Goal: Task Accomplishment & Management: Use online tool/utility

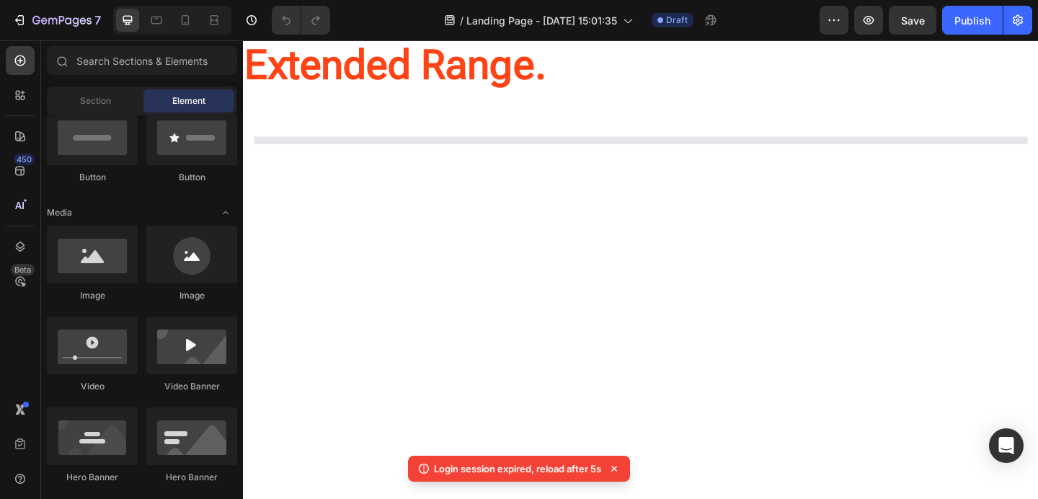
scroll to position [1309, 0]
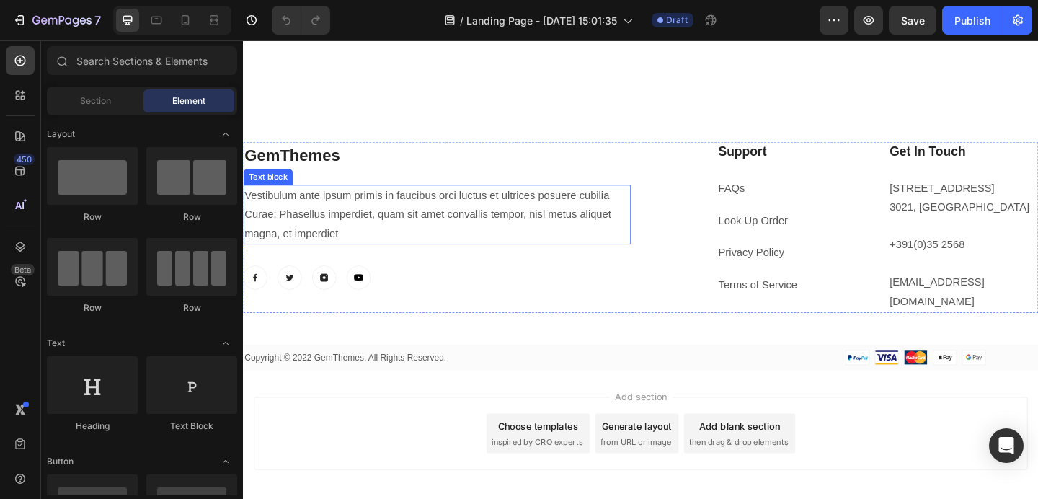
scroll to position [2056, 0]
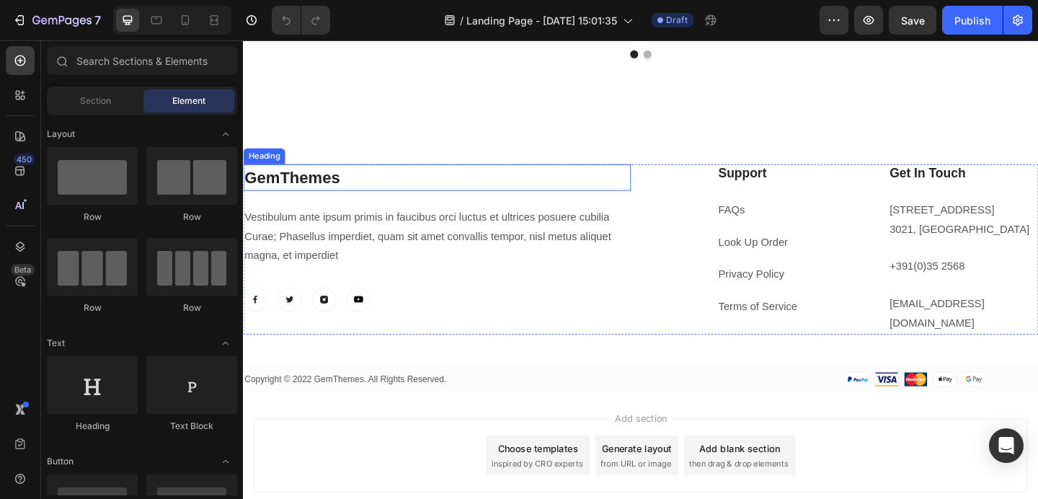
click at [355, 187] on p "GemThemes" at bounding box center [453, 190] width 419 height 26
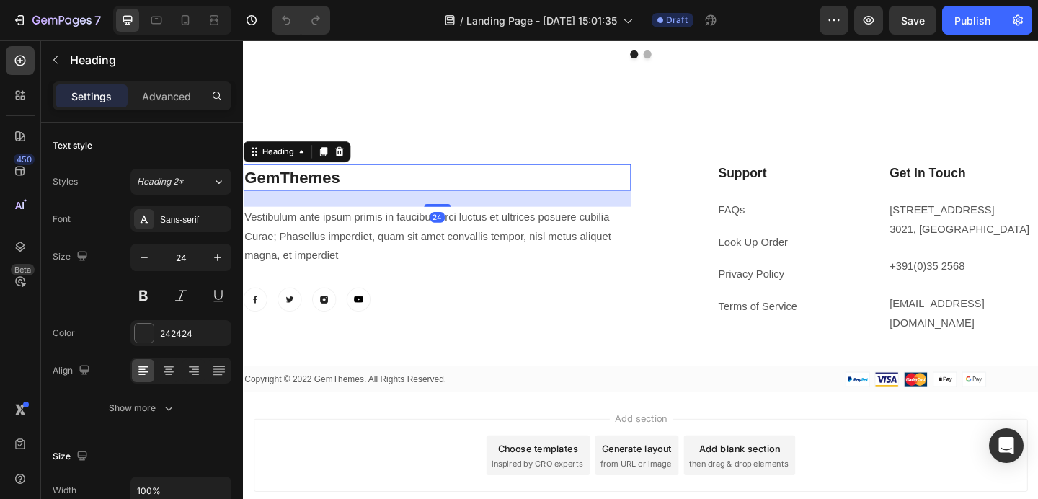
click at [341, 188] on p "GemThemes" at bounding box center [453, 190] width 419 height 26
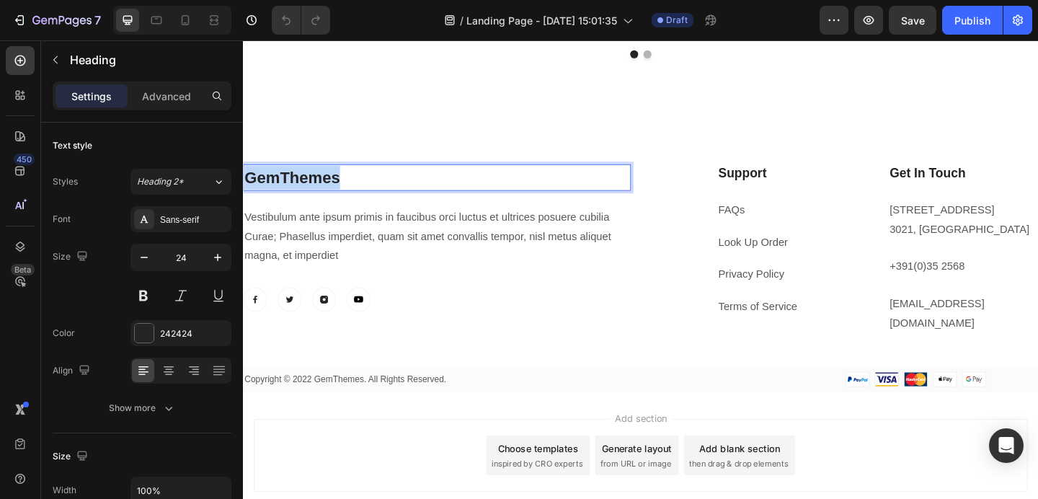
click at [341, 188] on p "GemThemes" at bounding box center [453, 190] width 419 height 26
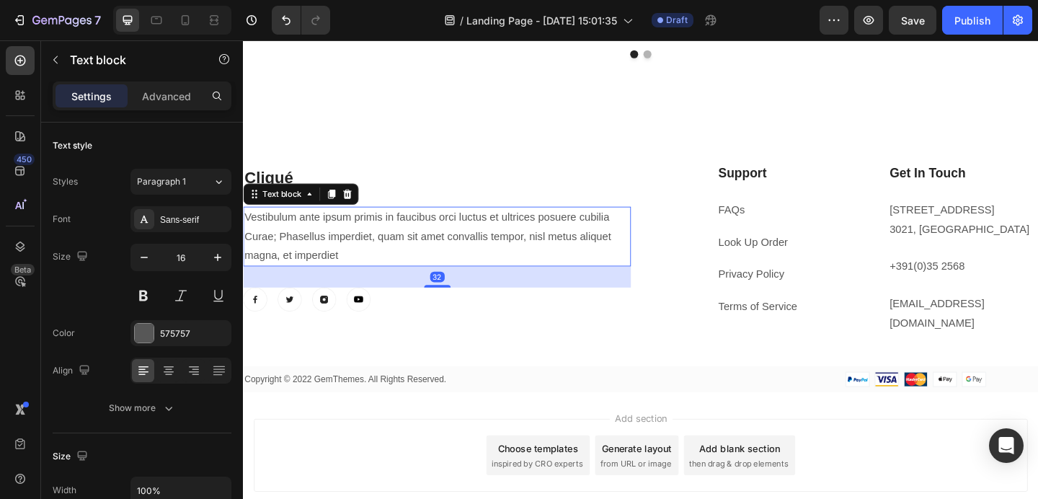
click at [311, 225] on p "Vestibulum ante ipsum primis in faucibus orci luctus et ultrices posuere cubili…" at bounding box center [453, 254] width 419 height 62
click at [357, 207] on icon at bounding box center [356, 208] width 12 height 12
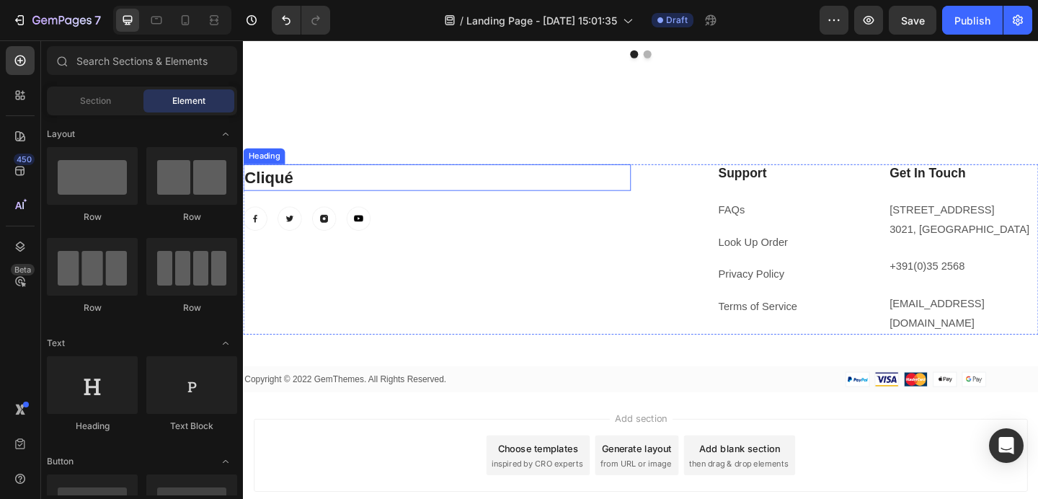
click at [288, 184] on p "Cliqué" at bounding box center [453, 190] width 419 height 26
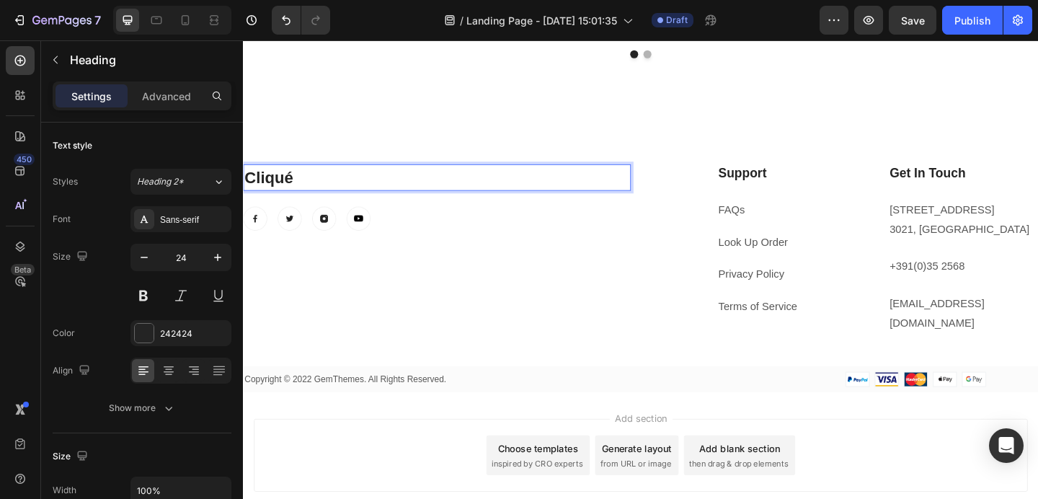
click at [288, 184] on p "Cliqué" at bounding box center [453, 190] width 419 height 26
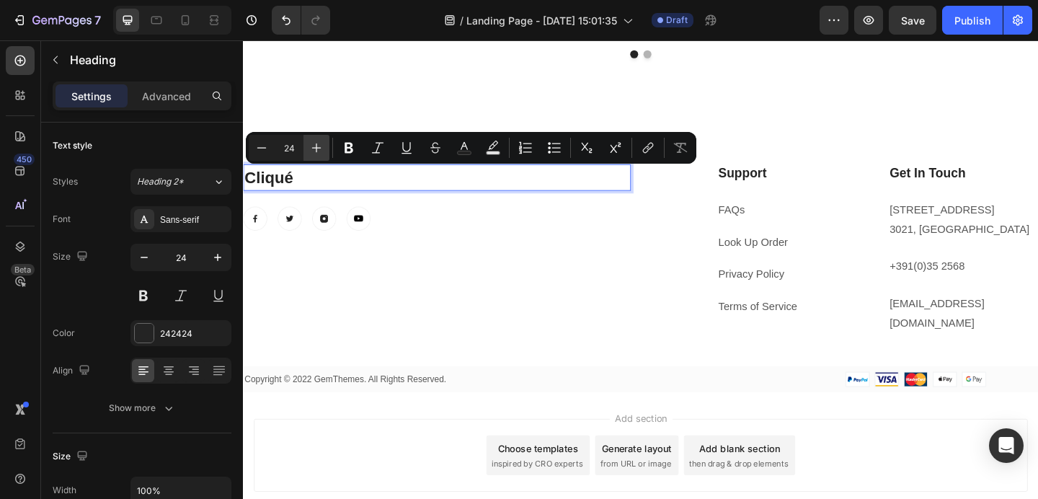
click at [309, 143] on icon "Editor contextual toolbar" at bounding box center [316, 147] width 14 height 14
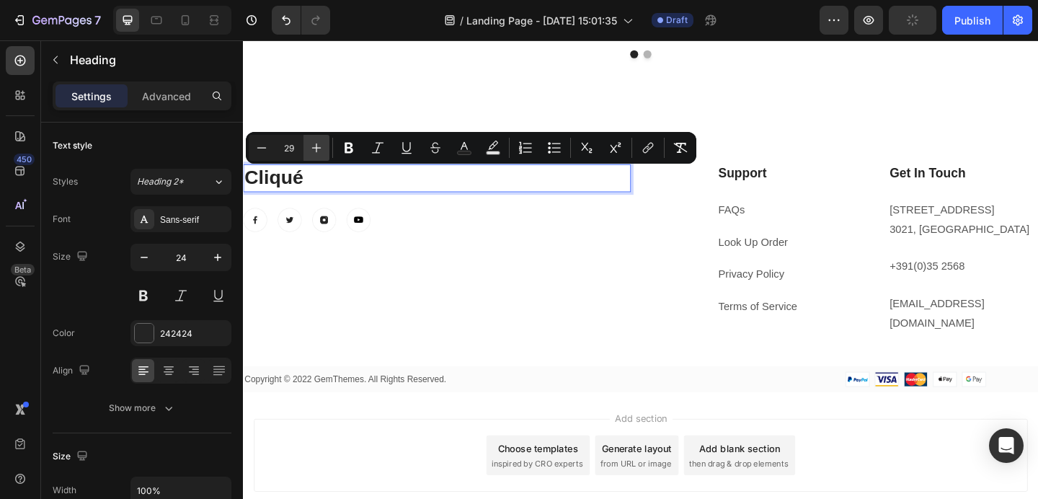
click at [309, 143] on icon "Editor contextual toolbar" at bounding box center [316, 147] width 14 height 14
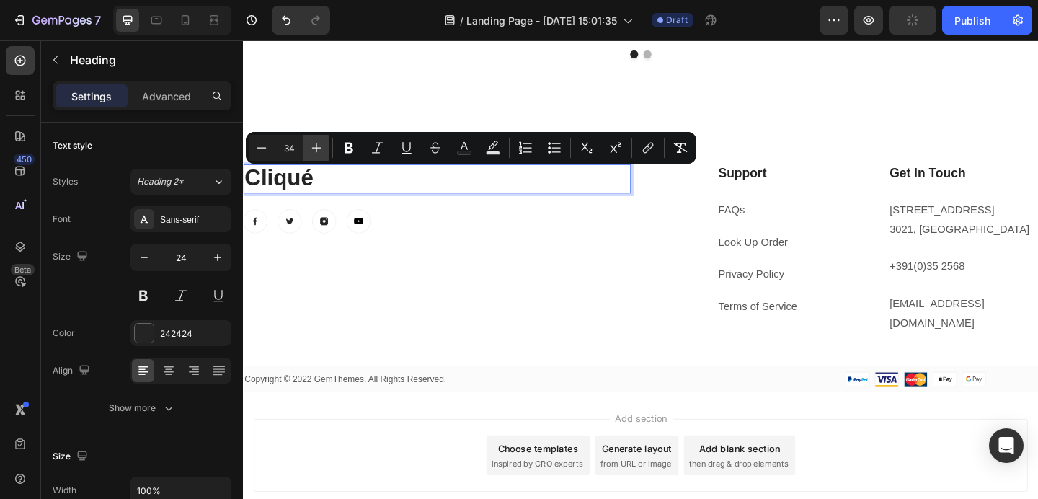
click at [309, 143] on icon "Editor contextual toolbar" at bounding box center [316, 147] width 14 height 14
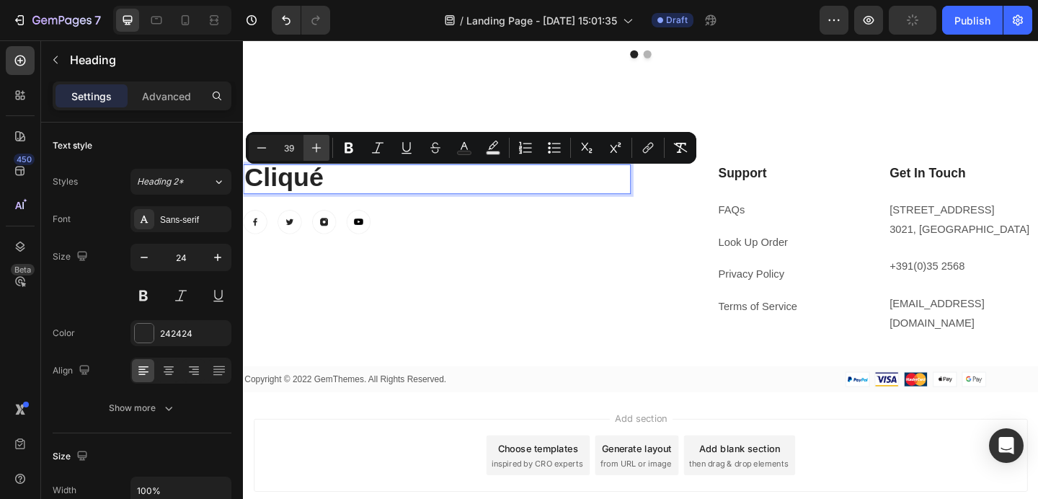
click at [309, 143] on icon "Editor contextual toolbar" at bounding box center [316, 147] width 14 height 14
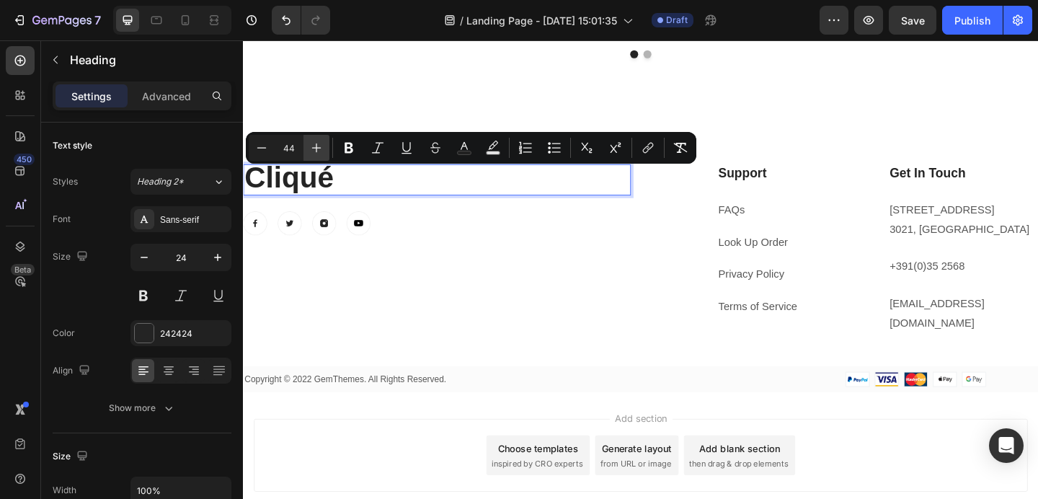
click at [309, 143] on icon "Editor contextual toolbar" at bounding box center [316, 147] width 14 height 14
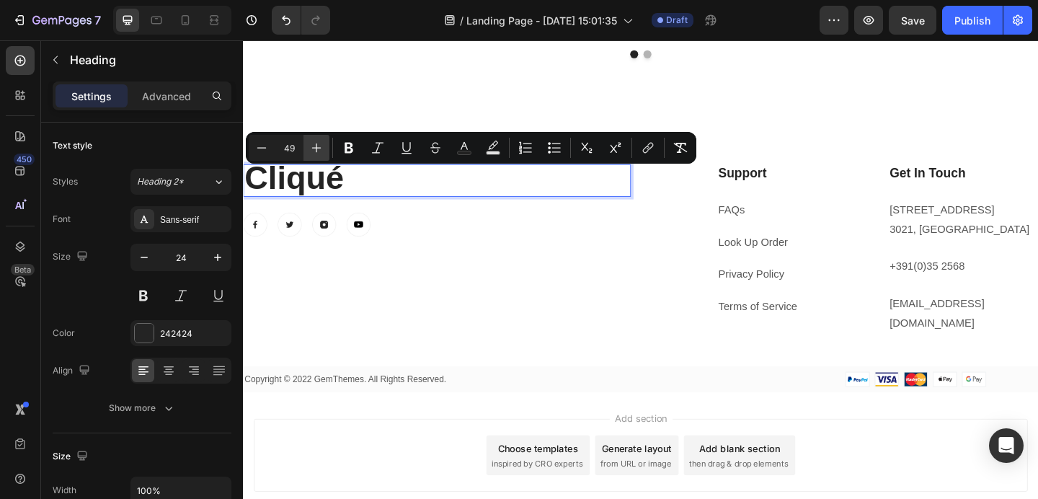
click at [309, 143] on icon "Editor contextual toolbar" at bounding box center [316, 147] width 14 height 14
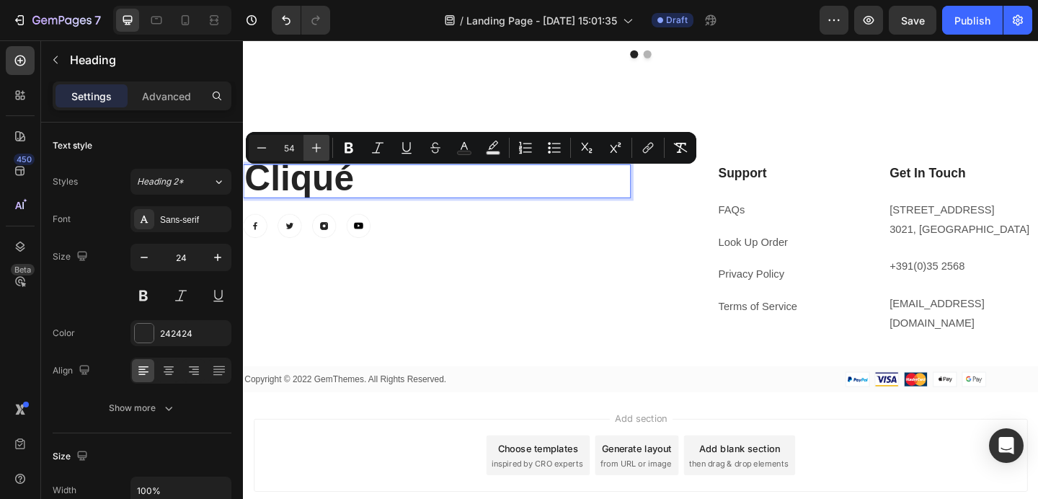
click at [309, 143] on icon "Editor contextual toolbar" at bounding box center [316, 147] width 14 height 14
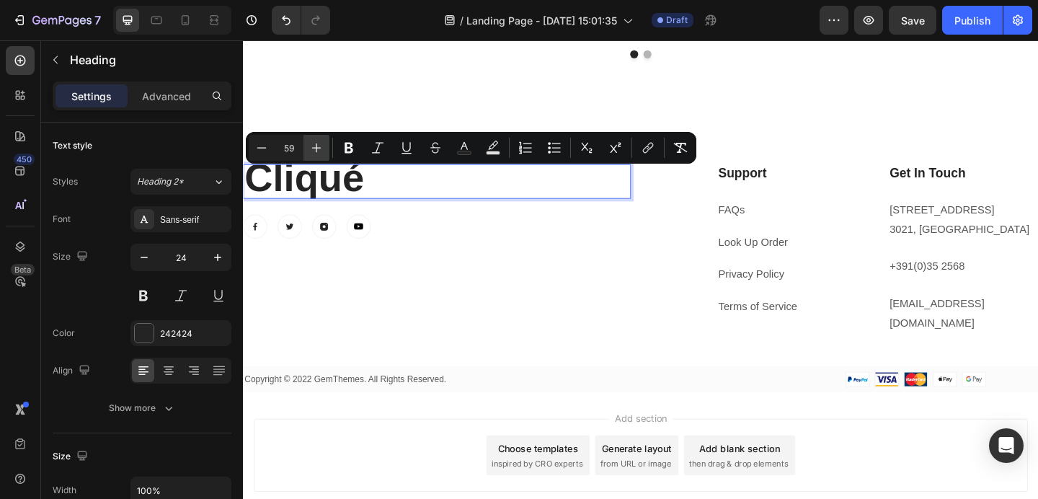
click at [309, 143] on icon "Editor contextual toolbar" at bounding box center [316, 147] width 14 height 14
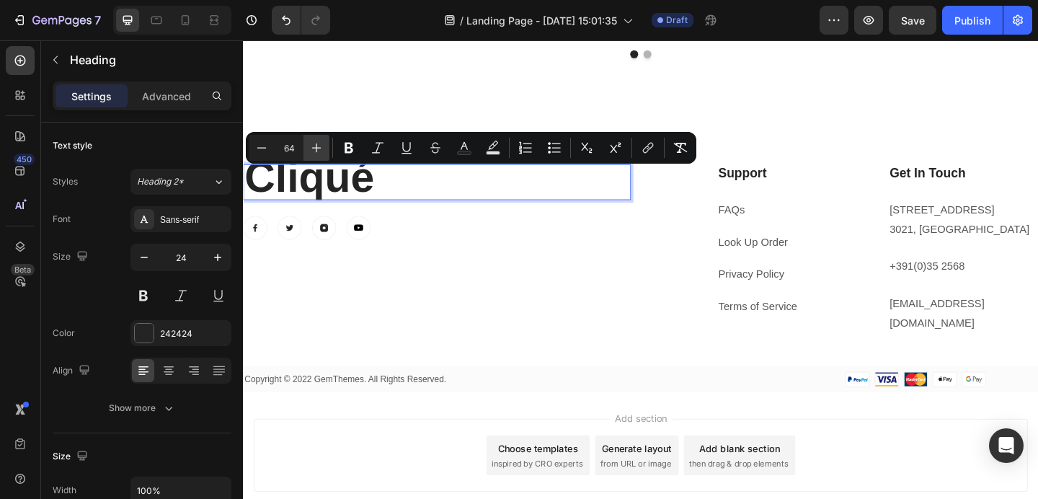
click at [309, 143] on icon "Editor contextual toolbar" at bounding box center [316, 147] width 14 height 14
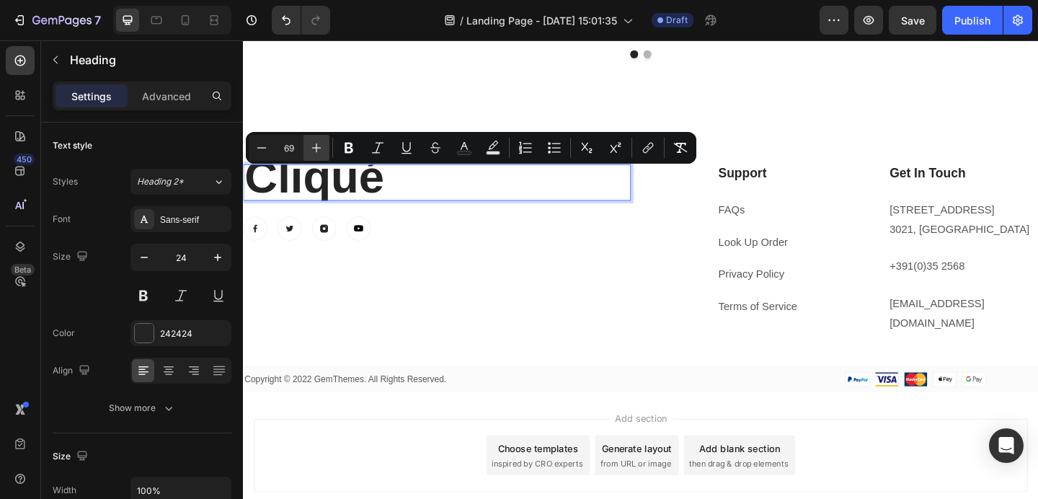
click at [309, 143] on icon "Editor contextual toolbar" at bounding box center [316, 147] width 14 height 14
type input "70"
click at [416, 202] on p "Cliqué" at bounding box center [453, 195] width 419 height 37
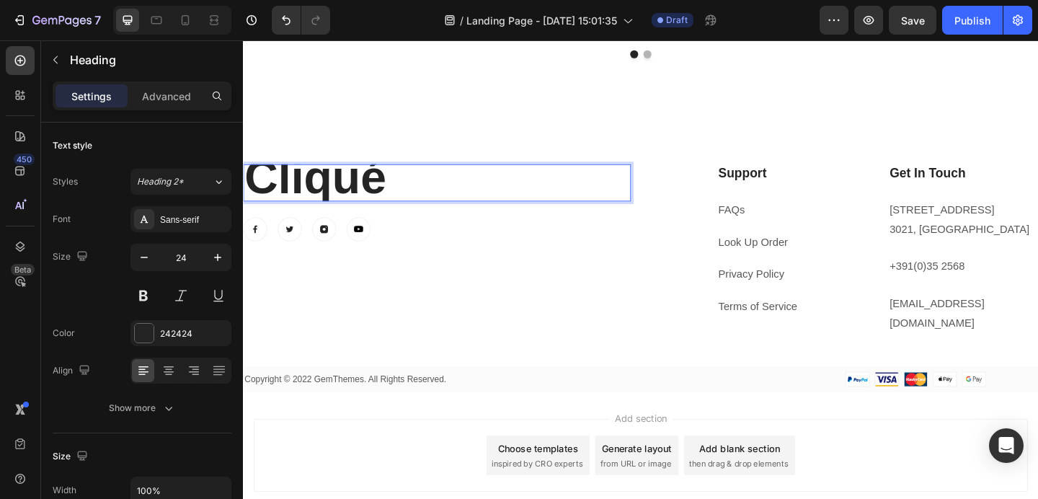
click at [411, 199] on p "Cliqué" at bounding box center [453, 195] width 419 height 37
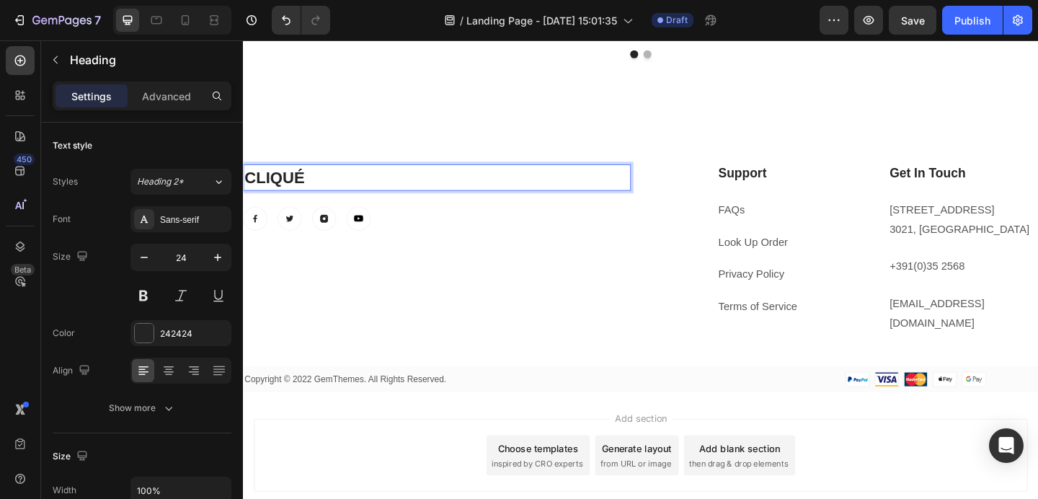
click at [329, 187] on p "CLIQUÉ" at bounding box center [453, 190] width 419 height 26
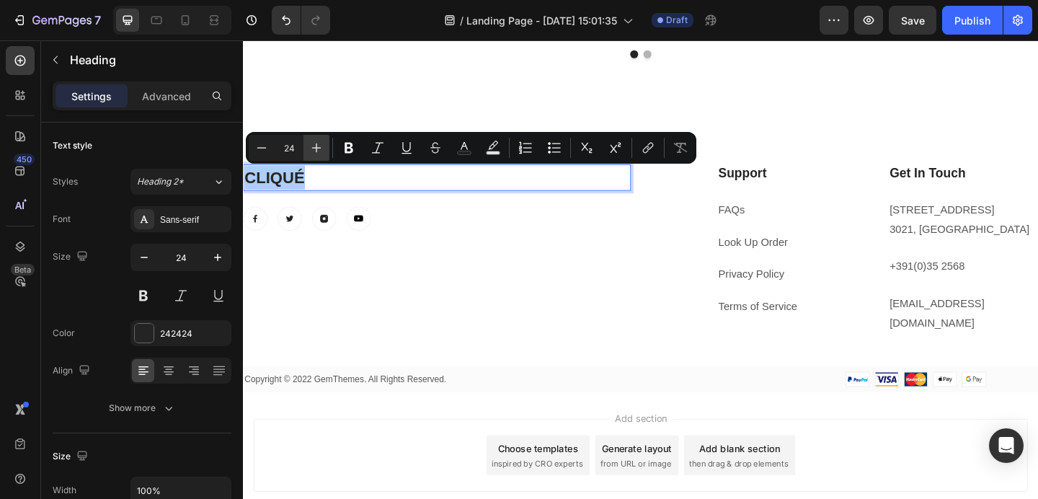
click at [321, 143] on icon "Editor contextual toolbar" at bounding box center [316, 147] width 14 height 14
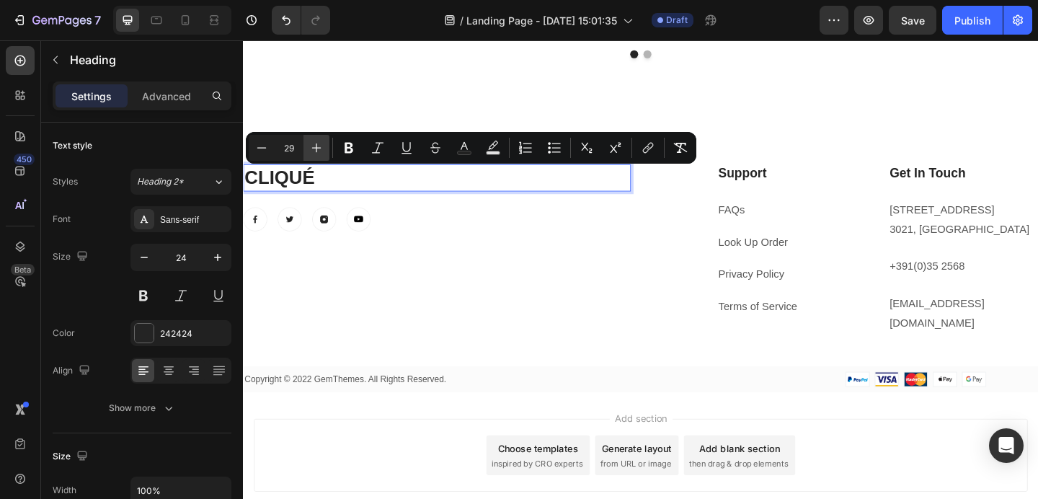
click at [321, 143] on icon "Editor contextual toolbar" at bounding box center [316, 147] width 14 height 14
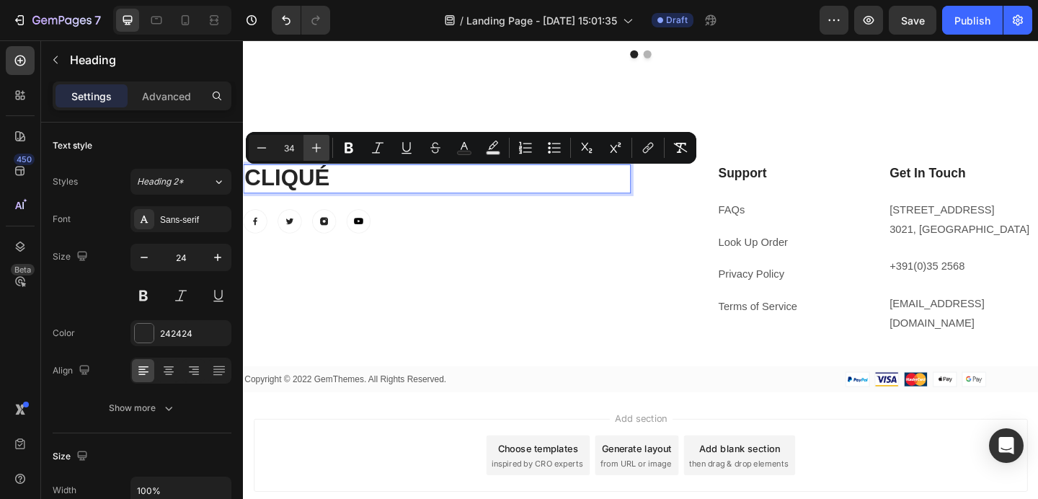
click at [321, 143] on icon "Editor contextual toolbar" at bounding box center [316, 147] width 14 height 14
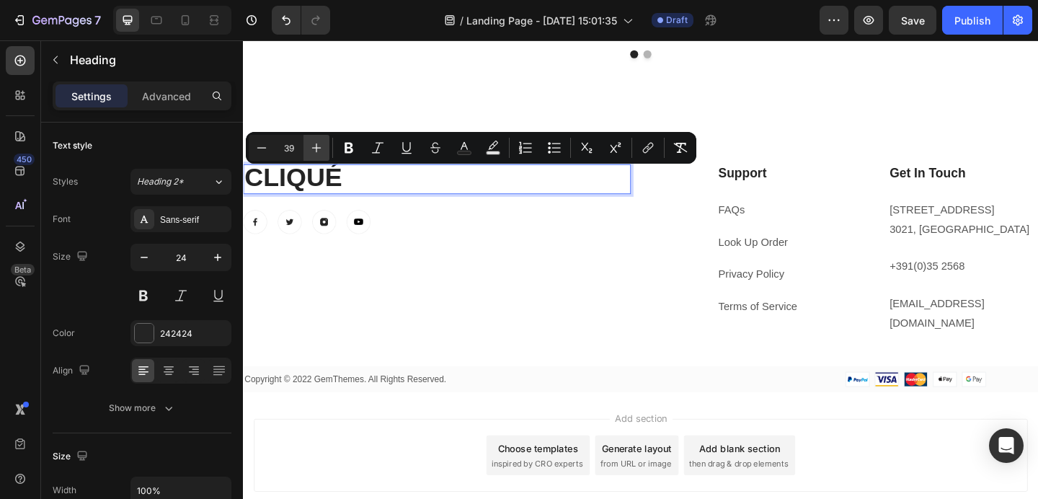
click at [321, 143] on icon "Editor contextual toolbar" at bounding box center [316, 147] width 14 height 14
type input "41"
click at [383, 194] on p "CLIQUÉ" at bounding box center [453, 192] width 419 height 30
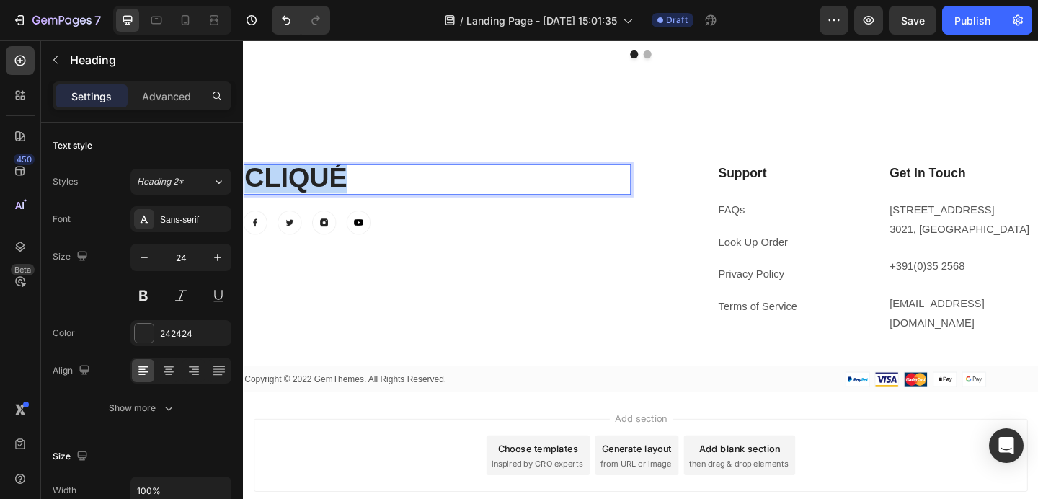
click at [383, 194] on p "CLIQUÉ" at bounding box center [453, 192] width 419 height 30
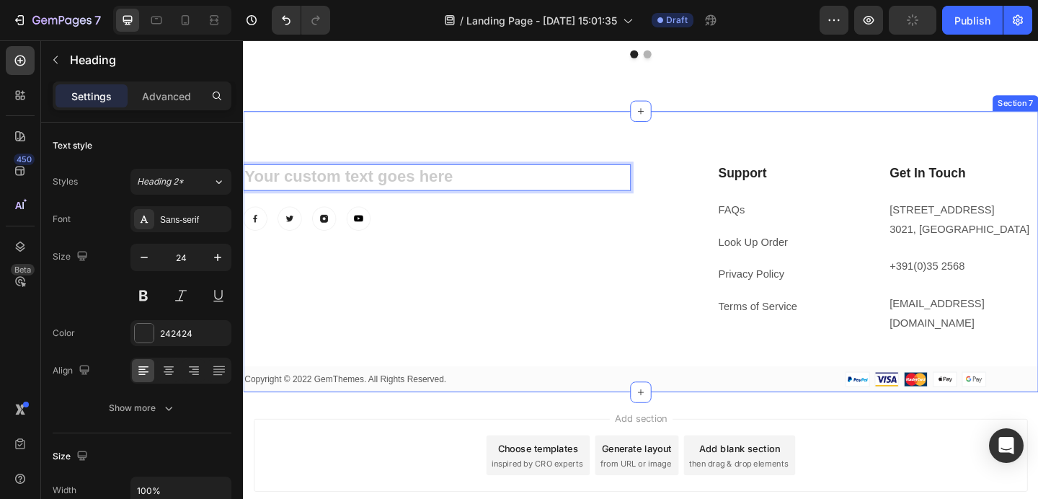
click at [436, 146] on div "Heading 24 Image Image Image Image Row Support Heading FAQs Text block Look Up …" at bounding box center [675, 269] width 865 height 305
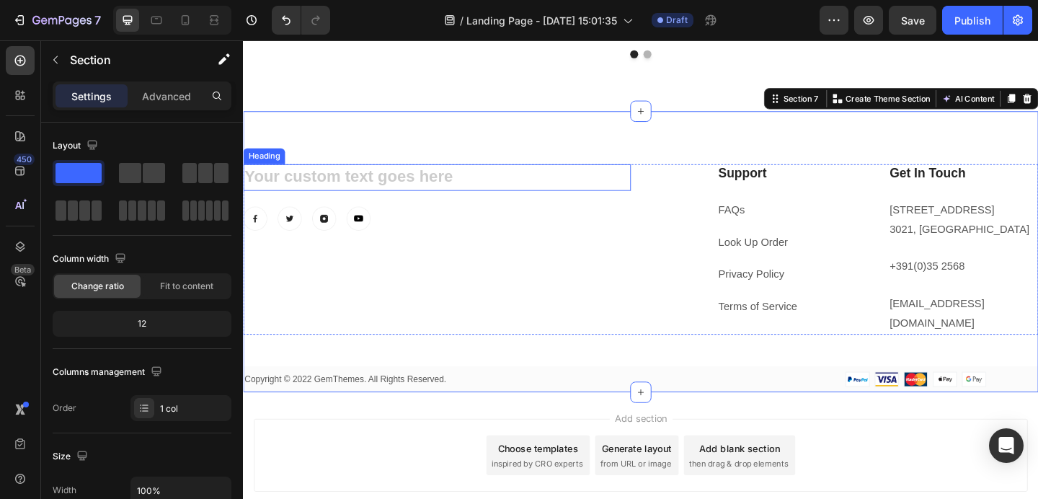
click at [416, 198] on h2 "Rich Text Editor. Editing area: main" at bounding box center [453, 189] width 421 height 29
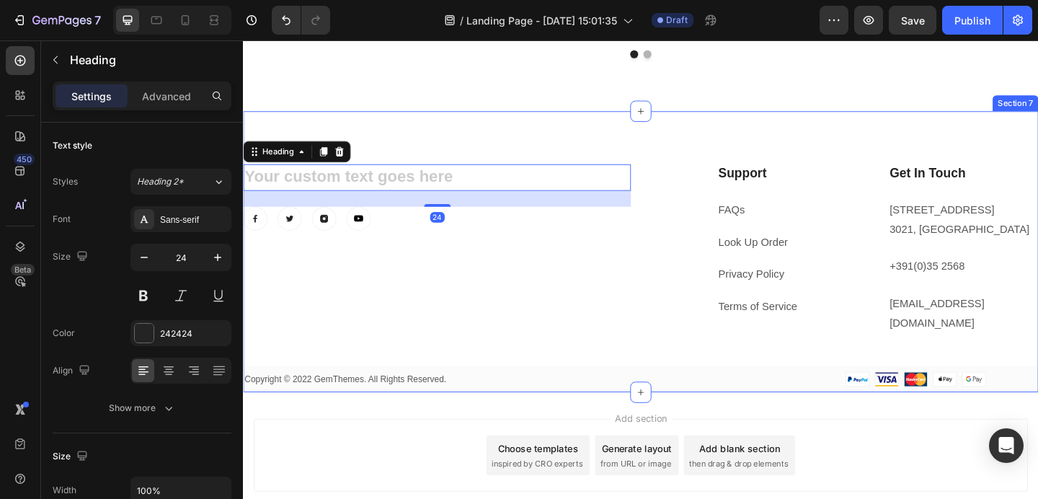
click at [378, 169] on div "Heading 24 Image Image Image Image Row Support Heading FAQs Text block Look Up …" at bounding box center [675, 269] width 865 height 305
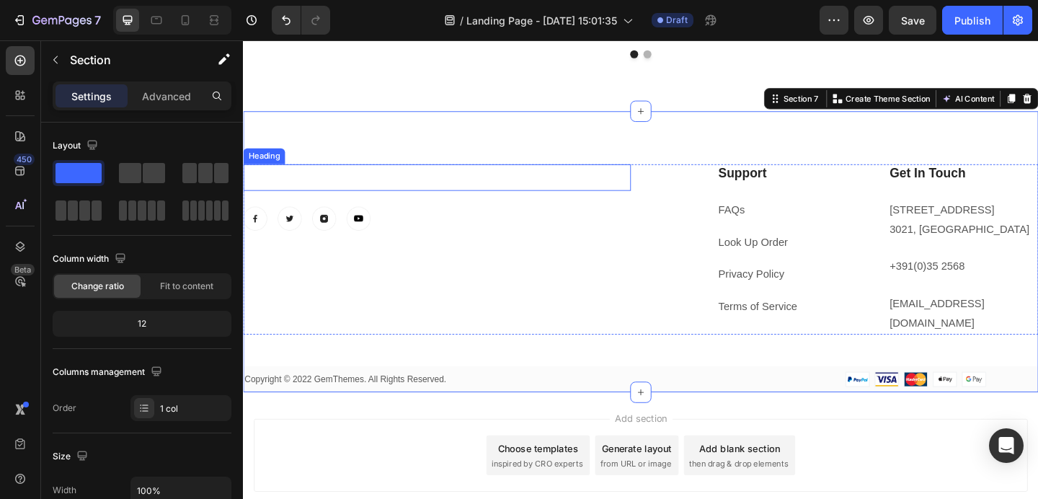
click at [377, 195] on p "Rich Text Editor. Editing area: main" at bounding box center [453, 190] width 419 height 26
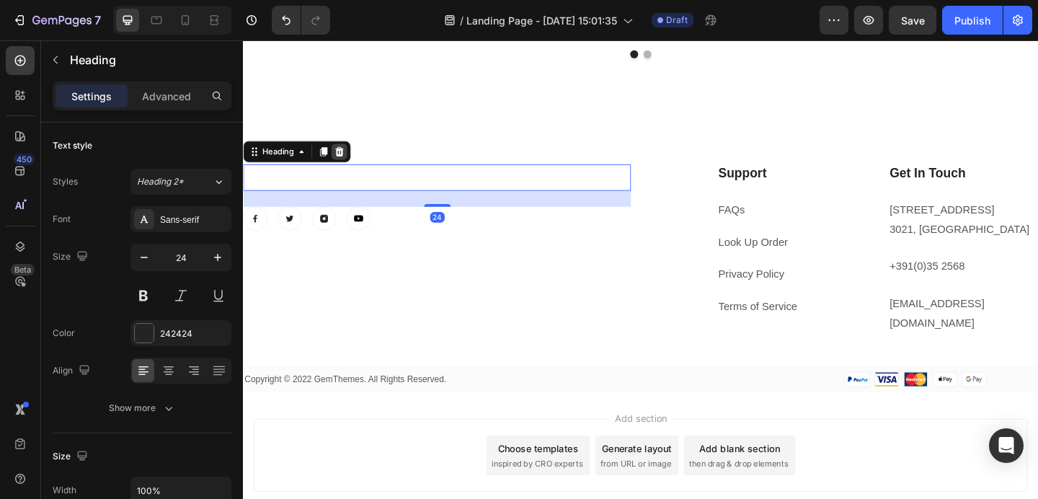
click at [346, 159] on icon at bounding box center [347, 161] width 9 height 10
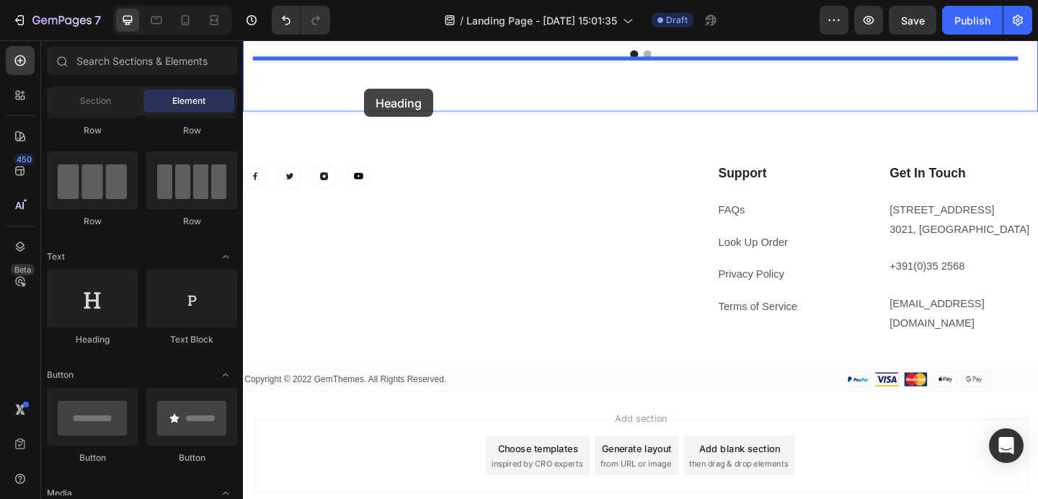
scroll to position [2032, 0]
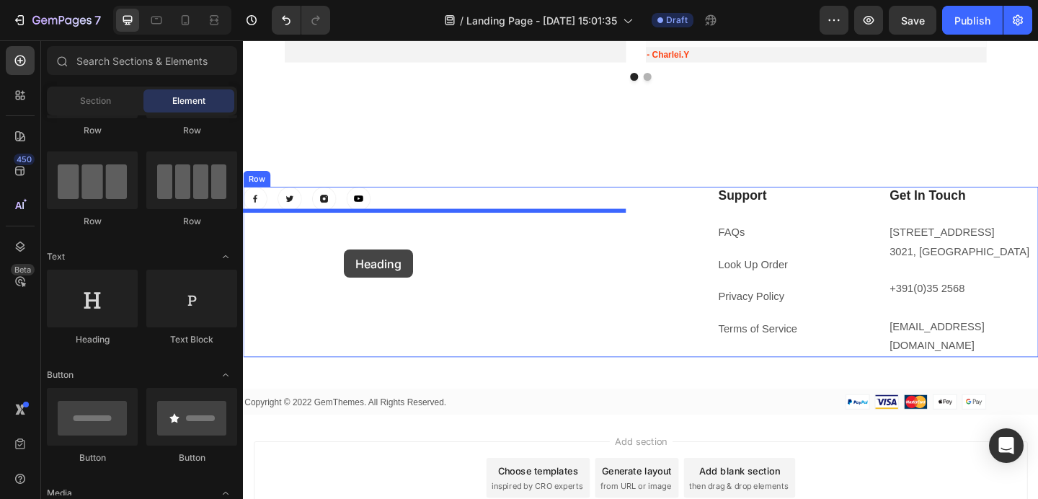
drag, startPoint x: 344, startPoint y: 344, endPoint x: 352, endPoint y: 268, distance: 76.1
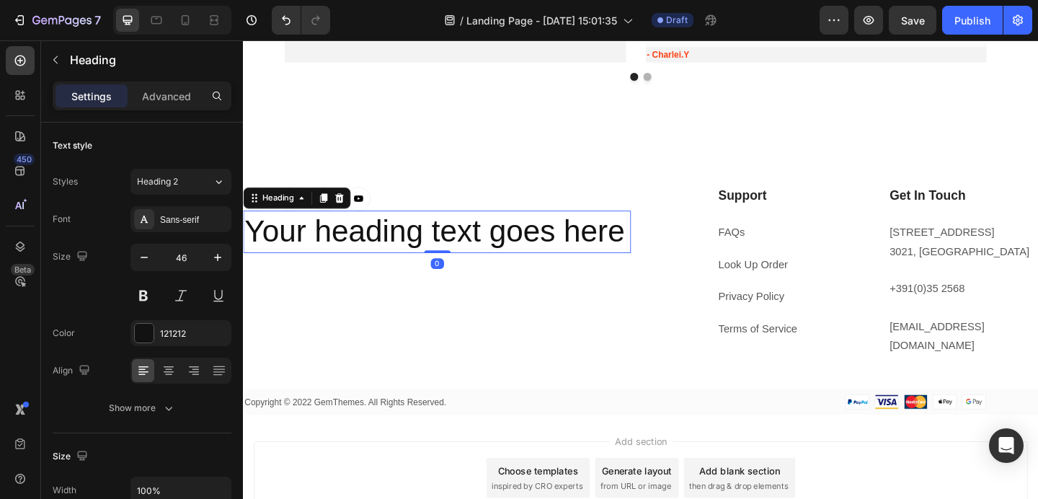
click at [390, 264] on h2 "Your heading text goes here" at bounding box center [453, 249] width 421 height 46
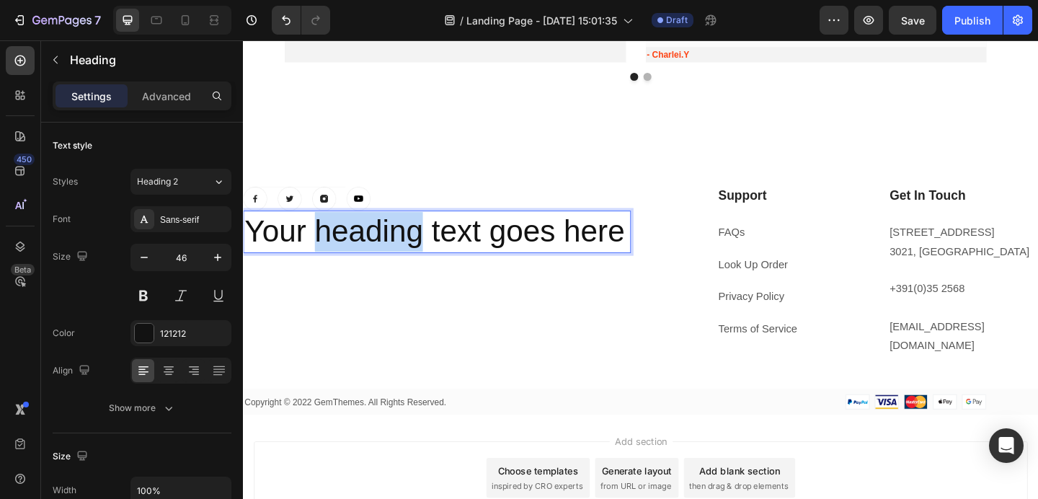
click at [390, 264] on p "Your heading text goes here" at bounding box center [453, 248] width 419 height 43
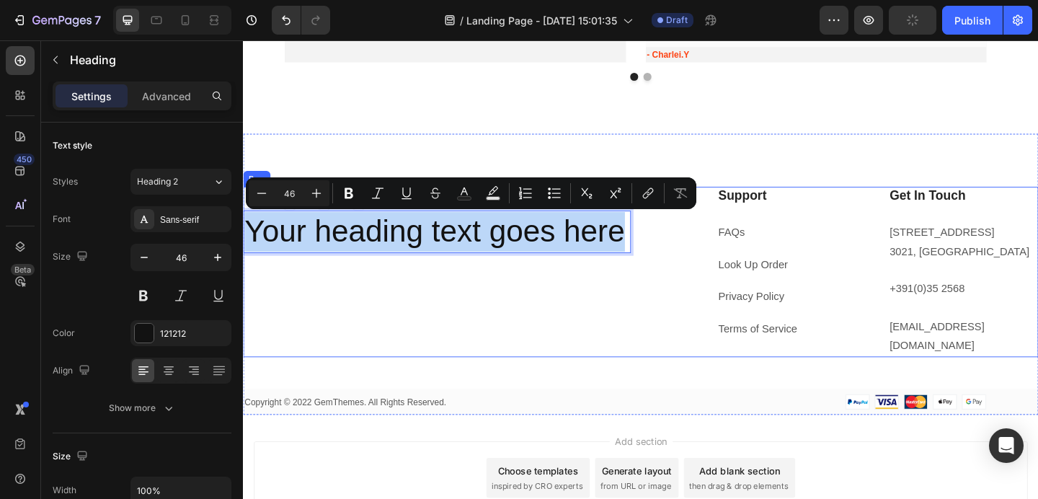
click at [433, 324] on div "Image Image Image Image Row Your heading text goes here Heading 0" at bounding box center [453, 292] width 421 height 185
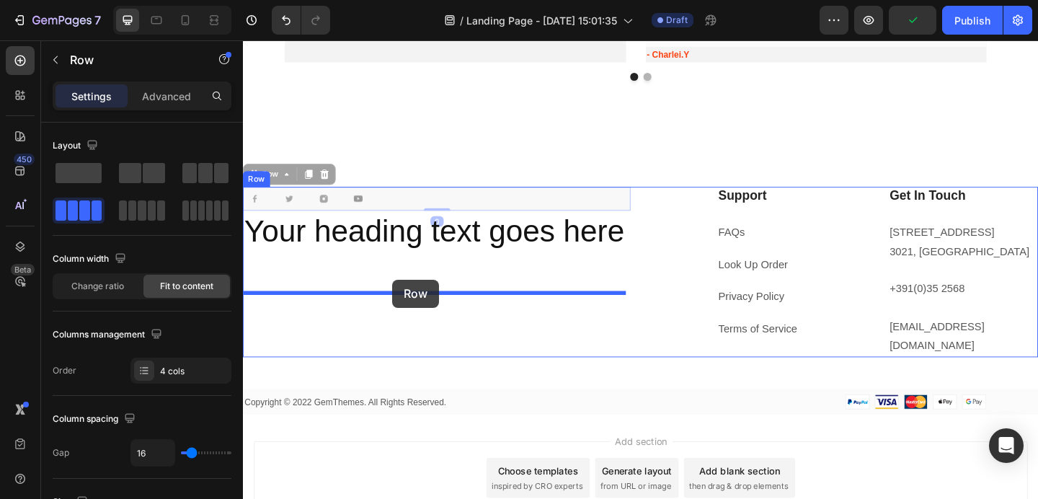
drag, startPoint x: 403, startPoint y: 209, endPoint x: 404, endPoint y: 304, distance: 95.1
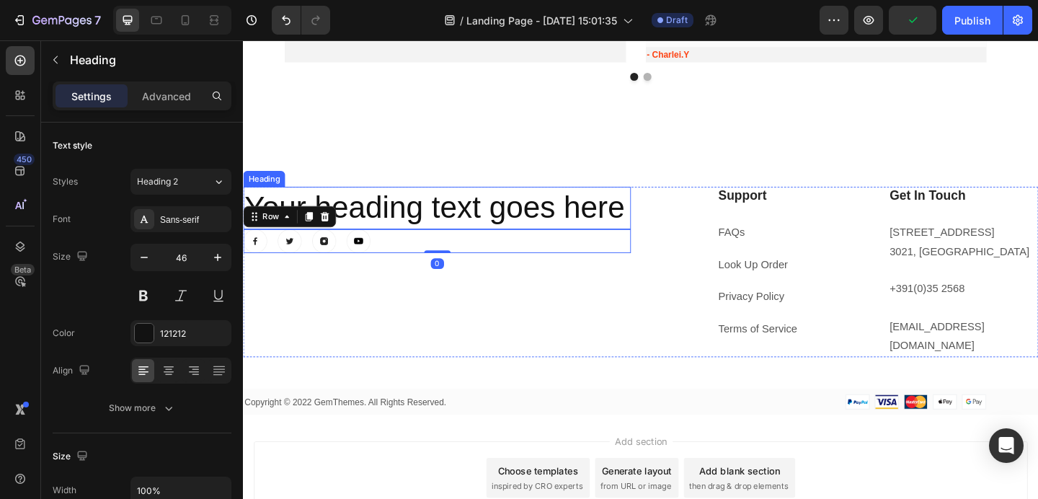
click at [379, 242] on p "Your heading text goes here" at bounding box center [453, 222] width 419 height 43
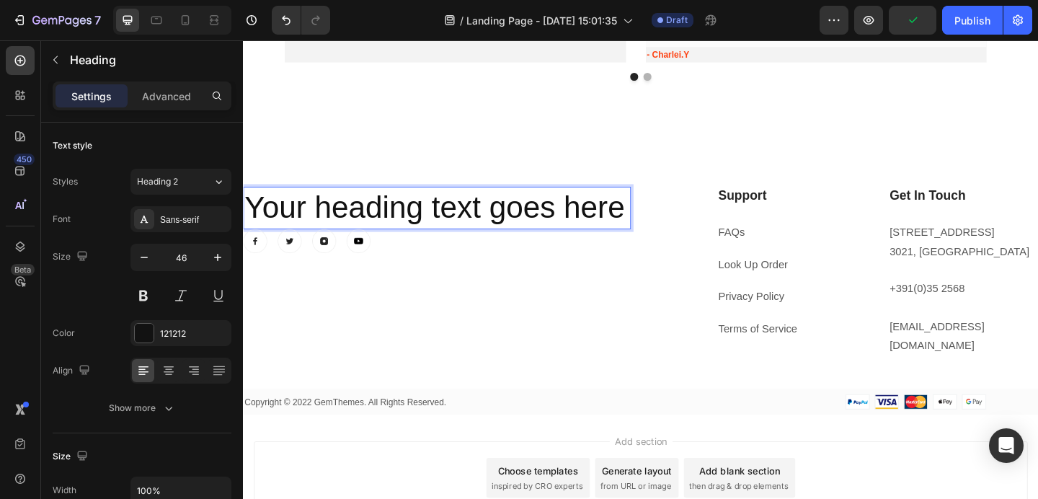
click at [379, 242] on p "Your heading text goes here" at bounding box center [453, 222] width 419 height 43
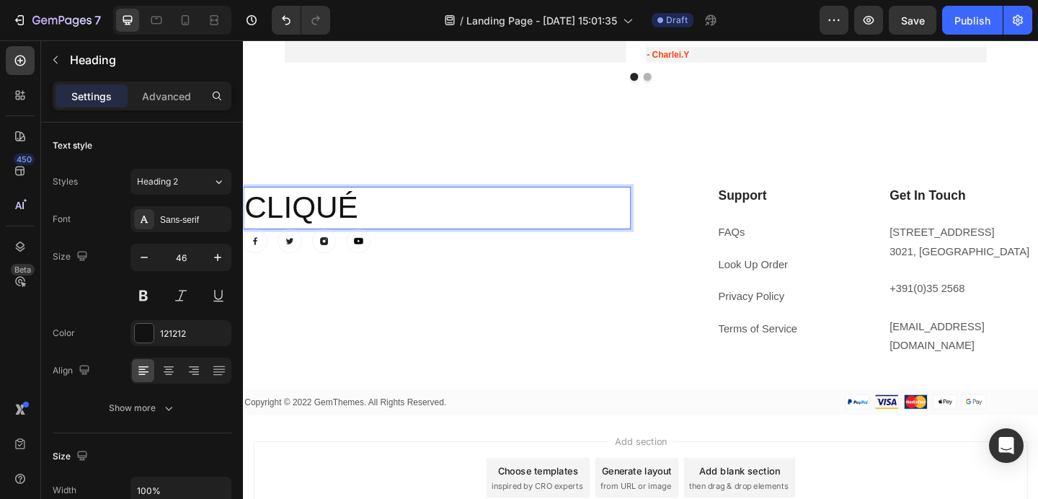
click at [395, 233] on p "CLIQUÉ" at bounding box center [453, 222] width 419 height 43
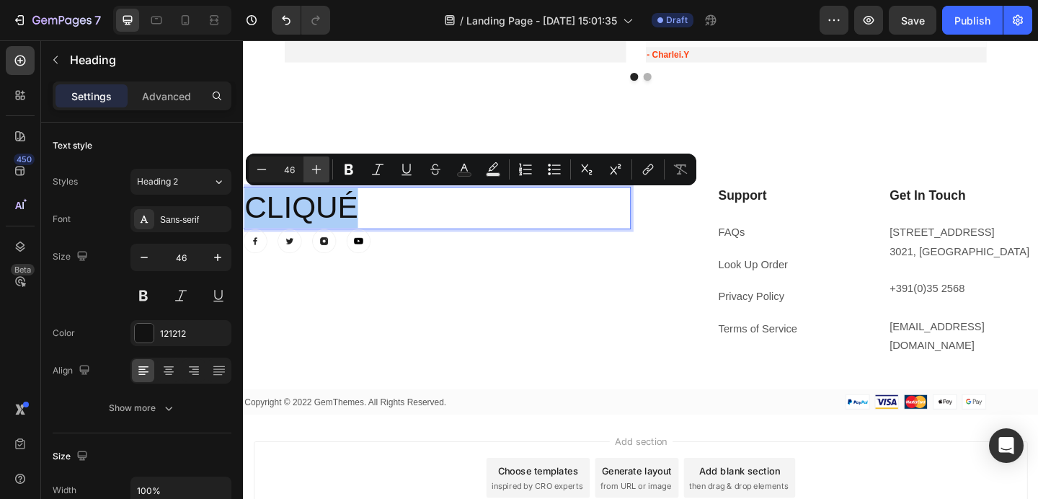
click at [327, 166] on button "Plus" at bounding box center [316, 169] width 26 height 26
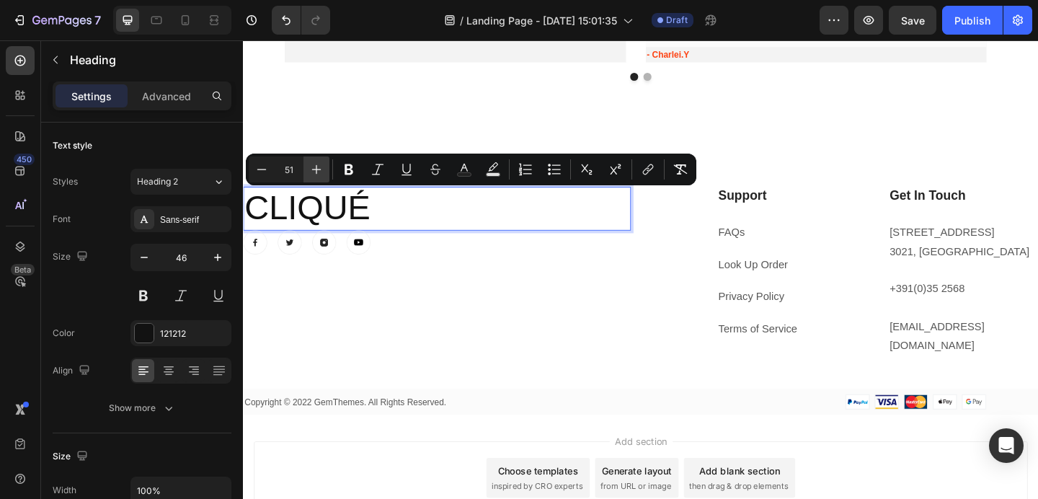
click at [327, 166] on button "Plus" at bounding box center [316, 169] width 26 height 26
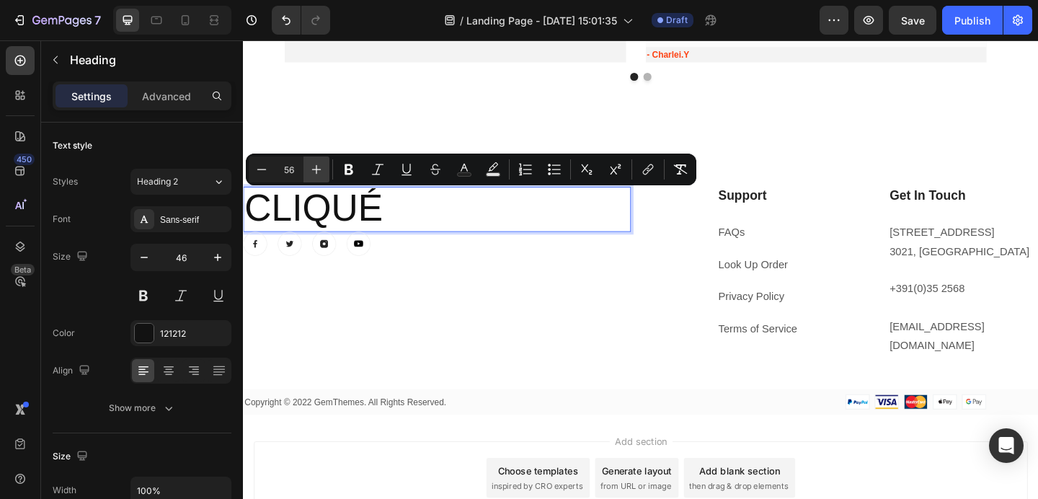
click at [327, 166] on button "Plus" at bounding box center [316, 169] width 26 height 26
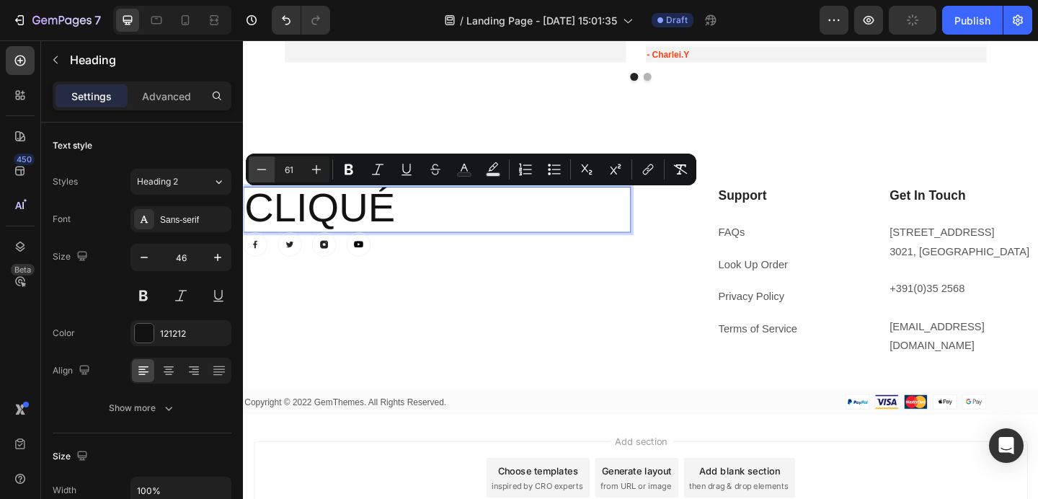
click at [271, 165] on button "Minus" at bounding box center [262, 169] width 26 height 26
type input "58"
click at [351, 171] on icon "Editor contextual toolbar" at bounding box center [348, 169] width 9 height 11
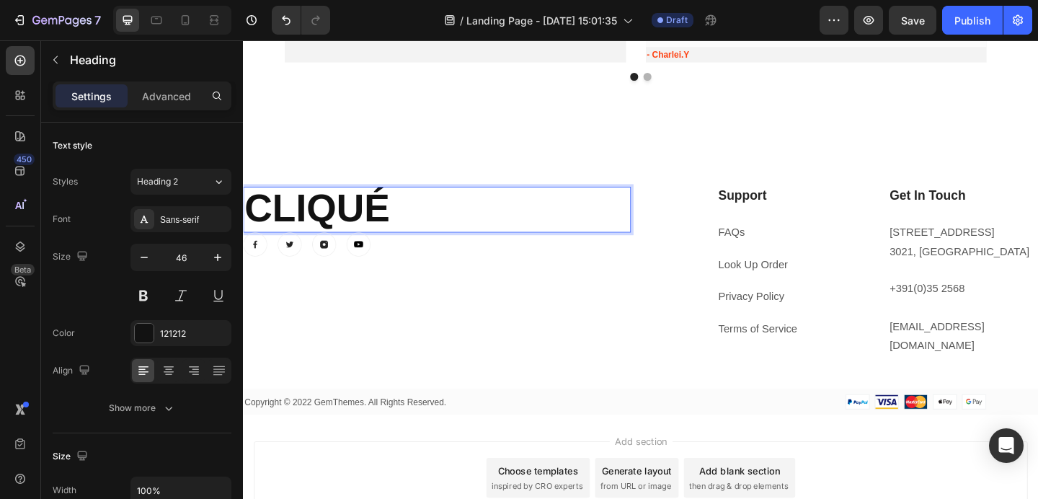
click at [414, 228] on p "CLIQUÉ" at bounding box center [453, 224] width 419 height 47
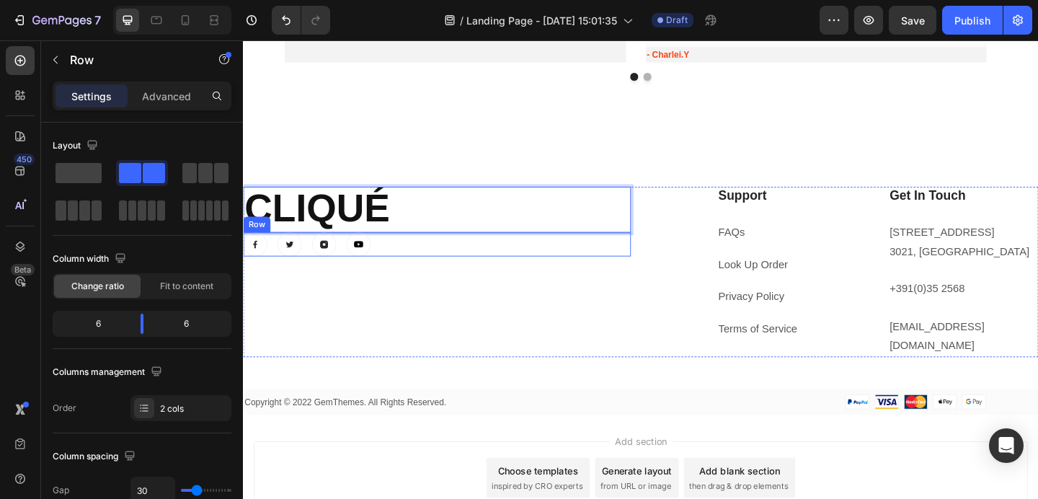
click at [427, 297] on div "CLIQUÉ Heading 0 Image Image Image Image Row" at bounding box center [453, 292] width 421 height 185
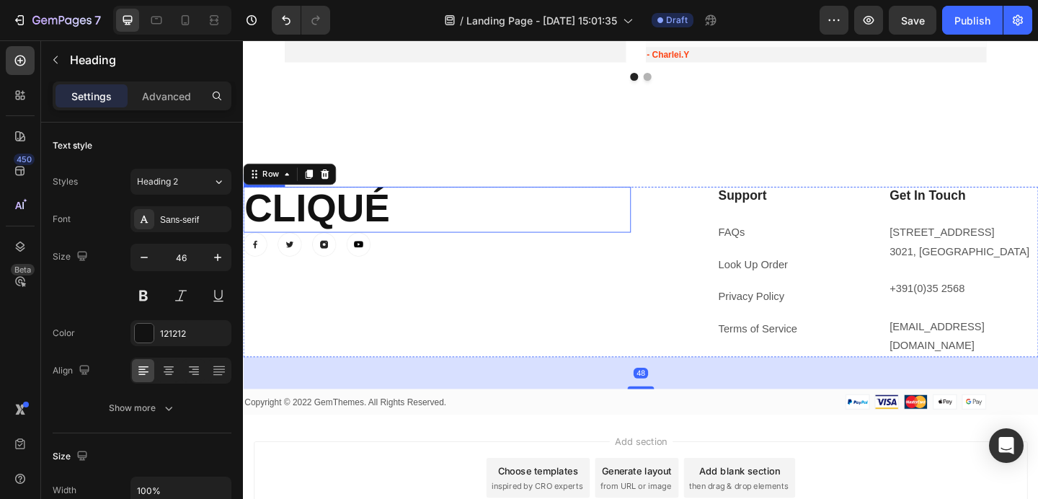
click at [428, 208] on p "⁠⁠⁠⁠⁠⁠⁠ CLIQUÉ" at bounding box center [453, 224] width 419 height 47
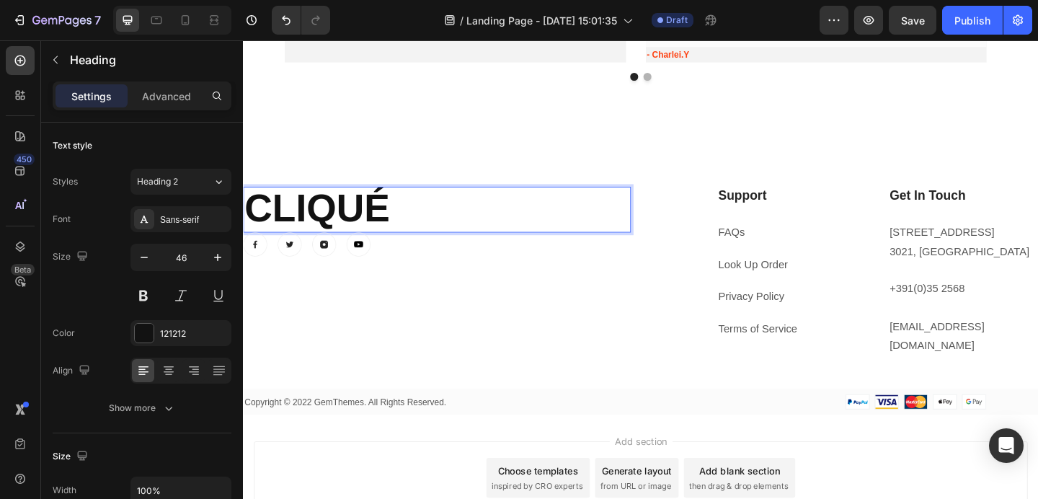
drag, startPoint x: 423, startPoint y: 221, endPoint x: 423, endPoint y: 238, distance: 16.6
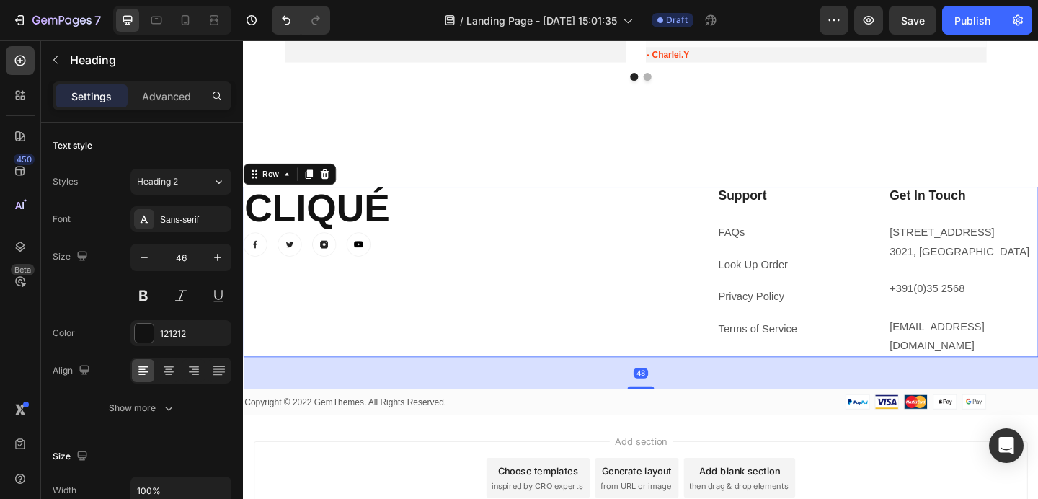
click at [409, 304] on div "⁠⁠⁠⁠⁠⁠⁠ CLIQUÉ Heading Image Image Image Image Row" at bounding box center [453, 292] width 421 height 185
click at [409, 227] on p "⁠⁠⁠⁠⁠⁠⁠ CLIQUÉ" at bounding box center [453, 224] width 419 height 47
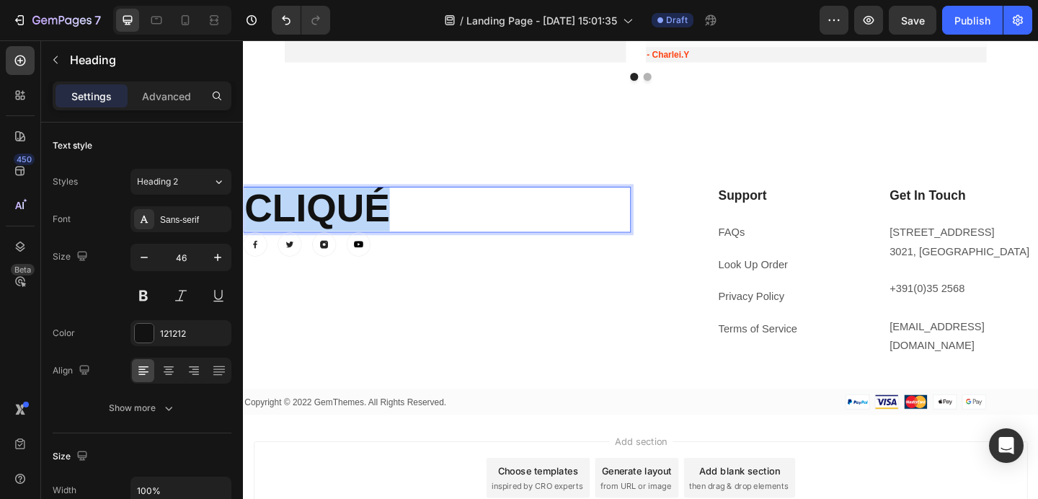
click at [409, 227] on p "CLIQUÉ" at bounding box center [453, 224] width 419 height 47
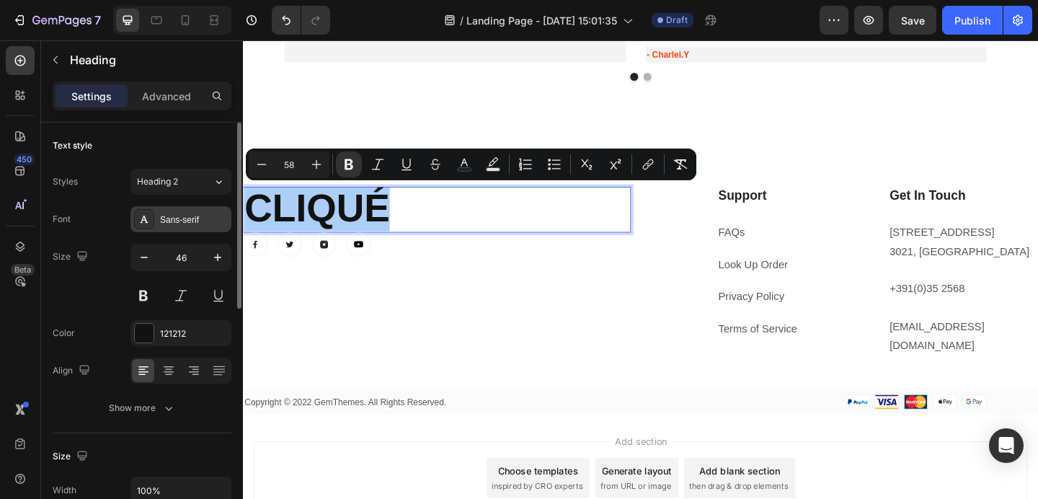
click at [192, 220] on div "Sans-serif" at bounding box center [194, 219] width 68 height 13
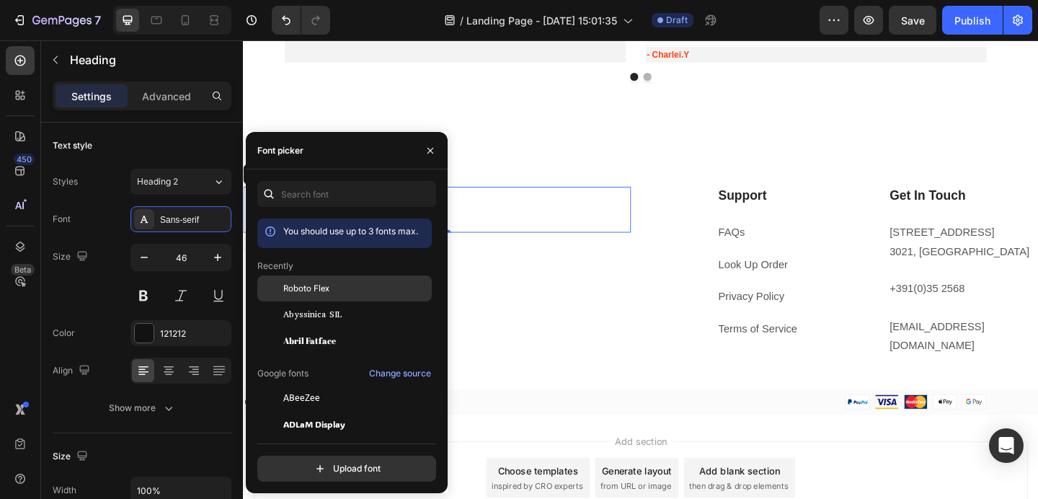
click at [321, 286] on span "Roboto Flex" at bounding box center [306, 288] width 46 height 13
click at [482, 298] on div "⁠⁠⁠⁠⁠⁠⁠ CLIQUÉ Heading 0 Image Image Image Image Row" at bounding box center [453, 292] width 421 height 185
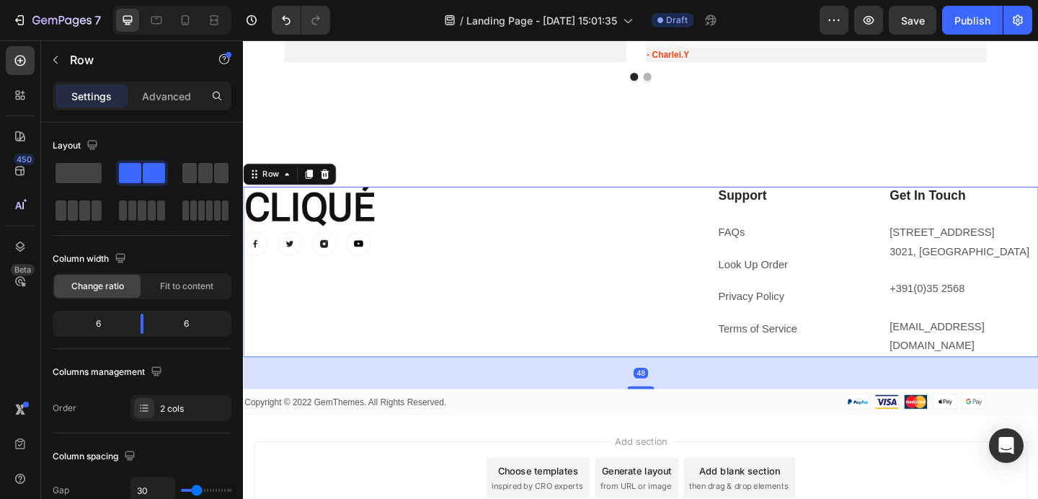
click at [391, 214] on p "⁠⁠⁠⁠⁠⁠⁠ CLIQUÉ" at bounding box center [453, 224] width 419 height 46
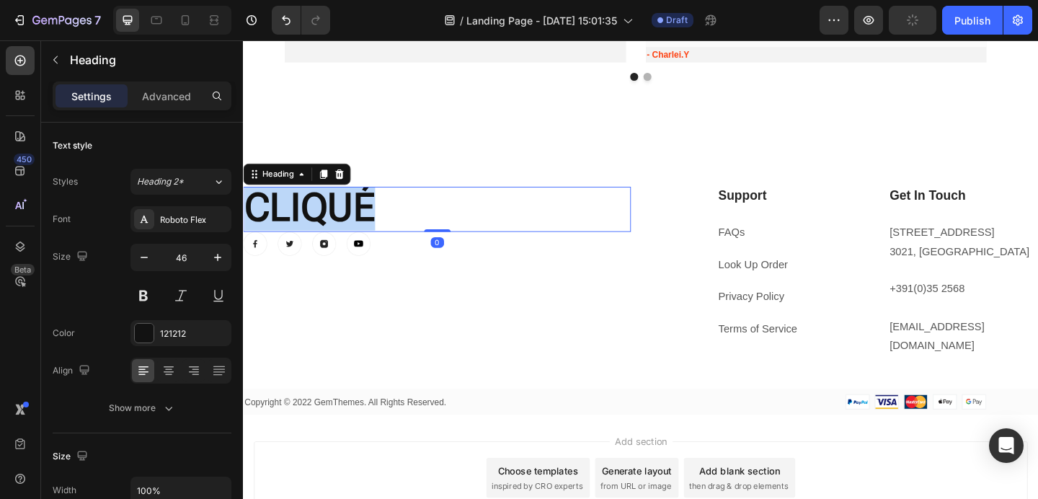
click at [391, 214] on p "CLIQUÉ" at bounding box center [453, 224] width 419 height 46
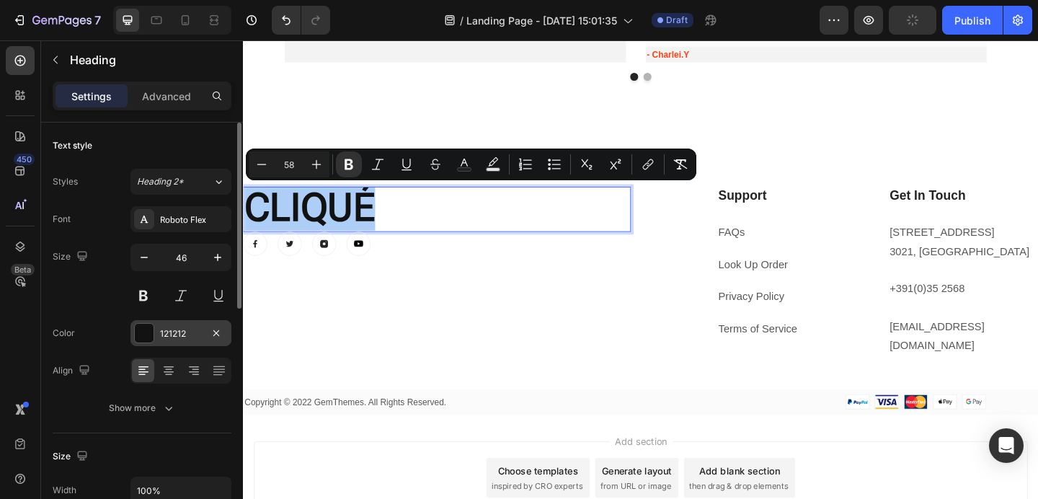
click at [166, 331] on div "121212" at bounding box center [181, 333] width 42 height 13
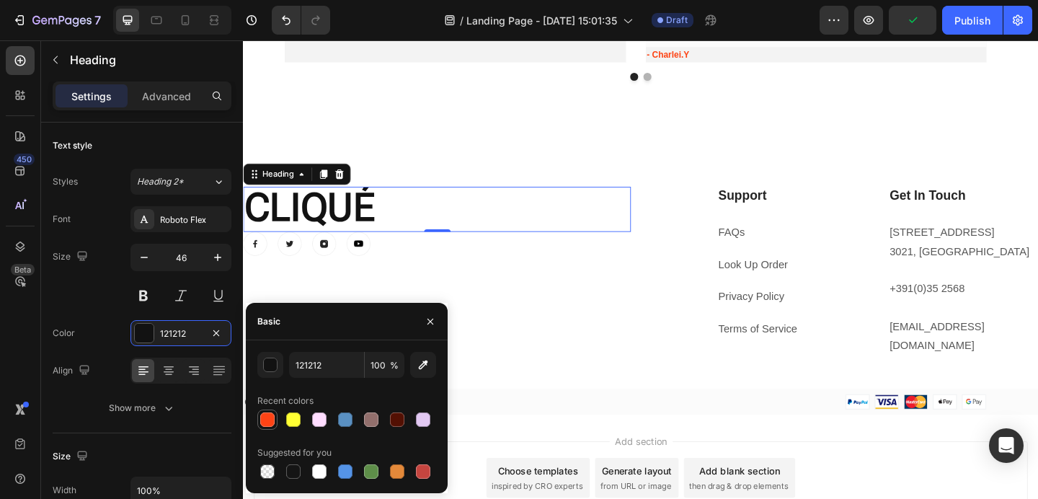
click at [269, 423] on div at bounding box center [267, 419] width 14 height 14
type input "FF4315"
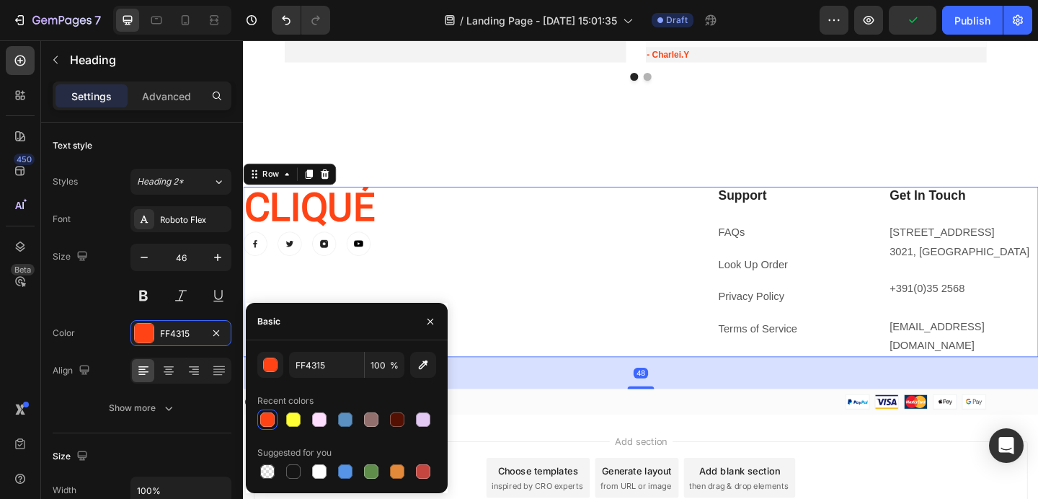
click at [509, 287] on div "⁠⁠⁠⁠⁠⁠⁠ CLIQUÉ Heading Image Image Image Image Row" at bounding box center [453, 292] width 421 height 185
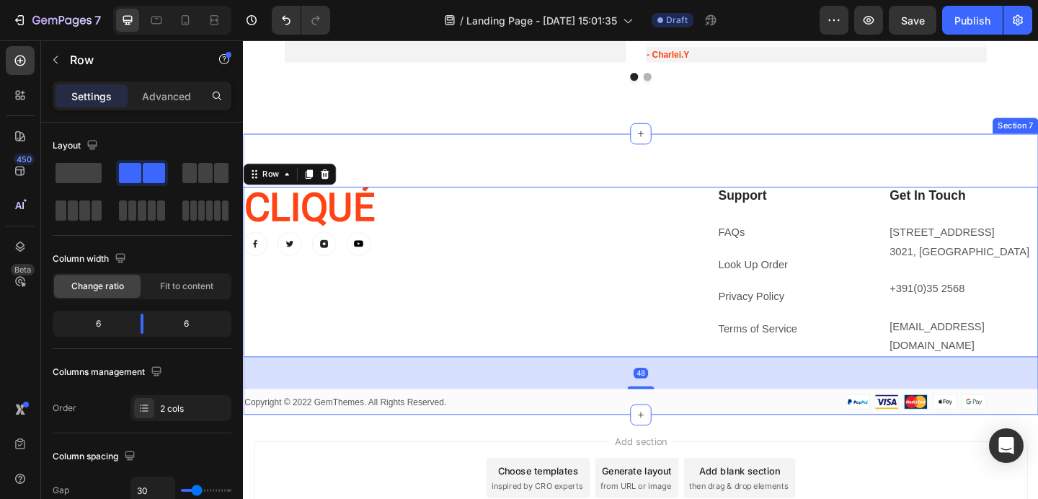
click at [694, 149] on div "⁠⁠⁠⁠⁠⁠⁠ CLIQUÉ Heading Image Image Image Image Row Support Heading FAQs Text bl…" at bounding box center [675, 294] width 865 height 305
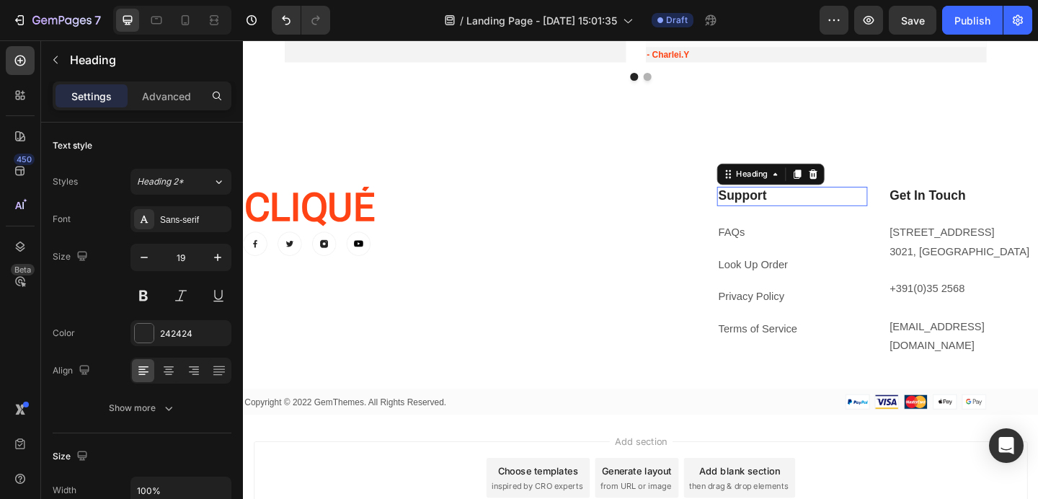
click at [798, 213] on p "Support" at bounding box center [839, 210] width 161 height 18
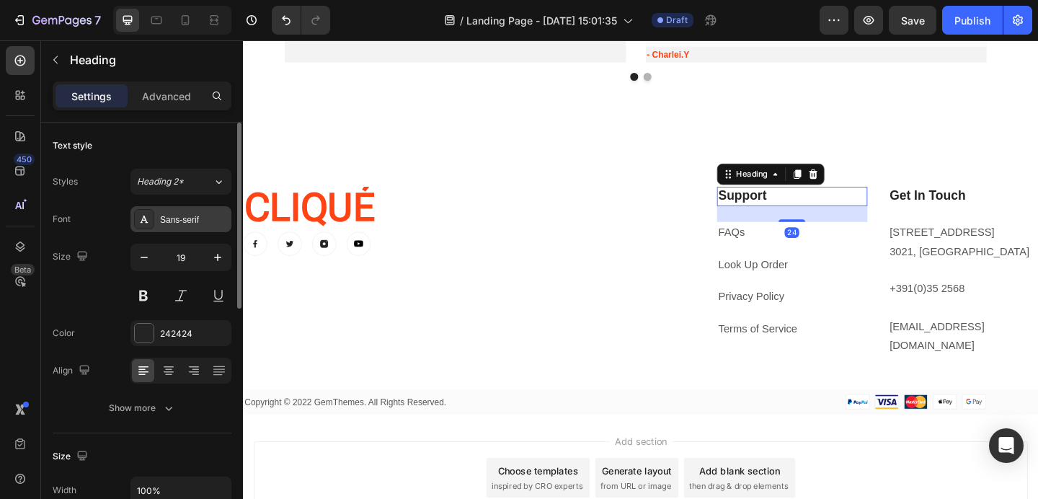
click at [179, 222] on div "Sans-serif" at bounding box center [194, 219] width 68 height 13
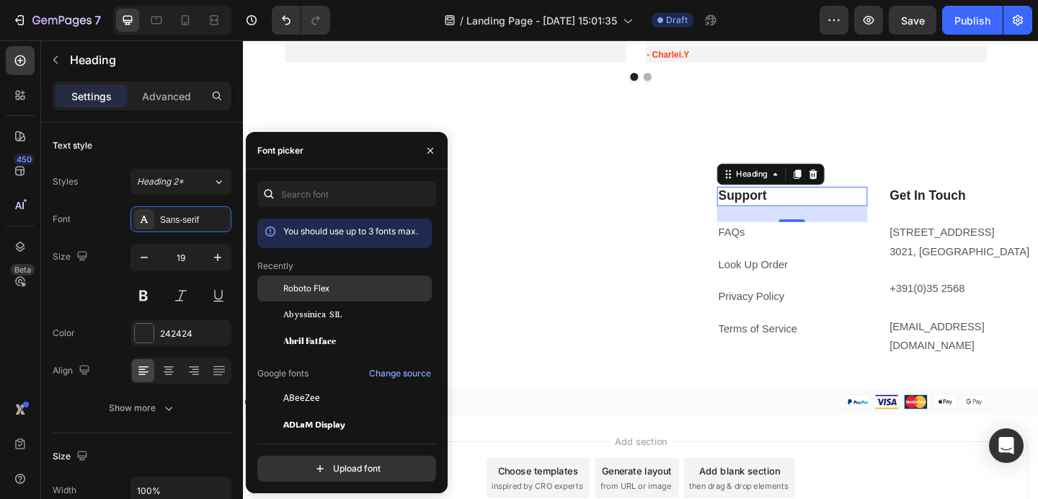
click at [312, 285] on span "Roboto Flex" at bounding box center [306, 288] width 46 height 13
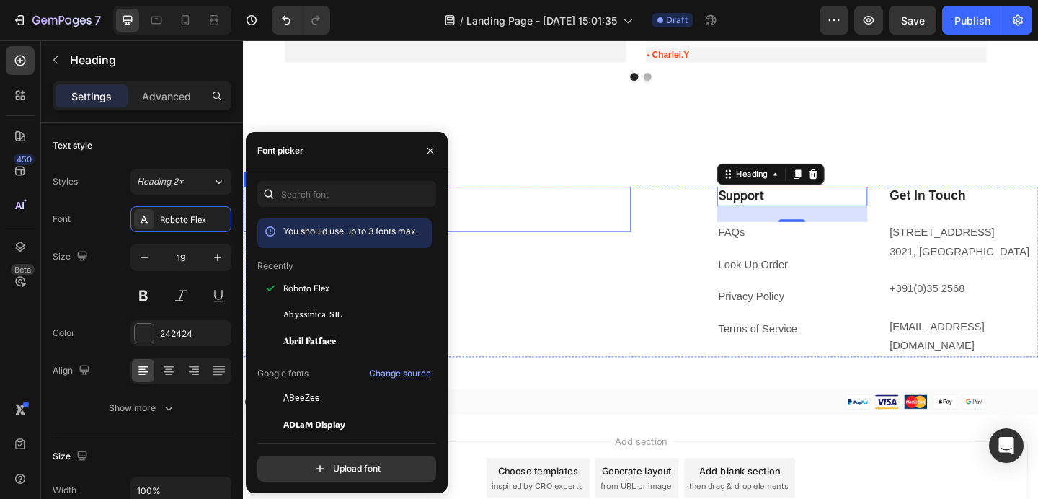
click at [601, 226] on p "⁠⁠⁠⁠⁠⁠⁠ CLIQUÉ" at bounding box center [453, 224] width 419 height 46
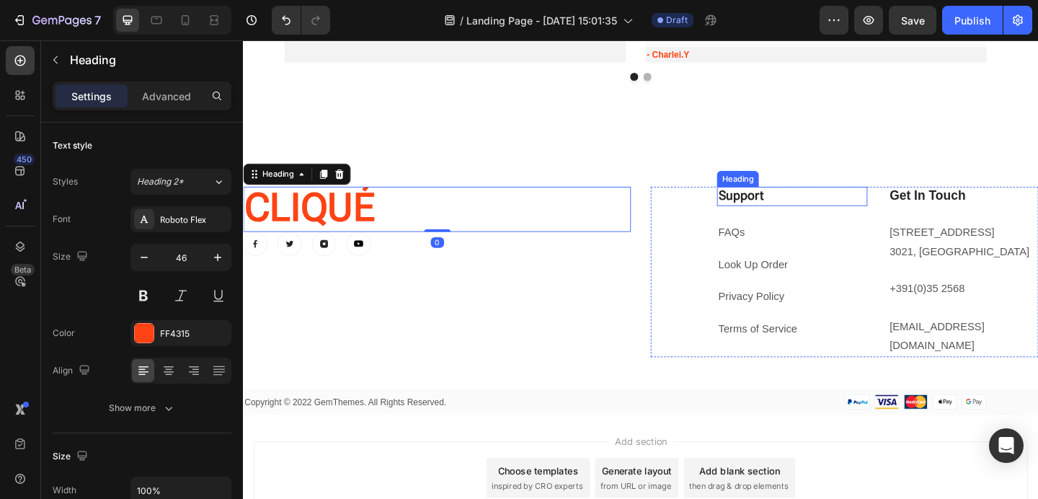
click at [793, 207] on p "Support" at bounding box center [839, 210] width 161 height 18
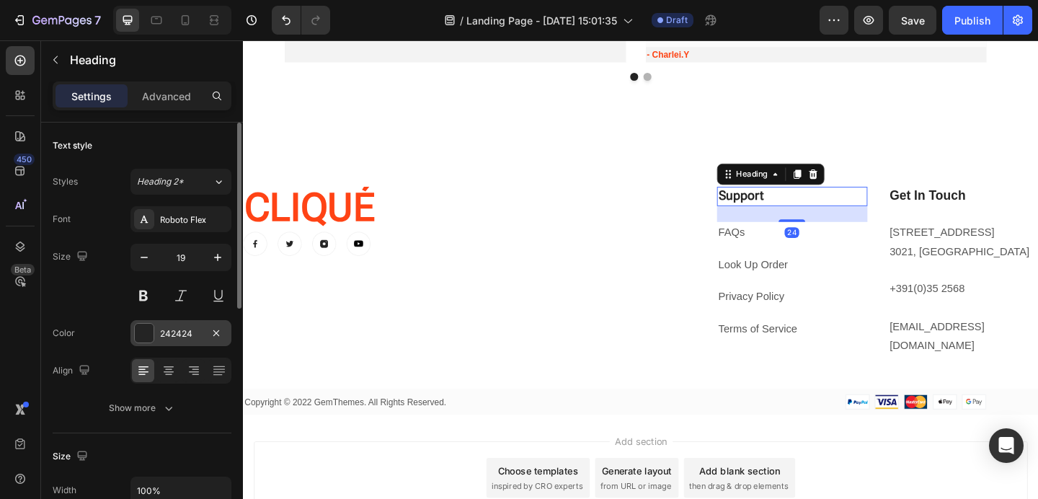
click at [184, 334] on div "242424" at bounding box center [181, 333] width 42 height 13
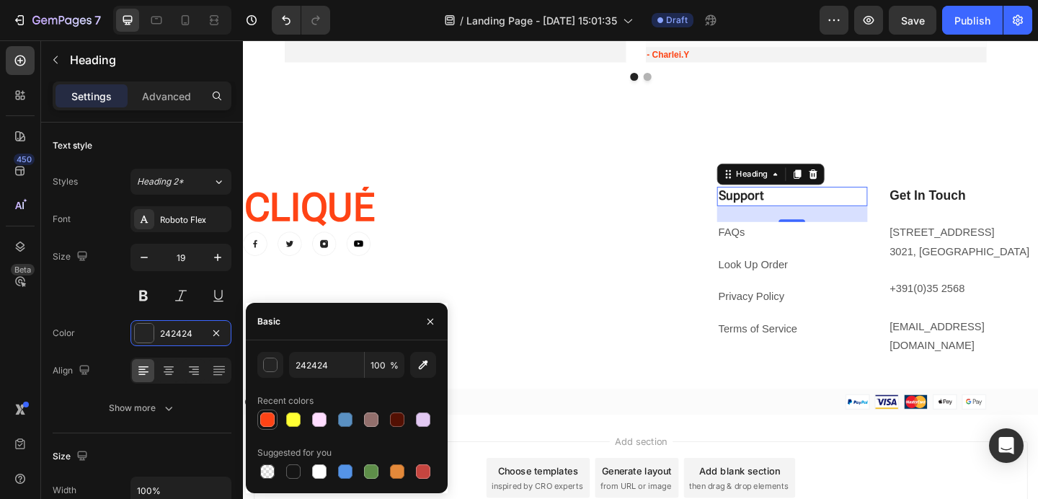
click at [263, 418] on div at bounding box center [267, 419] width 14 height 14
type input "FF4315"
click at [968, 210] on p "Get In Touch" at bounding box center [1026, 210] width 161 height 18
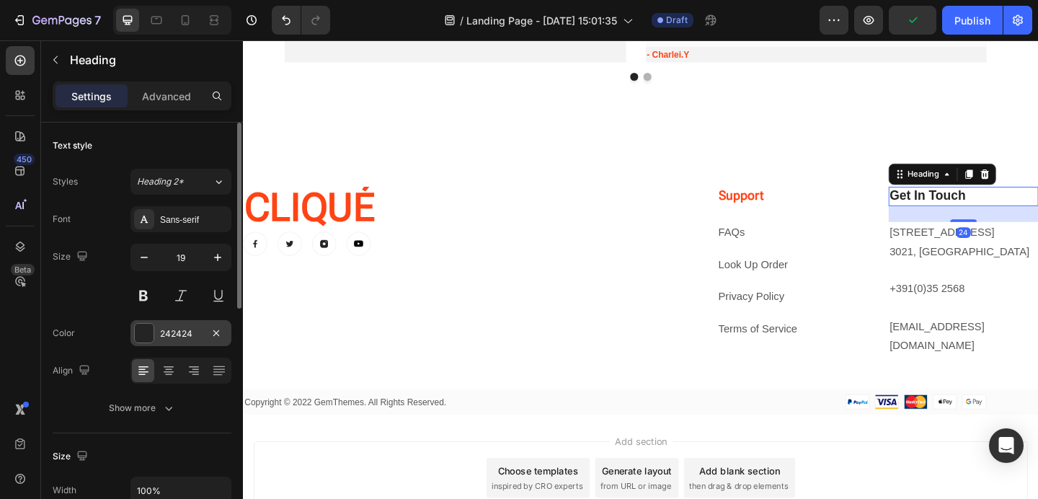
click at [179, 335] on div "242424" at bounding box center [181, 333] width 42 height 13
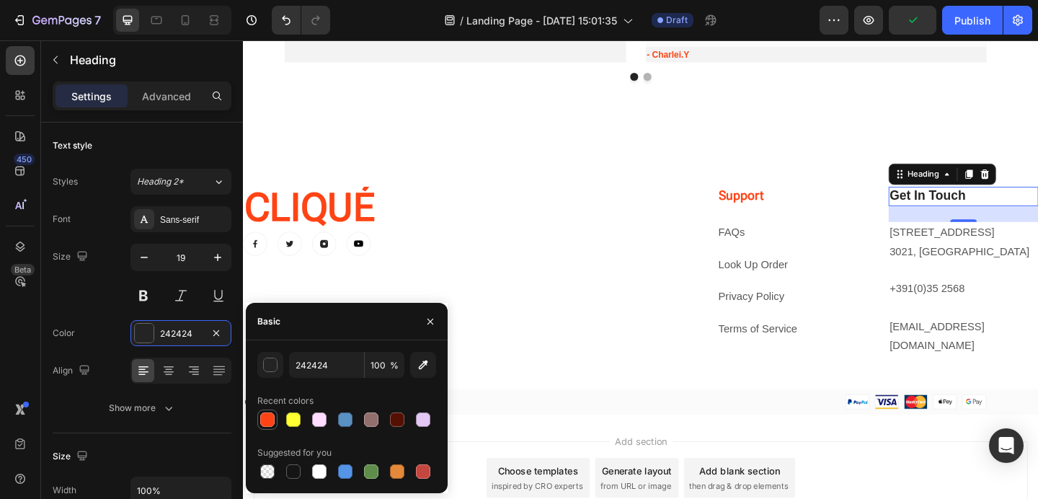
click at [272, 418] on div at bounding box center [267, 419] width 14 height 14
type input "FF4315"
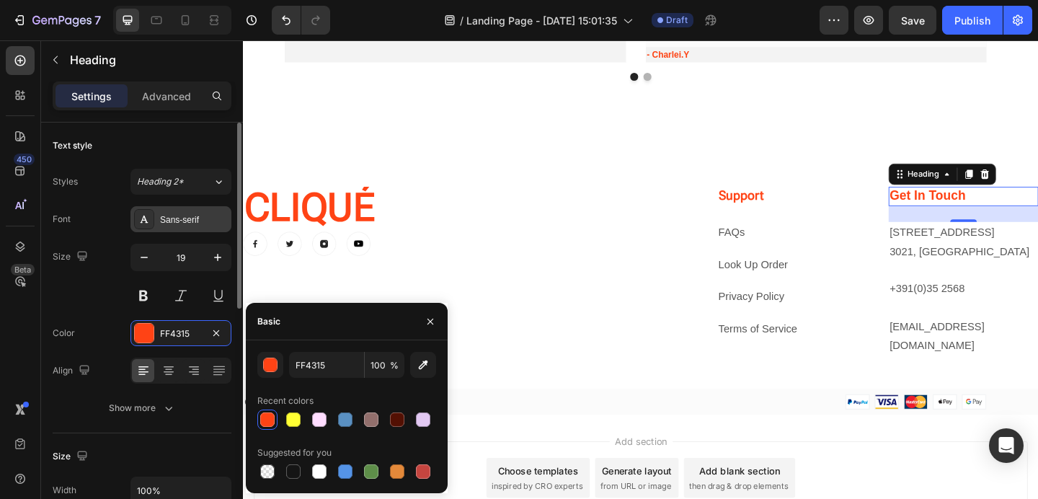
click at [192, 218] on div "Sans-serif" at bounding box center [194, 219] width 68 height 13
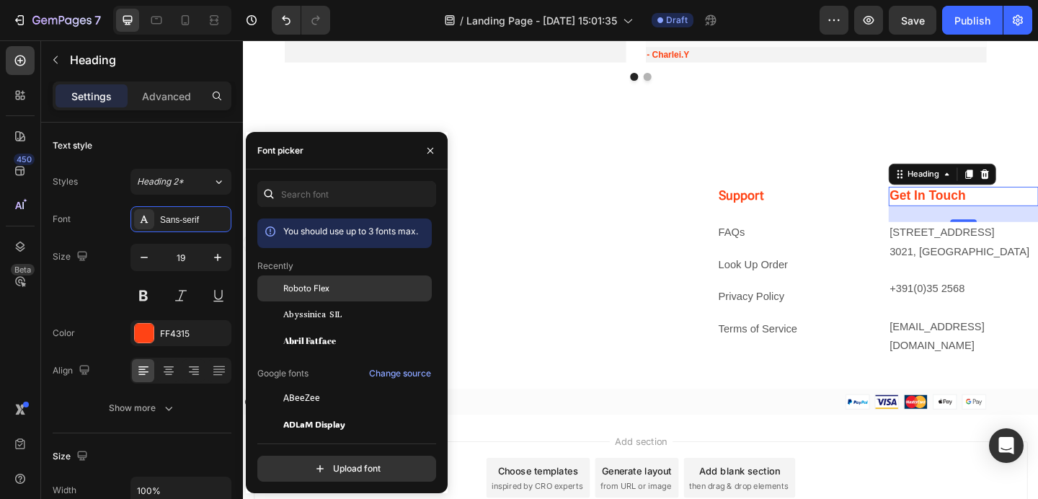
click at [326, 282] on span "Roboto Flex" at bounding box center [306, 288] width 46 height 13
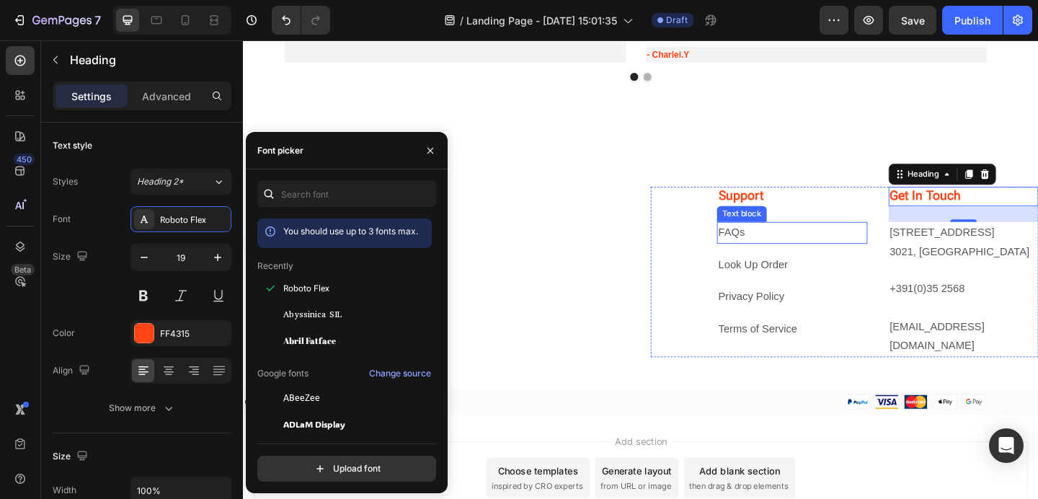
click at [779, 254] on link "FAQs" at bounding box center [773, 249] width 29 height 12
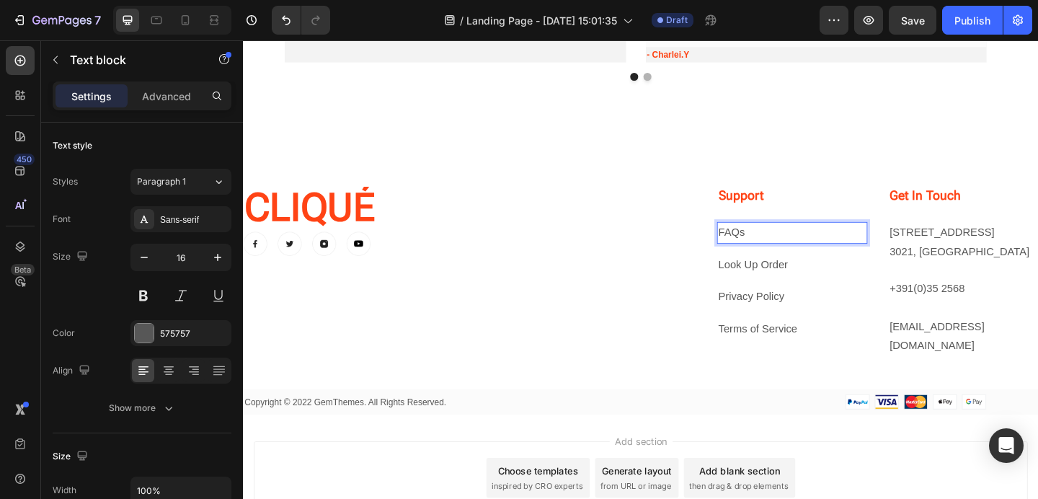
click at [813, 239] on p "FAQs" at bounding box center [839, 249] width 161 height 21
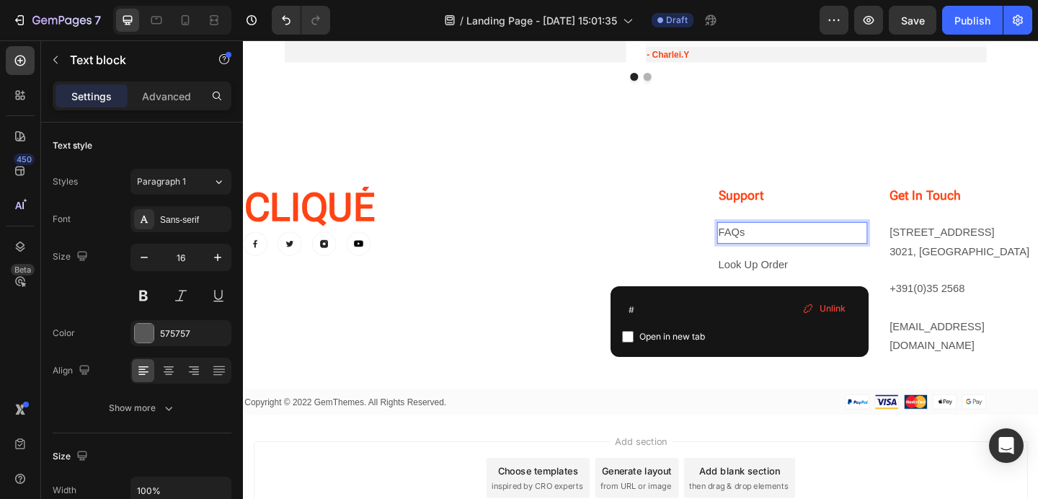
click at [785, 242] on p "FAQs ⁠⁠⁠⁠⁠⁠⁠" at bounding box center [839, 249] width 161 height 21
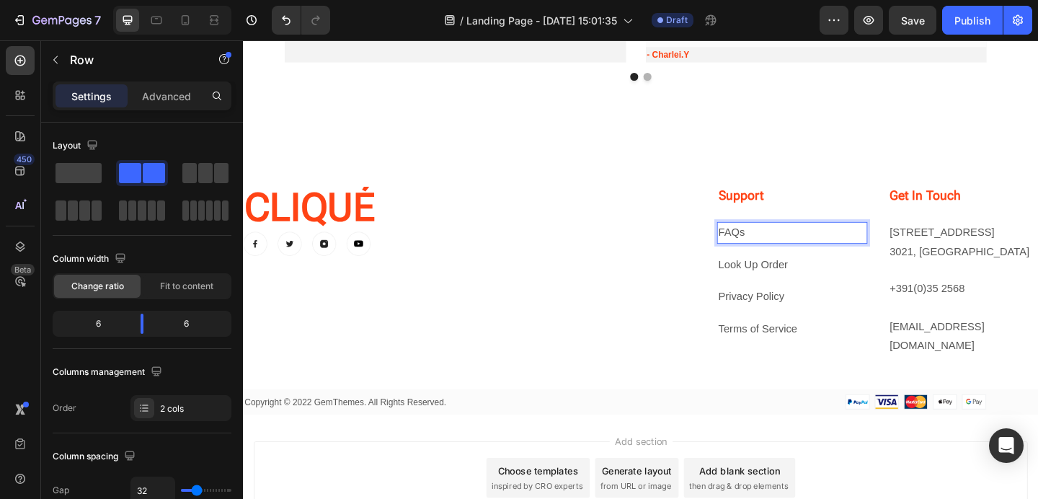
click at [716, 254] on div "Support Heading FAQs ⁠⁠⁠⁠⁠⁠⁠ Text block 16 Look Up Order Text block Privacy Pol…" at bounding box center [896, 292] width 421 height 185
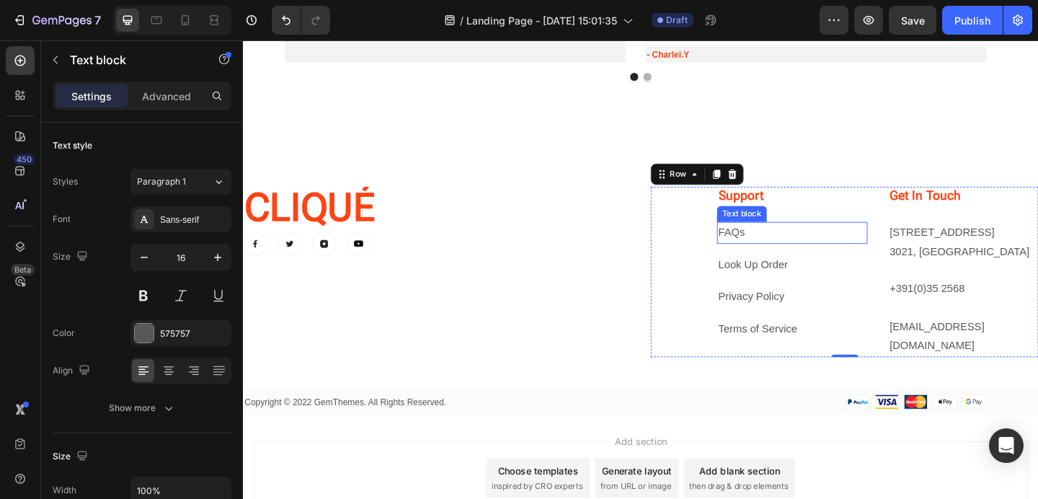
click at [818, 239] on p "FAQs ⁠⁠⁠⁠⁠⁠⁠" at bounding box center [839, 249] width 161 height 21
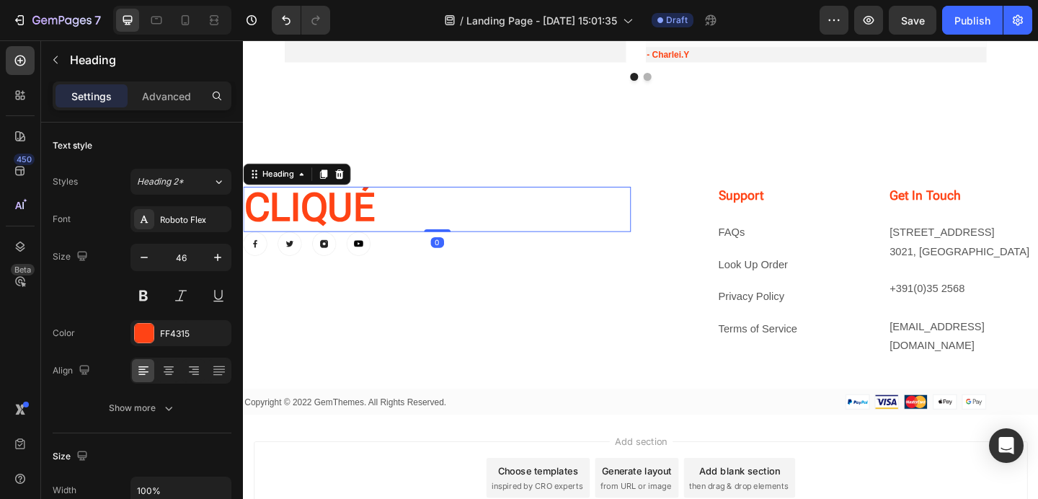
click at [548, 235] on p "⁠⁠⁠⁠⁠⁠⁠ CLIQUÉ" at bounding box center [453, 224] width 419 height 46
click at [841, 287] on p "Look Up Order" at bounding box center [839, 285] width 161 height 21
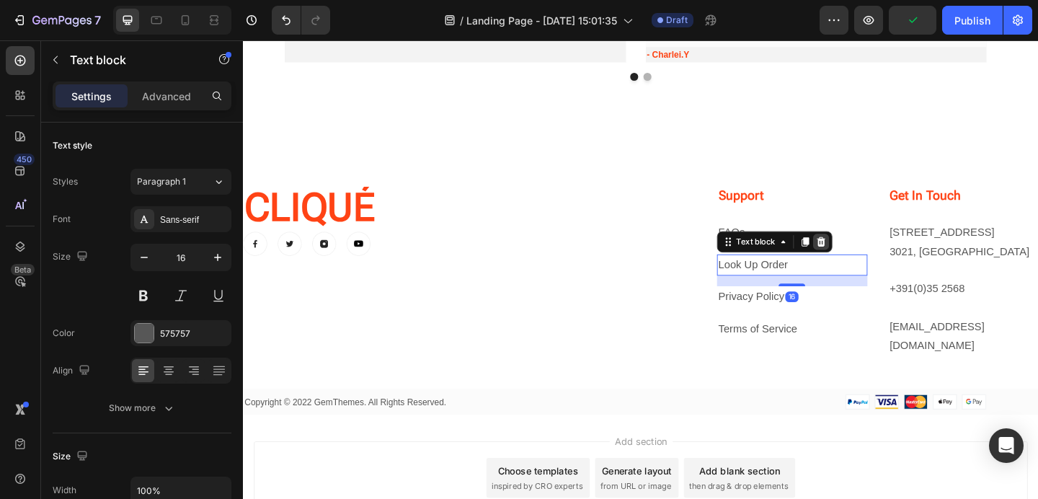
click at [867, 260] on icon at bounding box center [871, 260] width 12 height 12
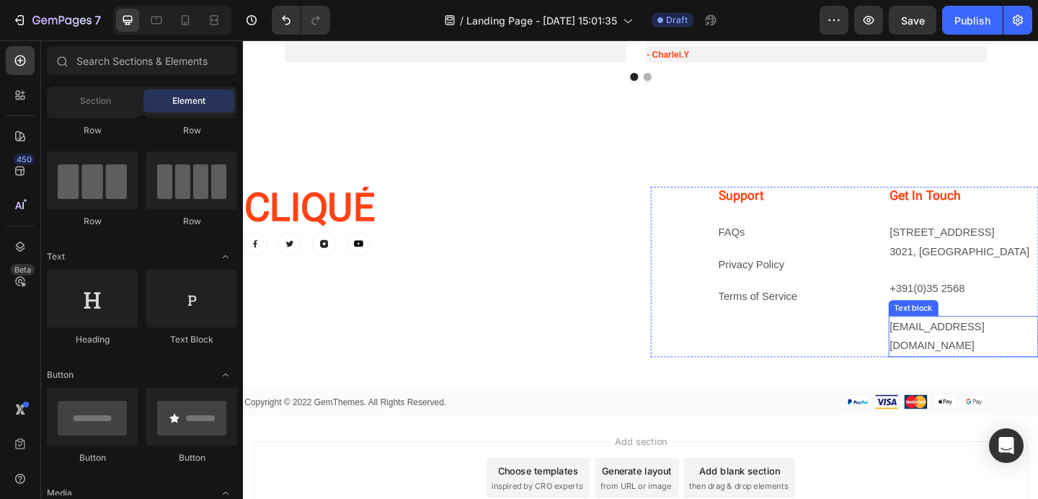
click at [975, 347] on p "[EMAIL_ADDRESS][DOMAIN_NAME]" at bounding box center [1026, 363] width 161 height 42
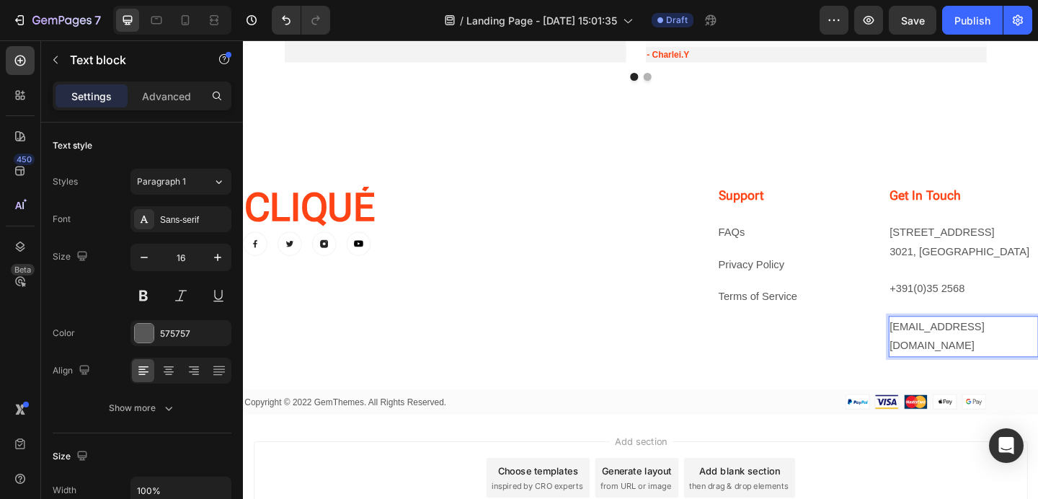
click at [1007, 347] on p "[EMAIL_ADDRESS][DOMAIN_NAME]" at bounding box center [1026, 363] width 161 height 42
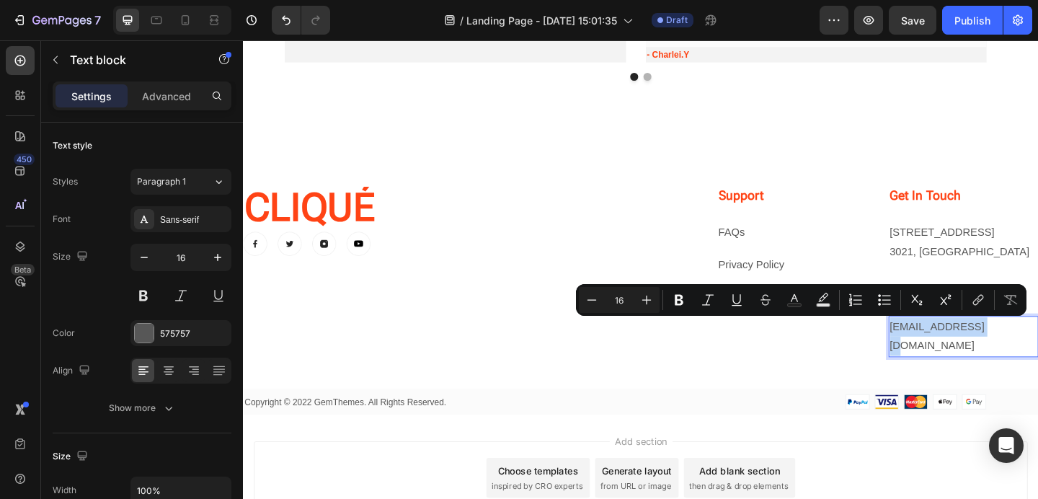
click at [1007, 347] on p "[EMAIL_ADDRESS][DOMAIN_NAME]" at bounding box center [1026, 363] width 161 height 42
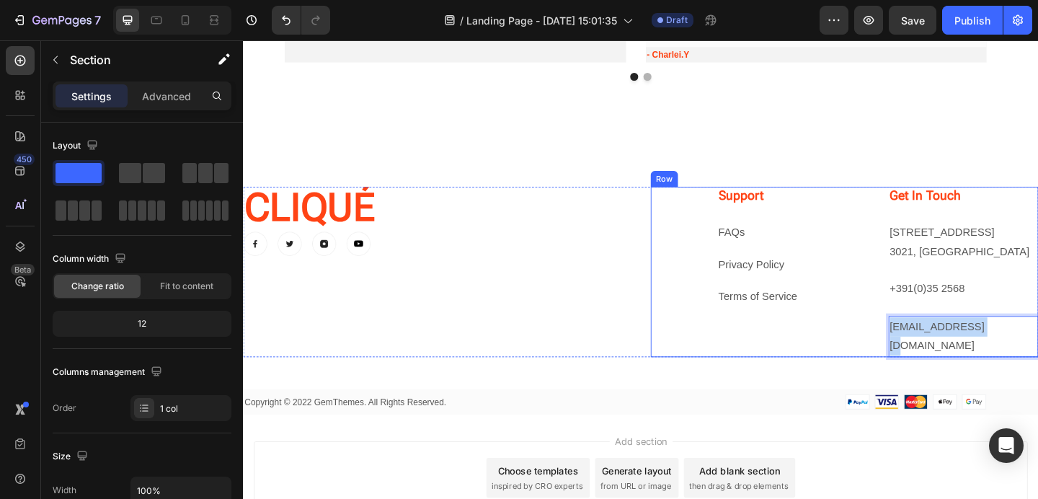
click at [780, 370] on div "⁠⁠⁠⁠⁠⁠⁠ CLIQUÉ Heading Image Image Image Image Row Support Heading FAQs Text bl…" at bounding box center [675, 324] width 865 height 248
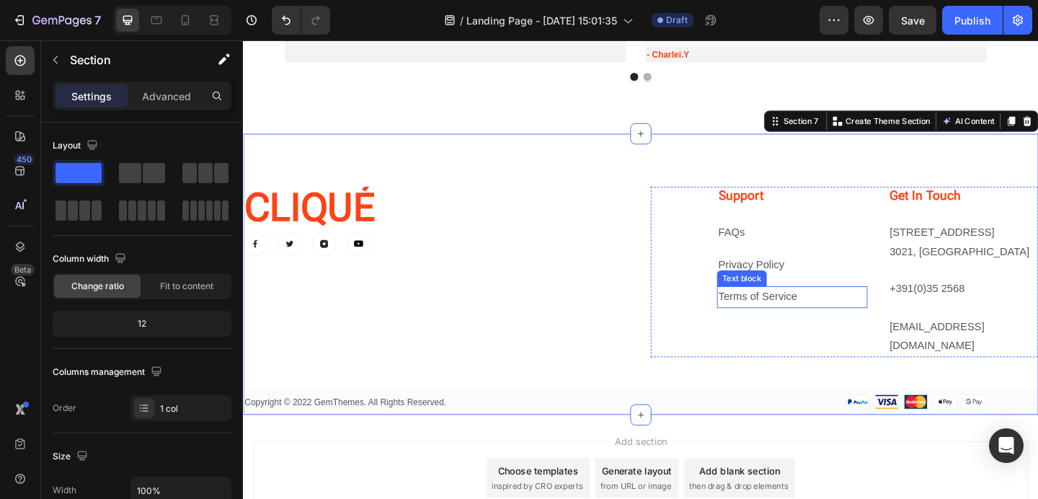
scroll to position [2127, 0]
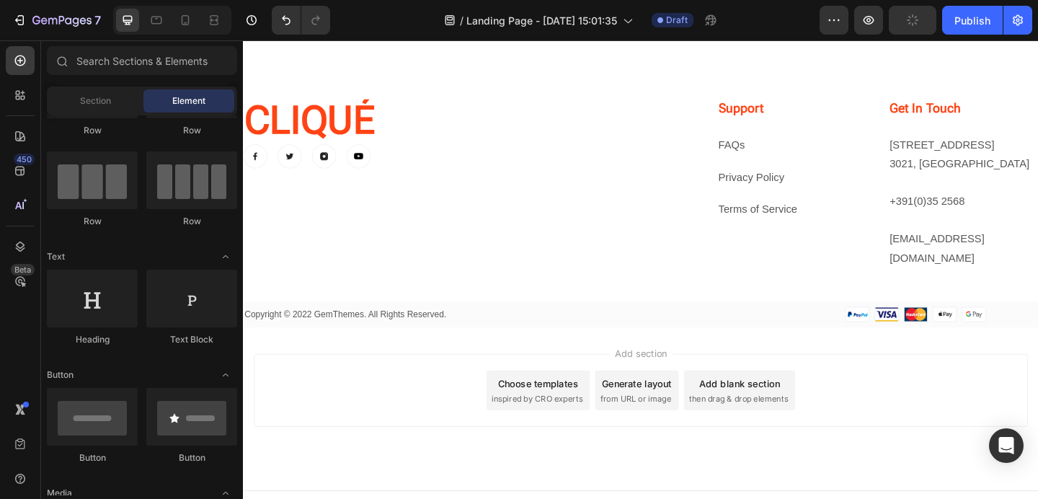
click at [909, 392] on div "Add section Choose templates inspired by CRO experts Generate layout from URL o…" at bounding box center [675, 420] width 842 height 79
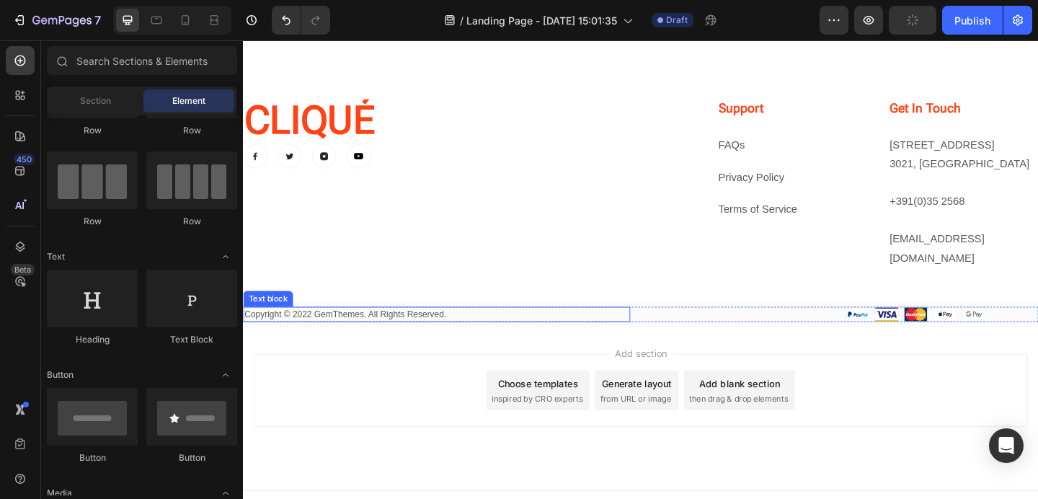
click at [432, 331] on p "Copyright © 2022 GemThemes. All Rights Reserved." at bounding box center [453, 338] width 418 height 14
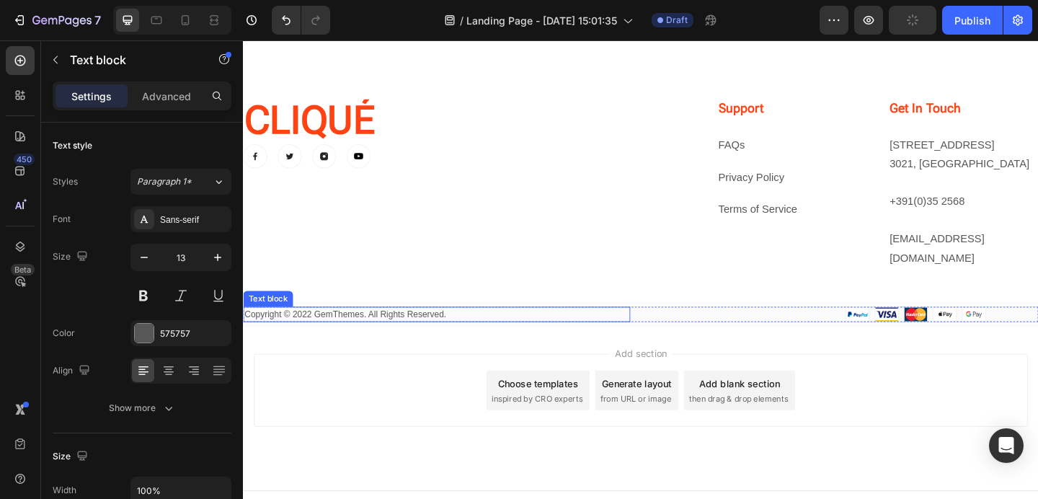
click at [432, 331] on p "Copyright © 2022 GemThemes. All Rights Reserved." at bounding box center [453, 338] width 418 height 14
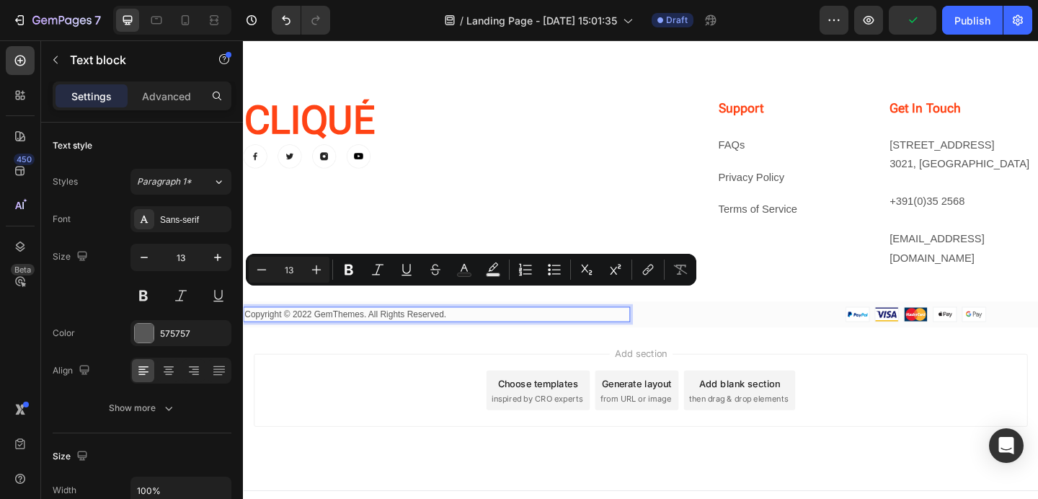
click at [393, 331] on p "Copyright © 2022 GemThemes. All Rights Reserved." at bounding box center [453, 338] width 418 height 14
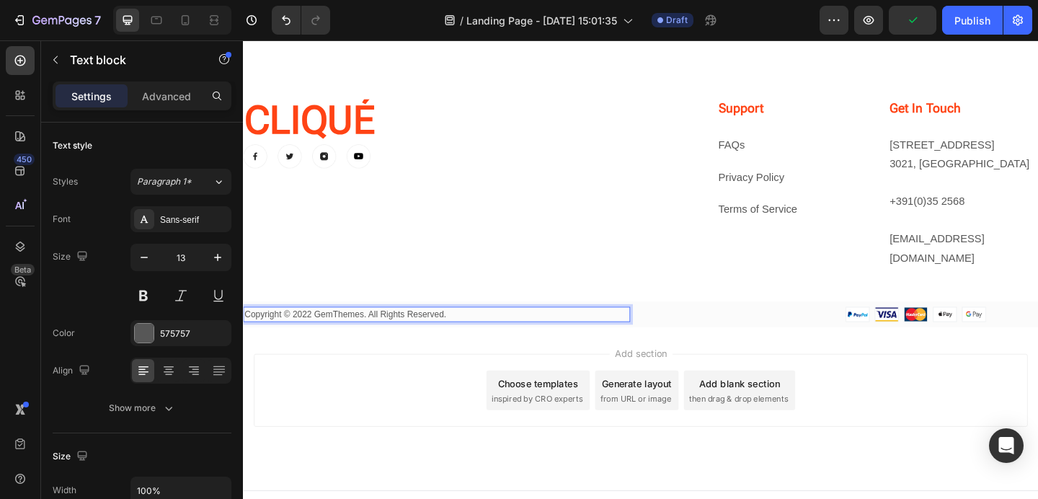
click at [413, 331] on p "Copyright © 2022 GemThemes. All Rights Reserved." at bounding box center [453, 338] width 418 height 14
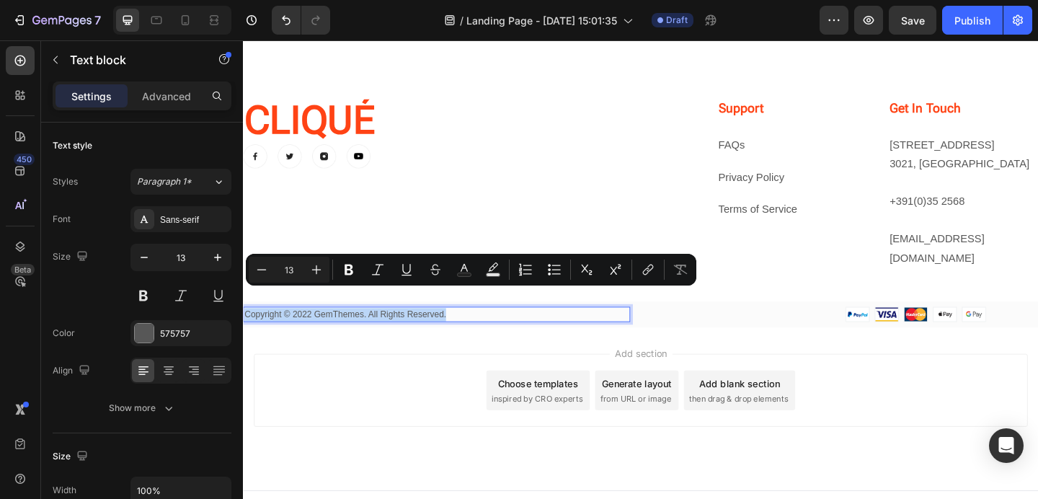
click at [473, 331] on p "Copyright © 2022 GemThemes. All Rights Reserved." at bounding box center [453, 338] width 418 height 14
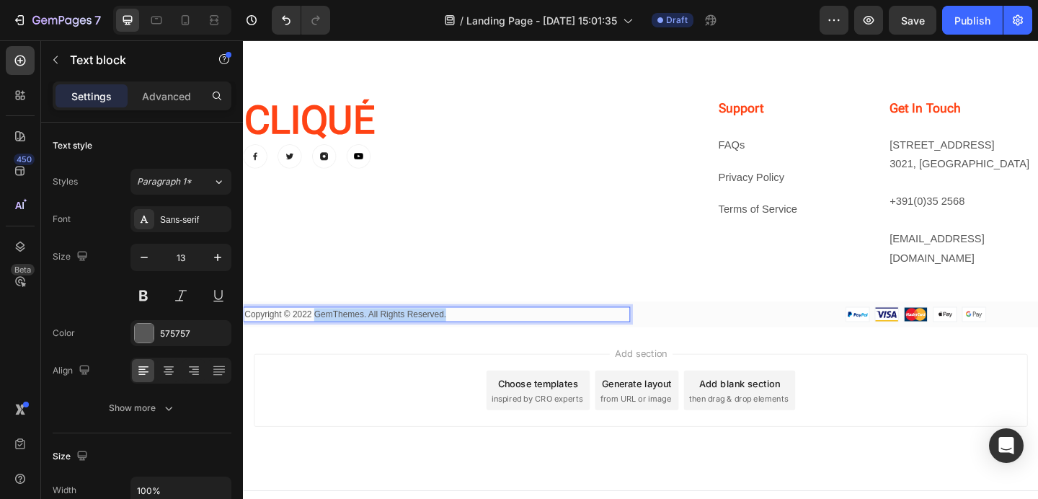
drag, startPoint x: 465, startPoint y: 313, endPoint x: 323, endPoint y: 318, distance: 142.7
click at [323, 331] on p "Copyright © 2022 GemThemes. All Rights Reserved." at bounding box center [453, 338] width 418 height 14
click at [331, 381] on div "Add section Choose templates inspired by CRO experts Generate layout from URL o…" at bounding box center [675, 420] width 842 height 79
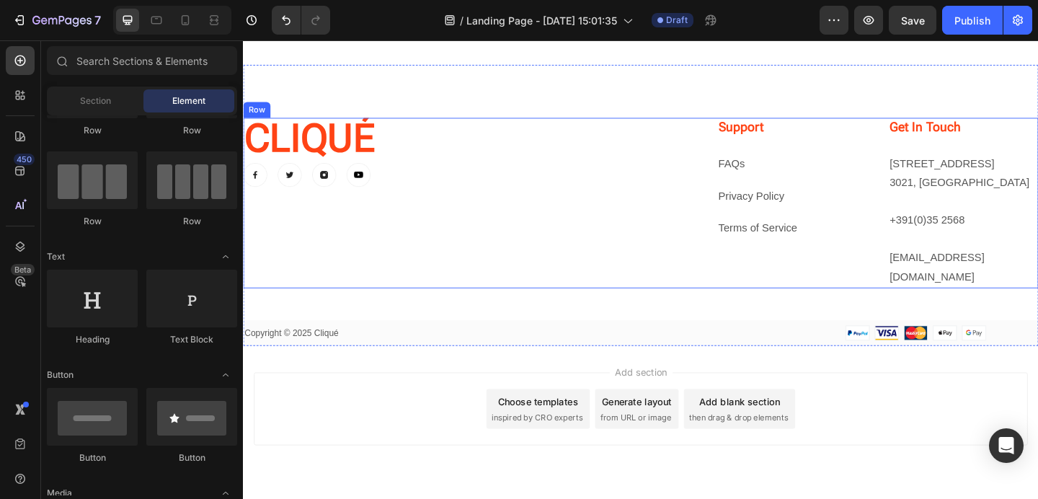
scroll to position [2102, 0]
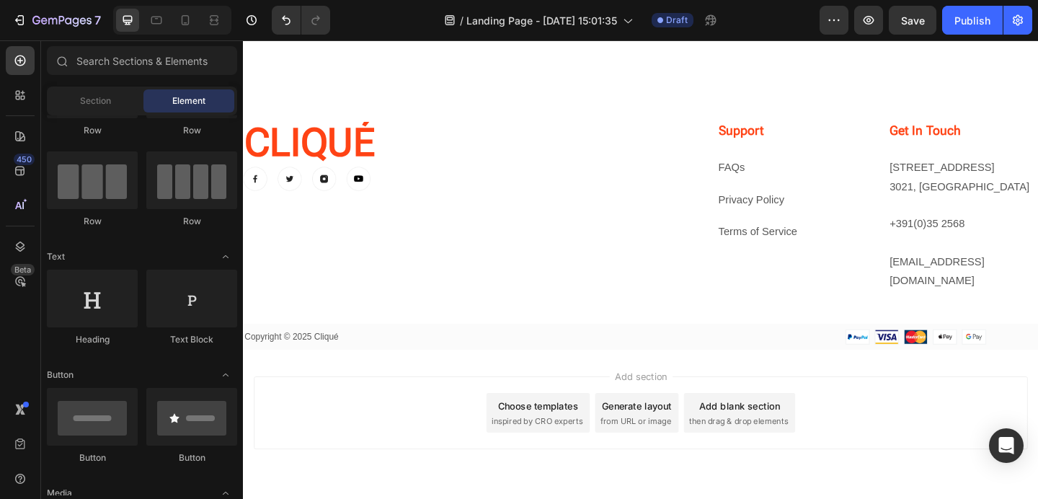
click at [360, 415] on div "Add section Choose templates inspired by CRO experts Generate layout from URL o…" at bounding box center [675, 445] width 842 height 79
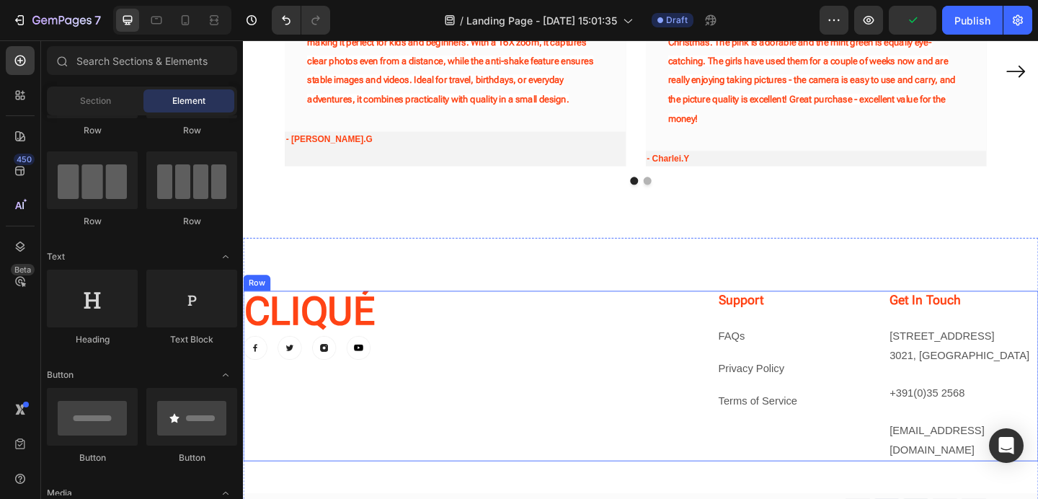
scroll to position [1896, 0]
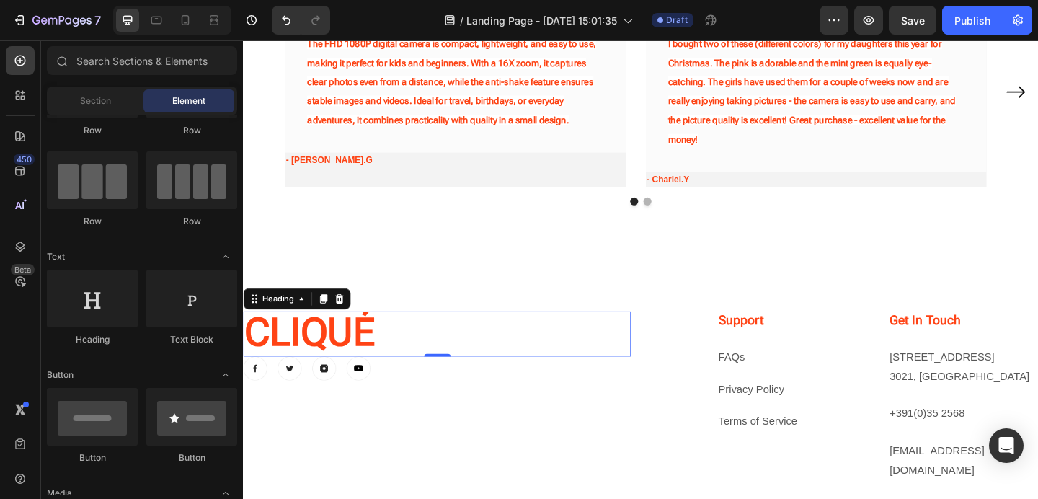
click at [374, 344] on strong "CLIQUÉ" at bounding box center [315, 357] width 142 height 49
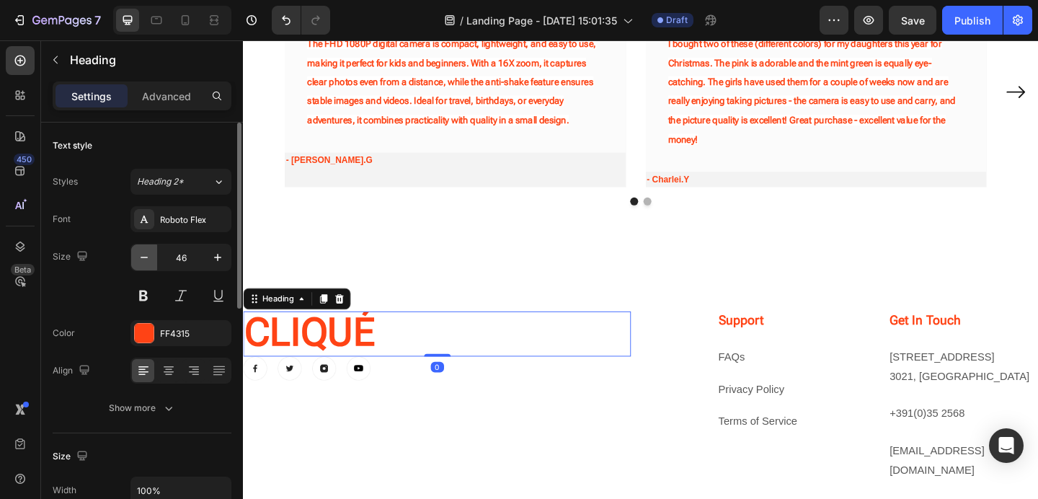
click at [150, 264] on icon "button" at bounding box center [144, 257] width 14 height 14
click at [146, 262] on icon "button" at bounding box center [144, 257] width 14 height 14
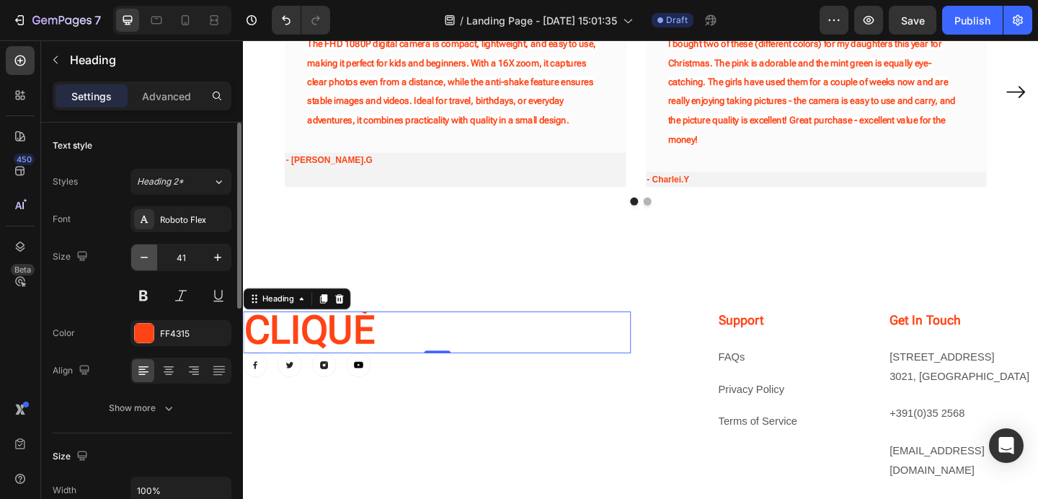
click at [146, 262] on icon "button" at bounding box center [144, 257] width 14 height 14
click at [220, 253] on icon "button" at bounding box center [217, 257] width 14 height 14
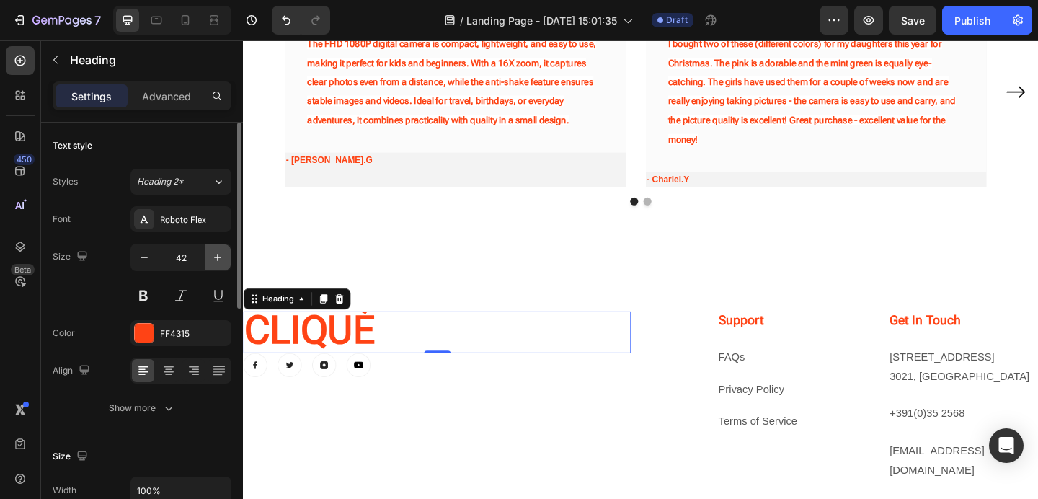
click at [220, 253] on icon "button" at bounding box center [217, 257] width 14 height 14
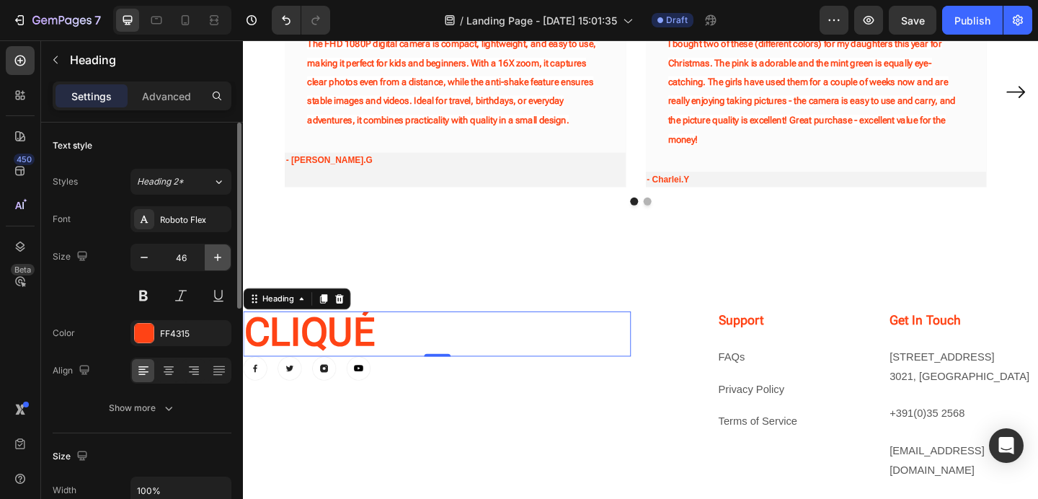
click at [220, 253] on icon "button" at bounding box center [217, 257] width 14 height 14
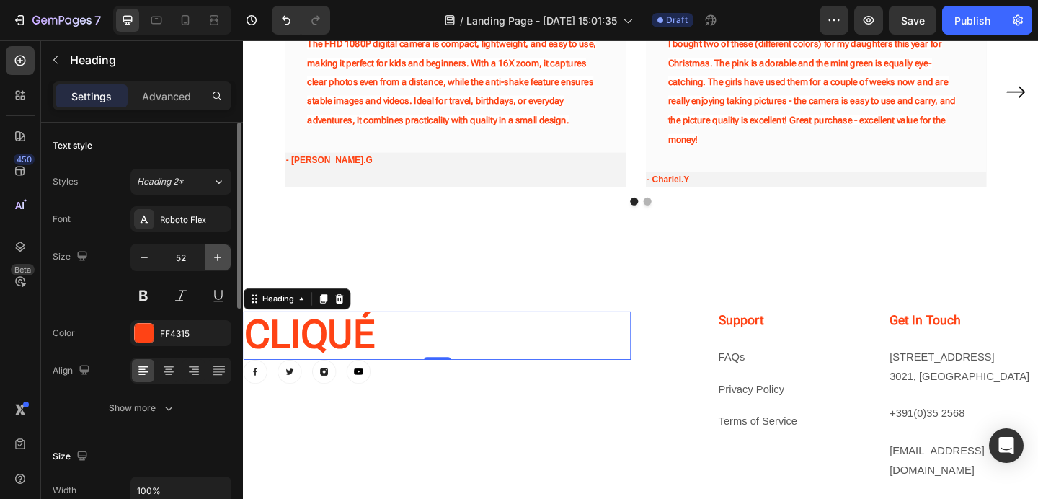
click at [220, 253] on icon "button" at bounding box center [217, 257] width 14 height 14
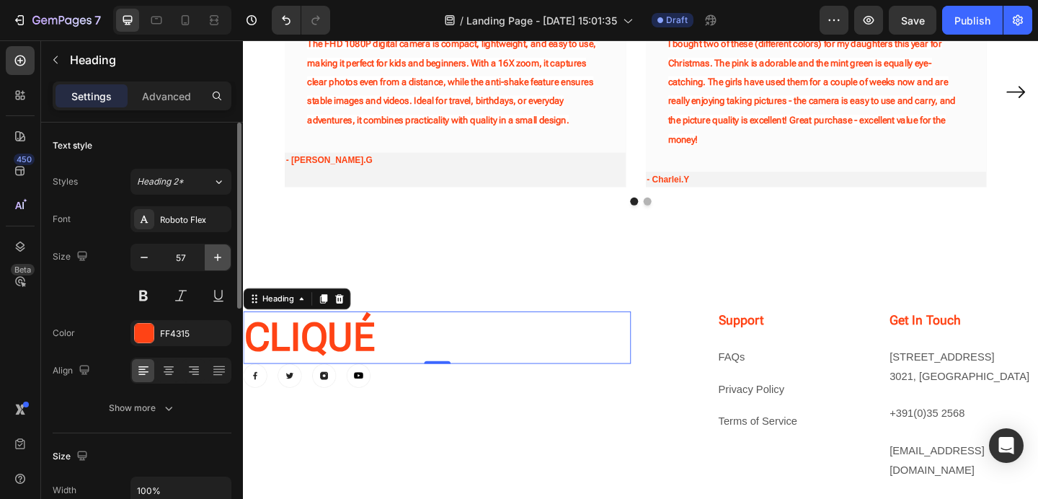
click at [220, 253] on icon "button" at bounding box center [217, 257] width 14 height 14
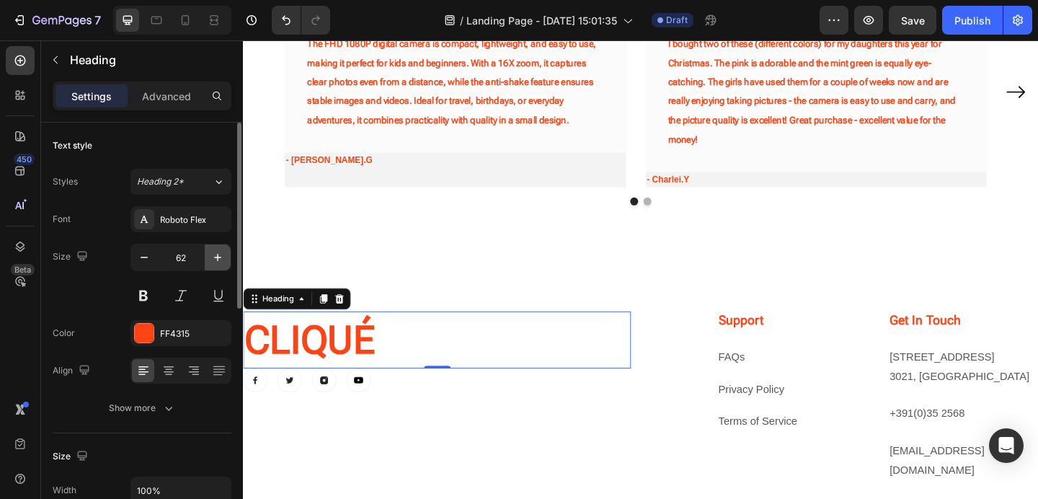
click at [220, 253] on icon "button" at bounding box center [217, 257] width 14 height 14
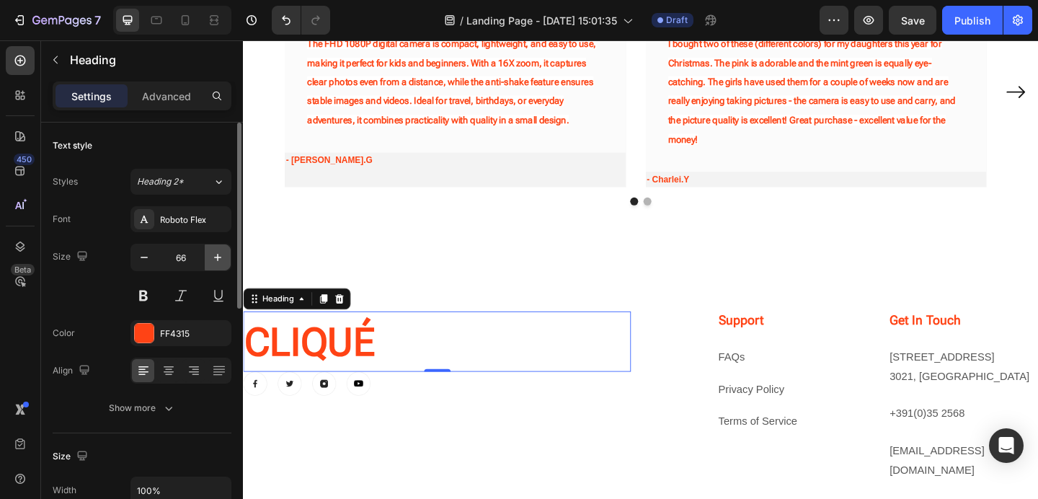
click at [220, 253] on icon "button" at bounding box center [217, 257] width 14 height 14
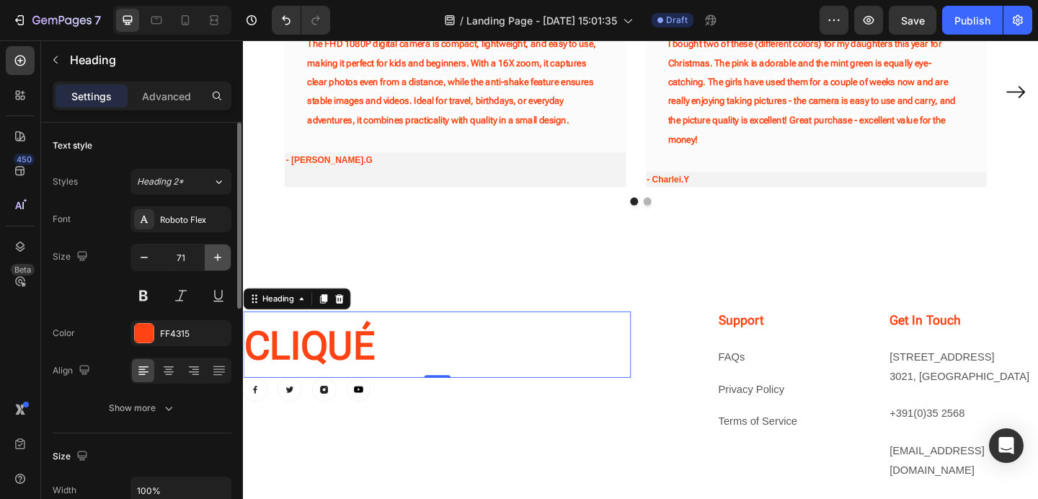
click at [220, 253] on icon "button" at bounding box center [217, 257] width 14 height 14
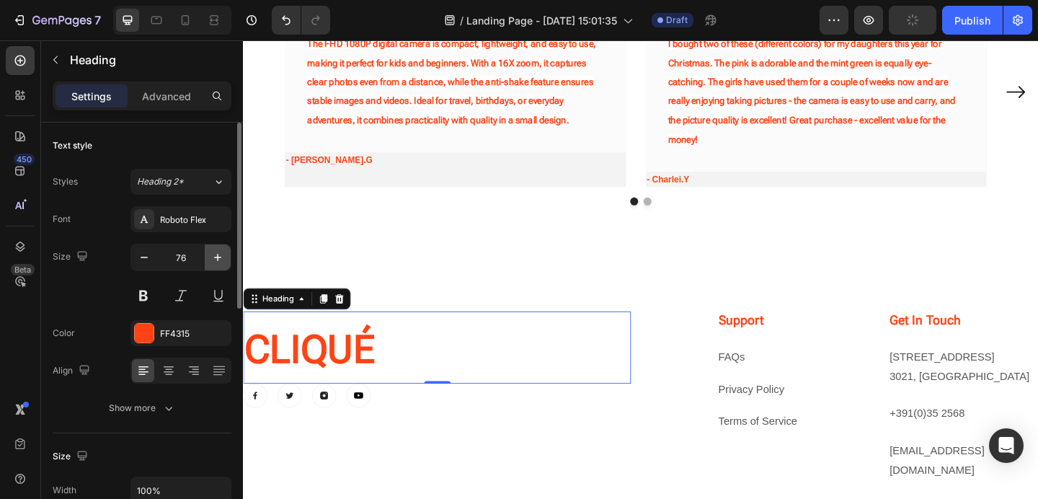
click at [220, 253] on icon "button" at bounding box center [217, 257] width 14 height 14
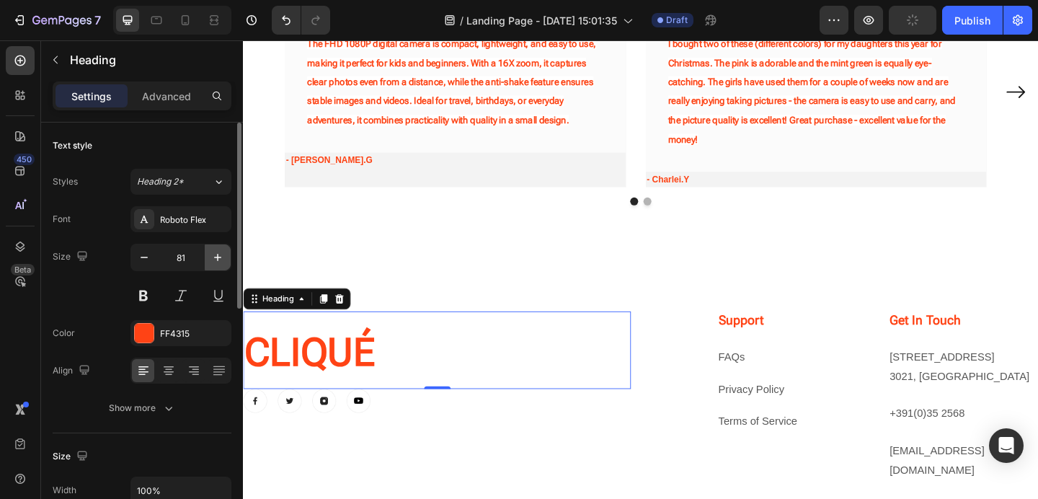
click at [220, 253] on icon "button" at bounding box center [217, 257] width 14 height 14
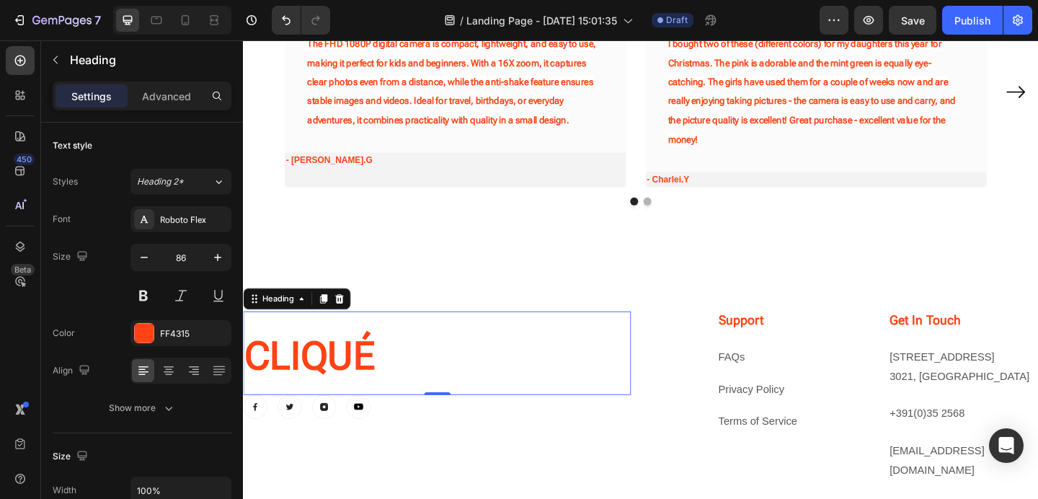
type input "87"
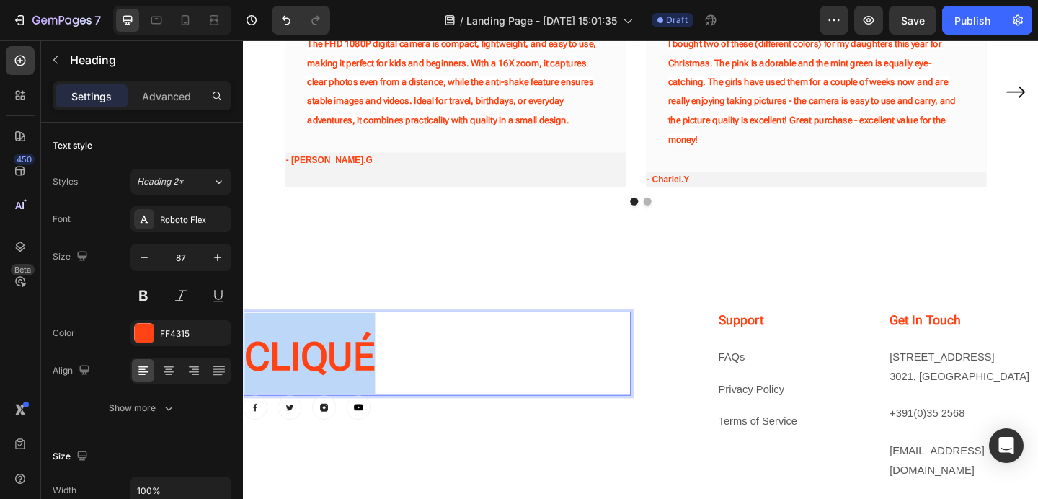
click at [372, 389] on strong "CLIQUÉ" at bounding box center [315, 384] width 142 height 49
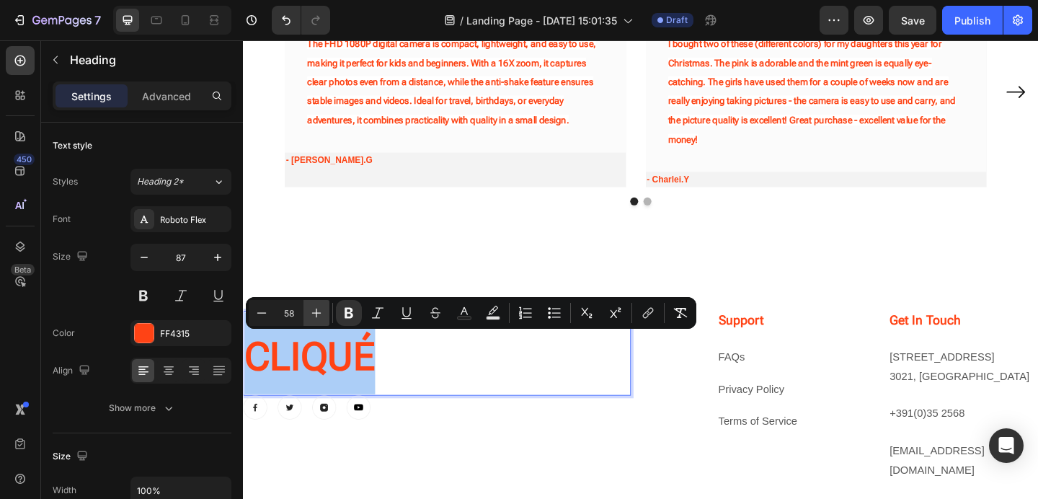
click at [318, 313] on icon "Editor contextual toolbar" at bounding box center [316, 312] width 9 height 9
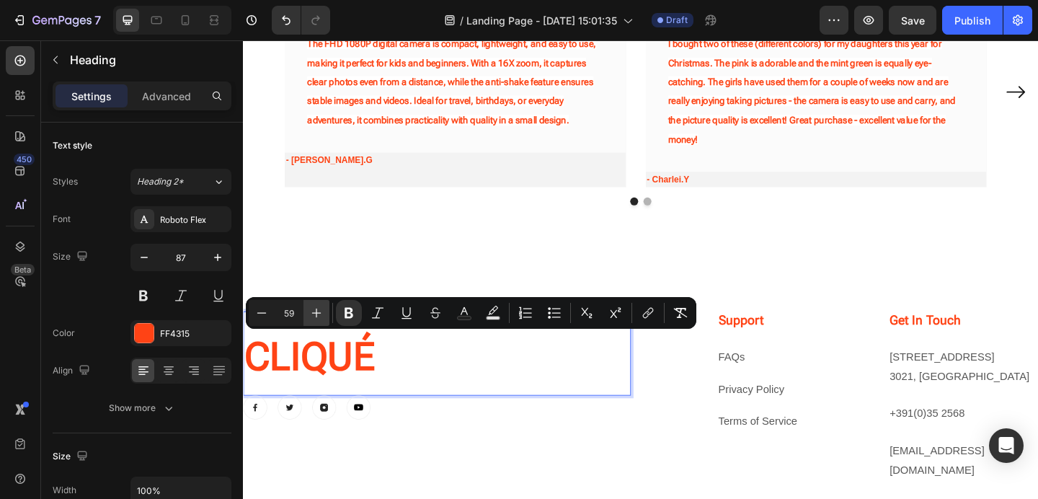
click at [318, 313] on icon "Editor contextual toolbar" at bounding box center [316, 312] width 9 height 9
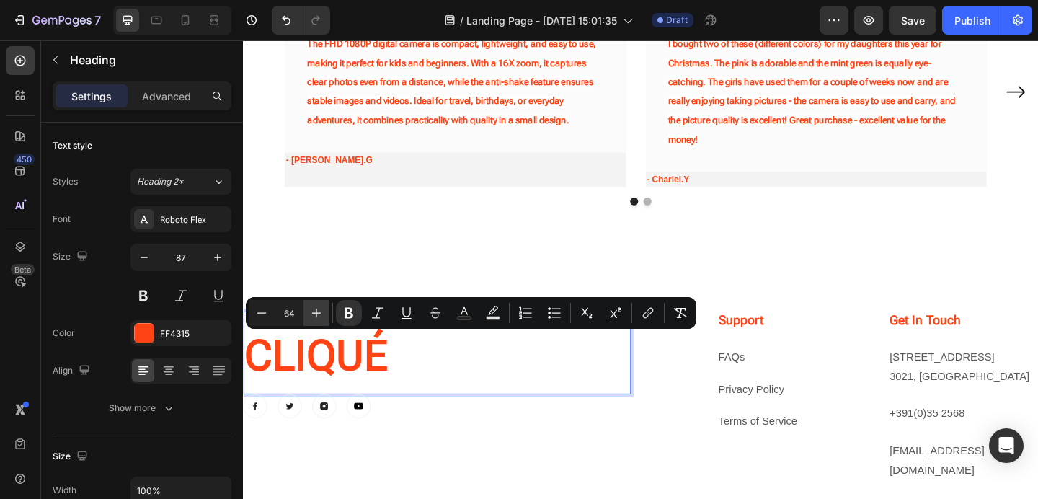
click at [318, 313] on icon "Editor contextual toolbar" at bounding box center [316, 312] width 9 height 9
type input "67"
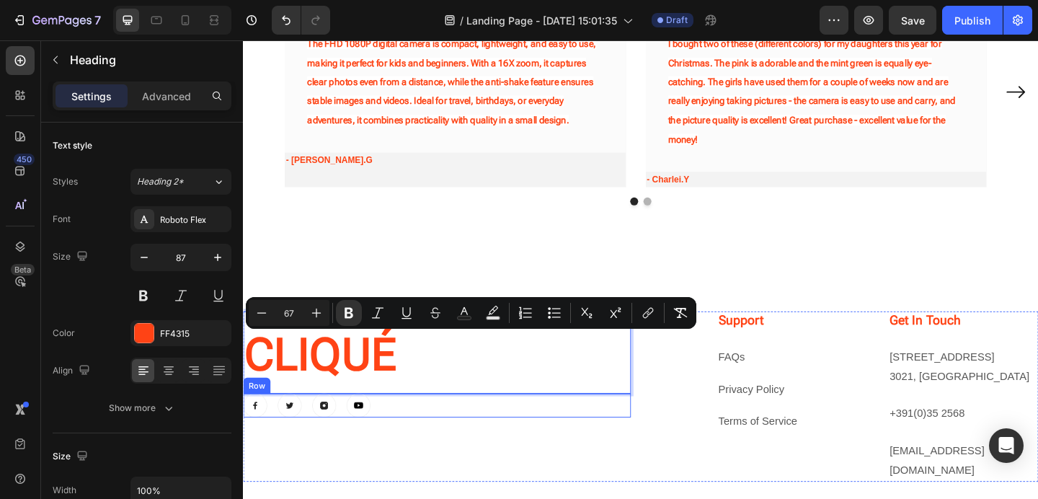
click at [439, 424] on div "Image Image Image Image Row" at bounding box center [453, 437] width 421 height 26
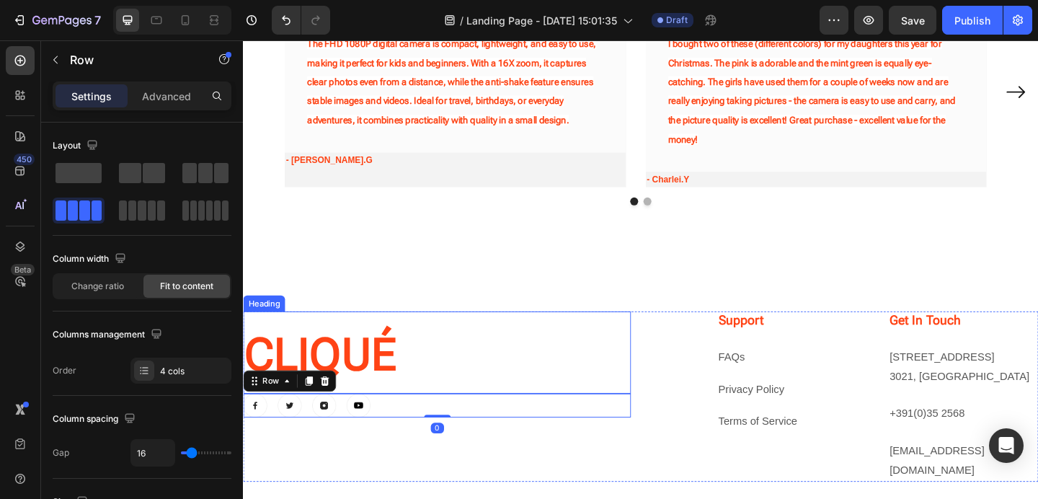
click at [414, 404] on p "⁠⁠⁠⁠⁠⁠⁠ CLIQUÉ" at bounding box center [453, 379] width 419 height 86
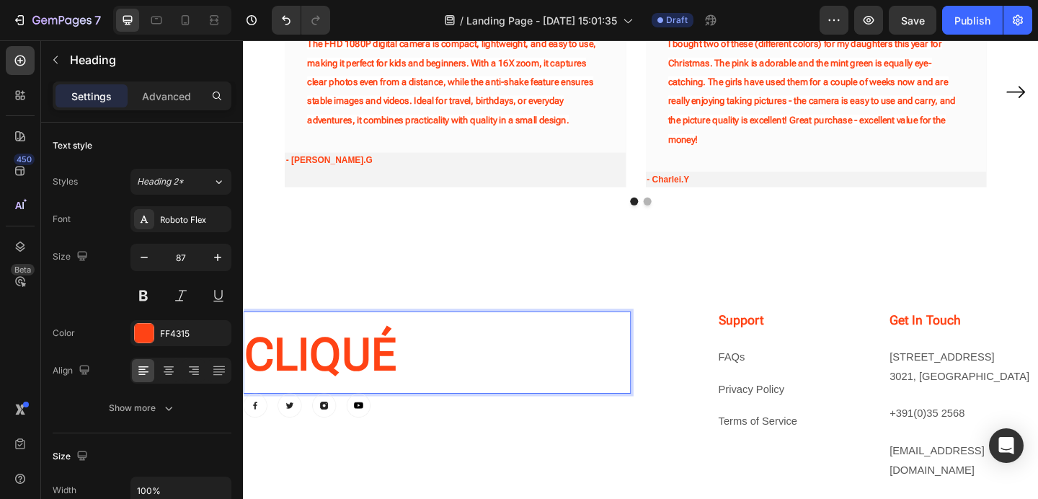
click at [414, 404] on p "CLIQUÉ" at bounding box center [453, 379] width 419 height 86
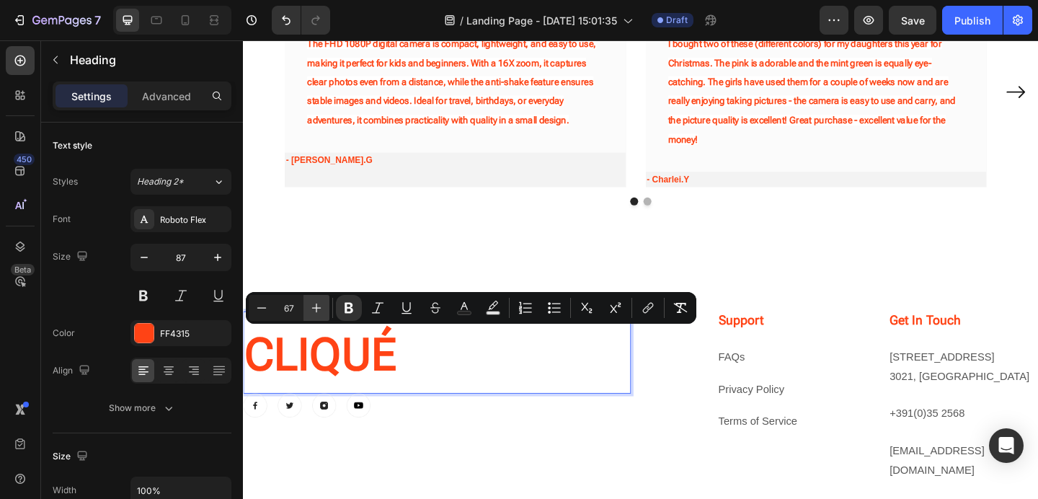
click at [313, 301] on icon "Editor contextual toolbar" at bounding box center [316, 307] width 14 height 14
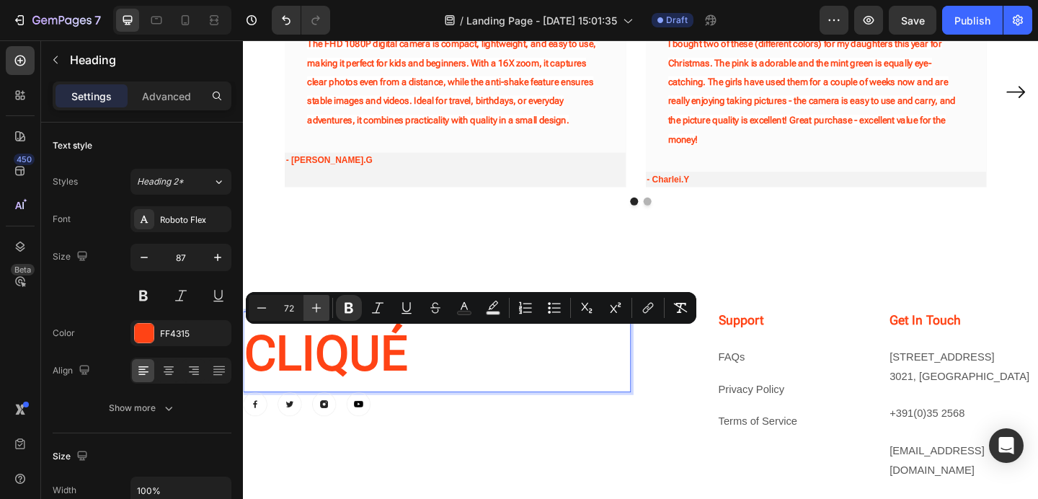
click at [313, 301] on icon "Editor contextual toolbar" at bounding box center [316, 307] width 14 height 14
type input "76"
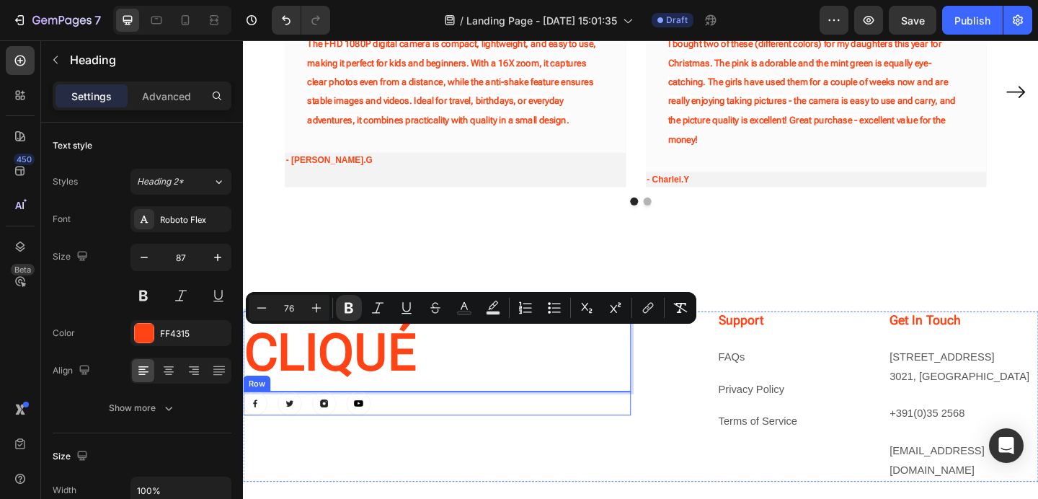
click at [473, 457] on div "CLIQUÉ Heading 0 Image Image Image Image Row" at bounding box center [453, 427] width 421 height 185
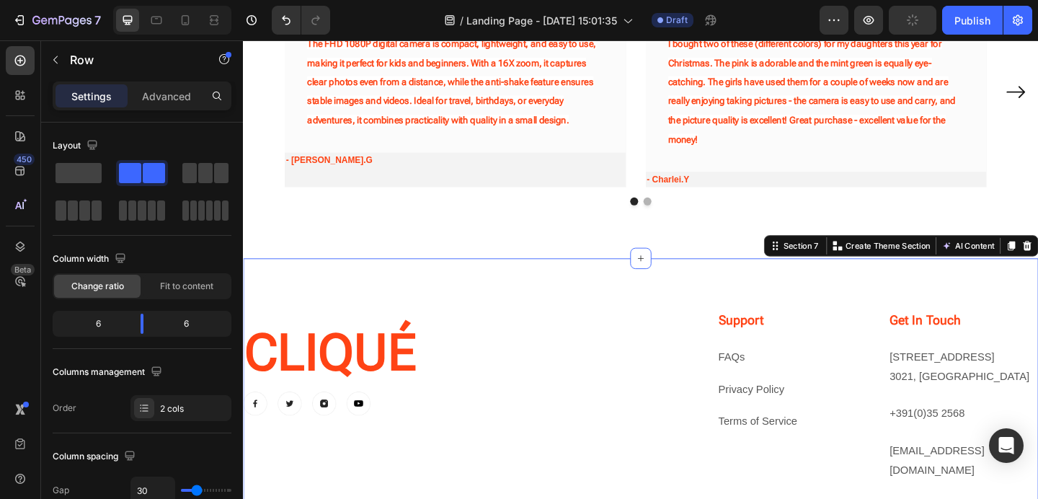
click at [507, 298] on div "⁠⁠⁠⁠⁠⁠⁠ CLIQUÉ Heading Image Image Image Image Row Support Heading FAQs Text bl…" at bounding box center [675, 429] width 865 height 305
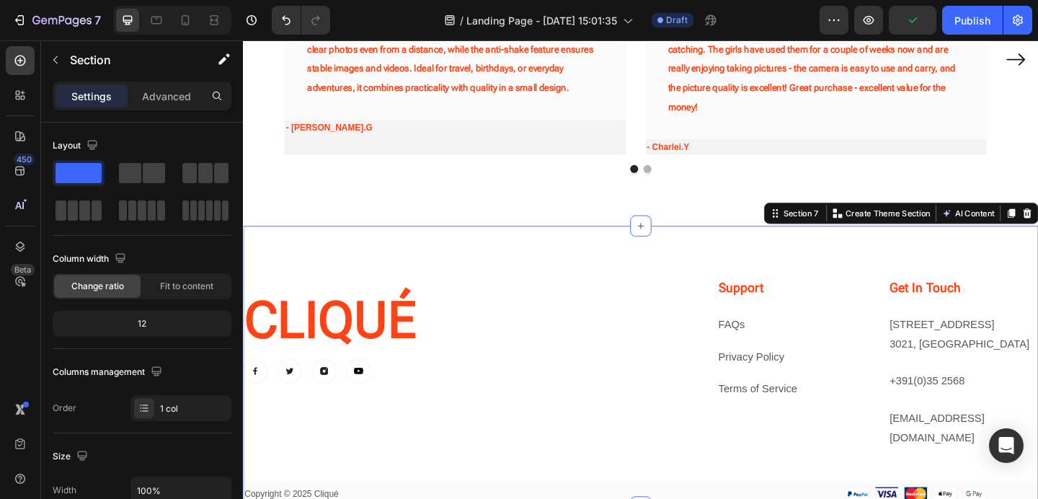
scroll to position [1931, 0]
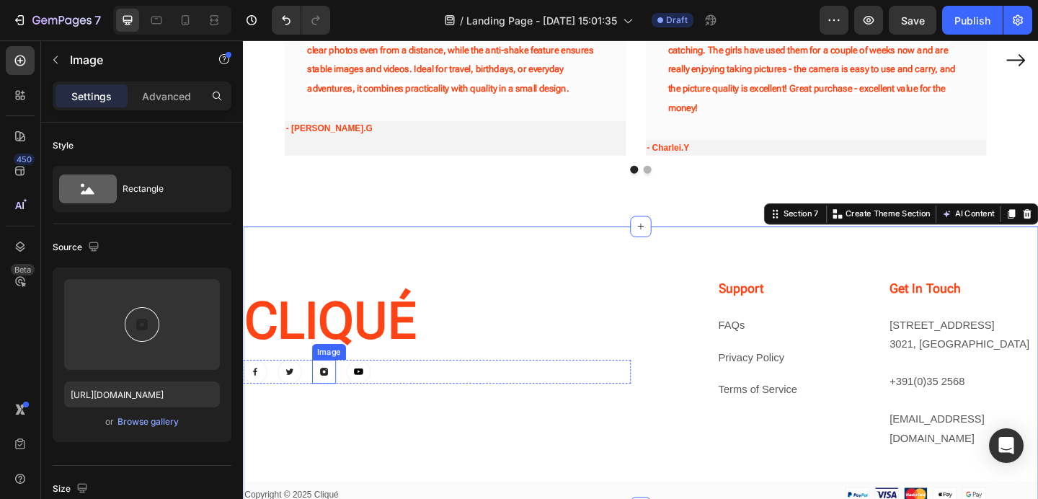
click at [328, 401] on img at bounding box center [331, 401] width 26 height 26
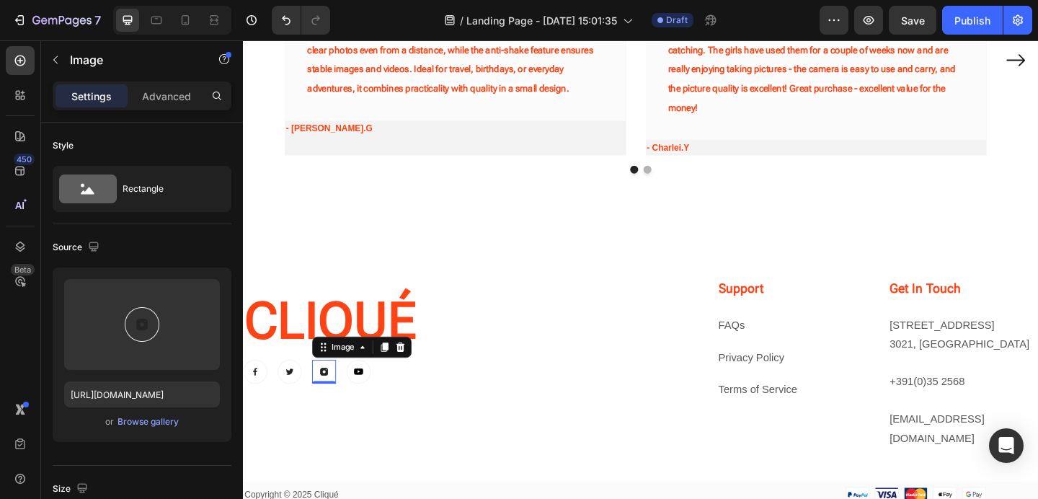
click at [438, 442] on div "⁠⁠⁠⁠⁠⁠⁠ CLIQUÉ Heading Image Image Image 0 Image Row" at bounding box center [453, 392] width 421 height 185
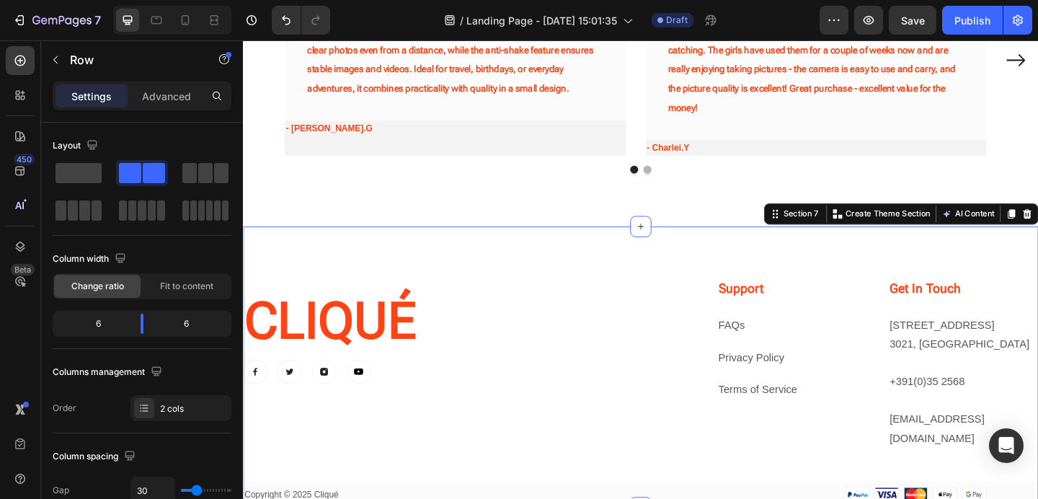
click at [571, 250] on div "⁠⁠⁠⁠⁠⁠⁠ CLIQUÉ Heading Image Image Image Image Row Support Heading FAQs Text bl…" at bounding box center [675, 395] width 865 height 305
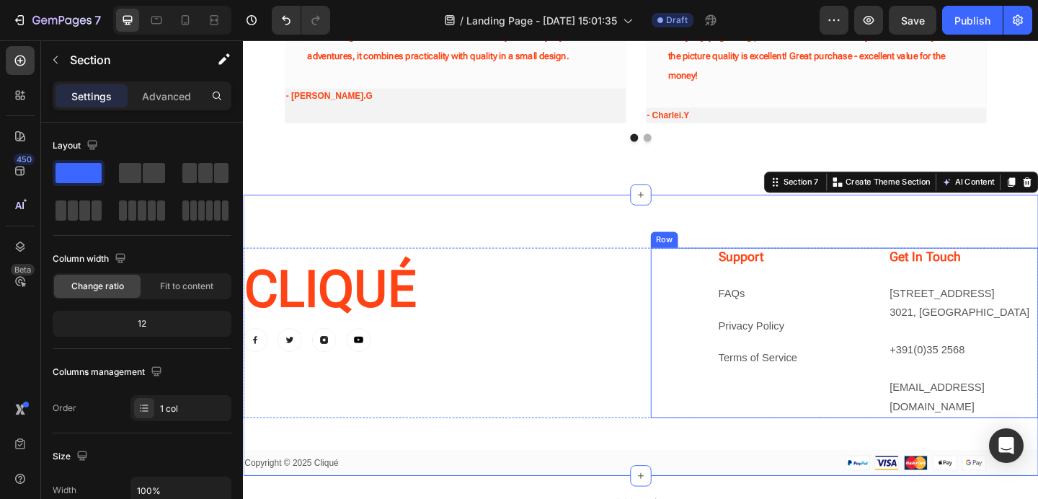
scroll to position [1959, 0]
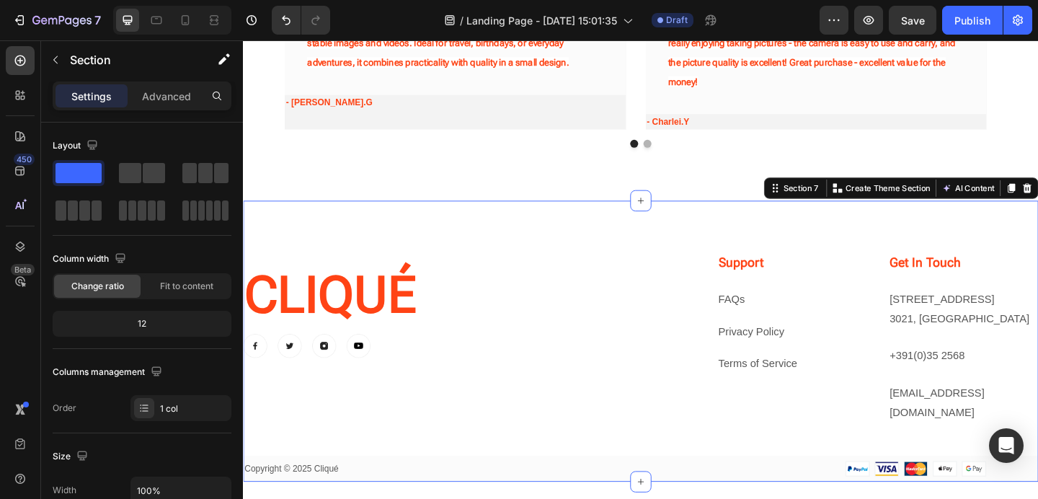
click at [596, 267] on div "⁠⁠⁠⁠⁠⁠⁠ CLIQUÉ Heading Image Image Image Image Row Support Heading FAQs Text bl…" at bounding box center [675, 367] width 865 height 305
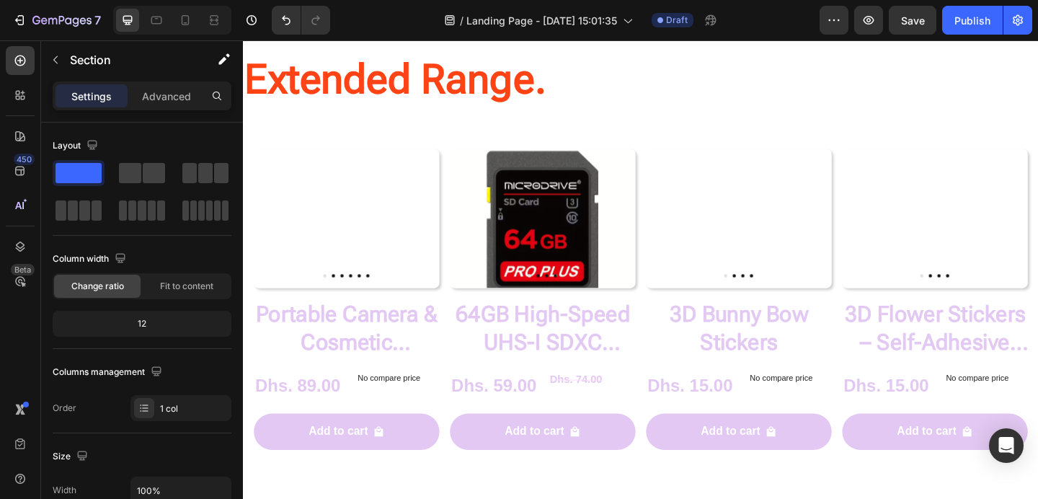
scroll to position [1084, 0]
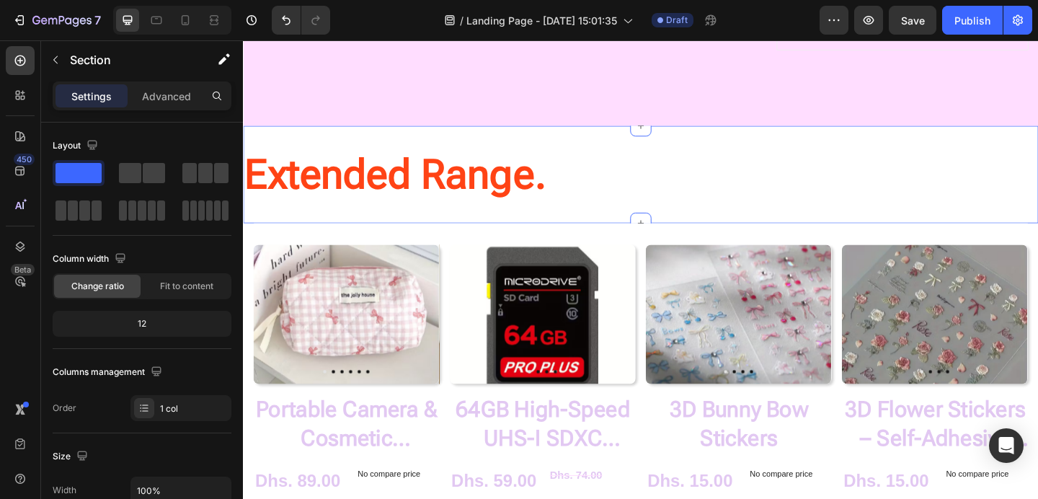
click at [672, 148] on div "Extended Range. Heading Section 4" at bounding box center [675, 186] width 865 height 106
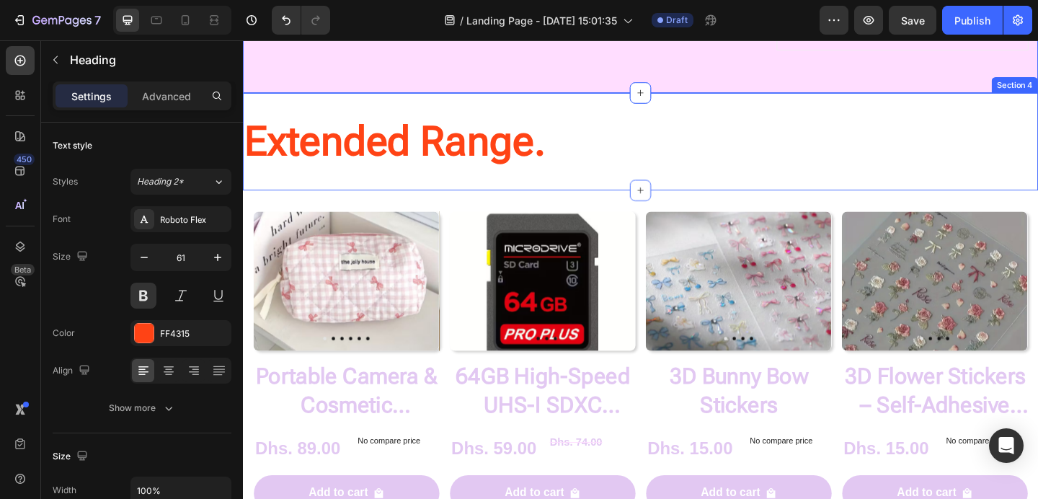
click at [603, 156] on h2 "Extended Range." at bounding box center [675, 150] width 865 height 60
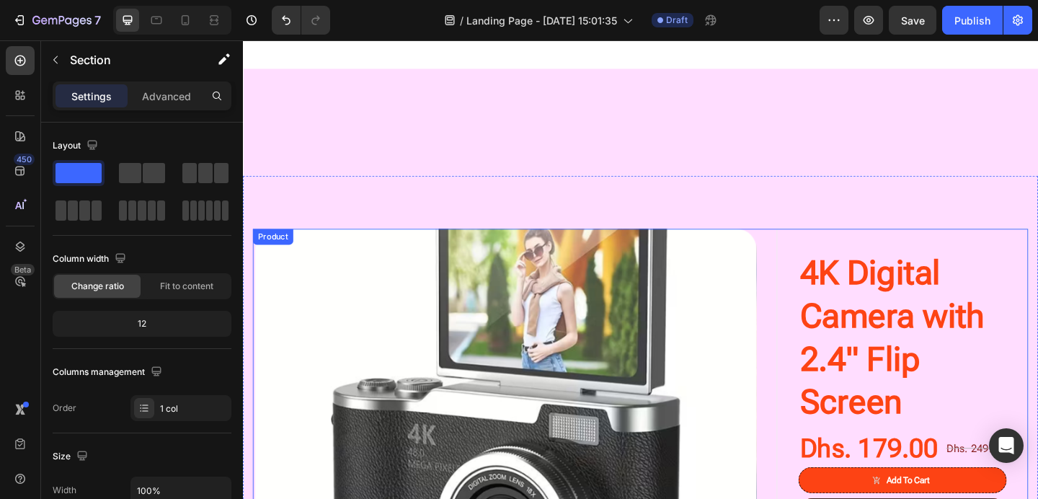
scroll to position [1115, 0]
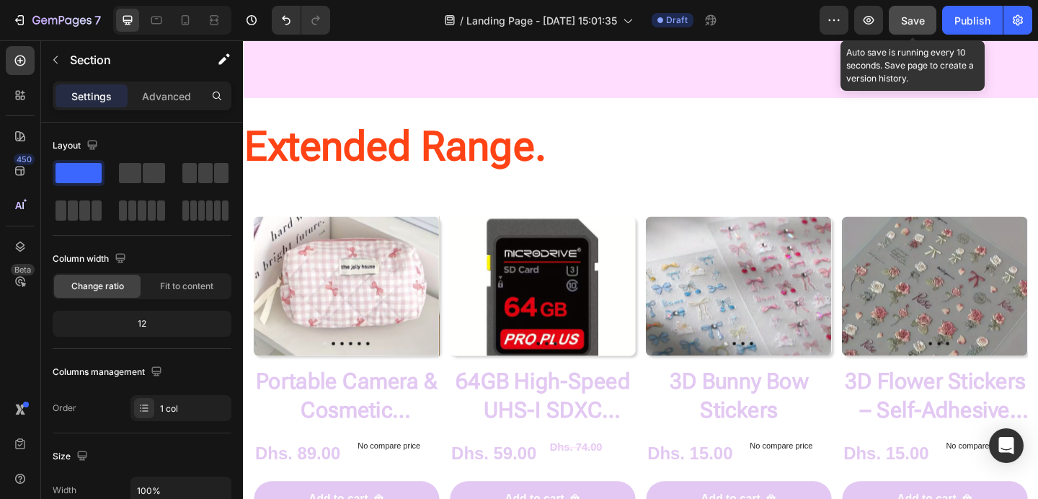
click at [906, 18] on span "Save" at bounding box center [913, 20] width 24 height 12
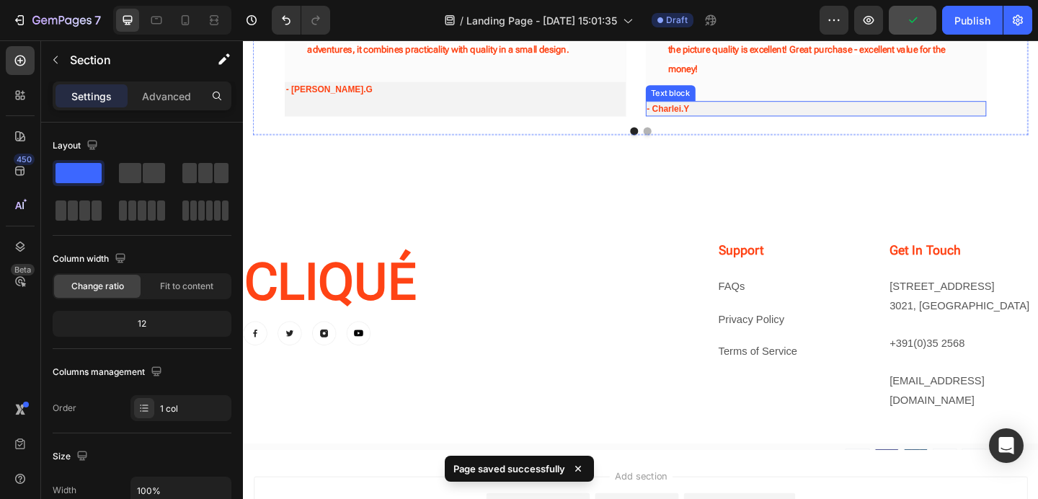
scroll to position [1985, 0]
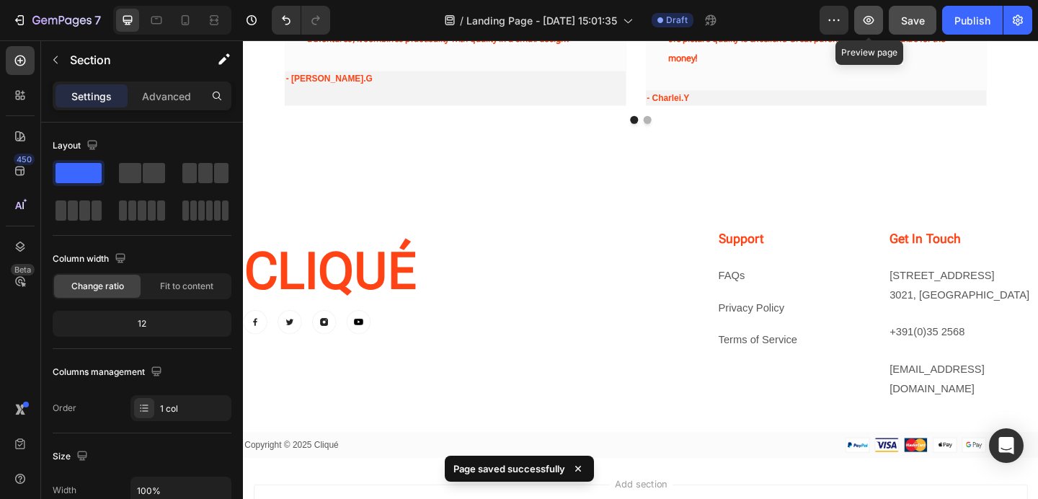
click at [866, 23] on icon "button" at bounding box center [868, 20] width 11 height 9
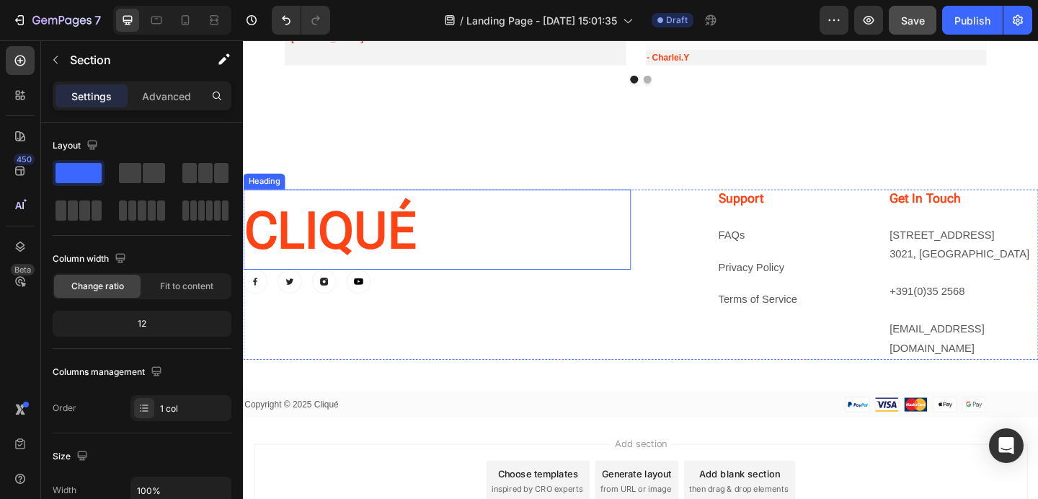
scroll to position [2038, 0]
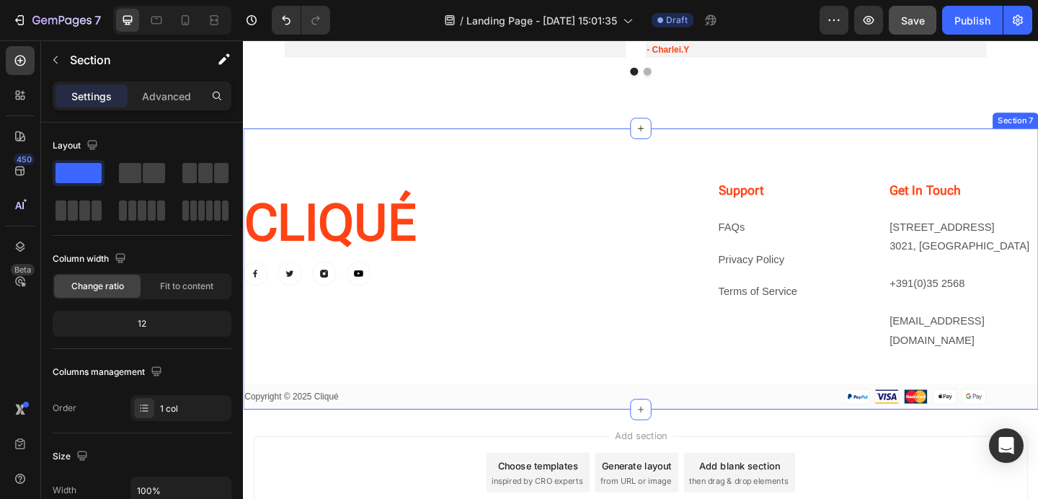
click at [408, 144] on div "CLIQUÉ Heading Image Image Image Image Row Support Heading FAQs Text block Priv…" at bounding box center [675, 288] width 865 height 305
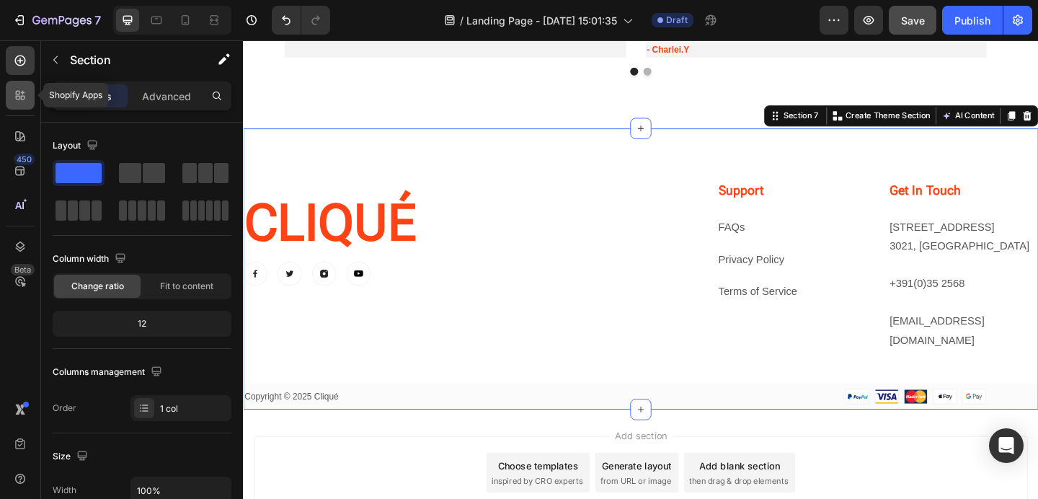
click at [18, 97] on icon at bounding box center [20, 95] width 14 height 14
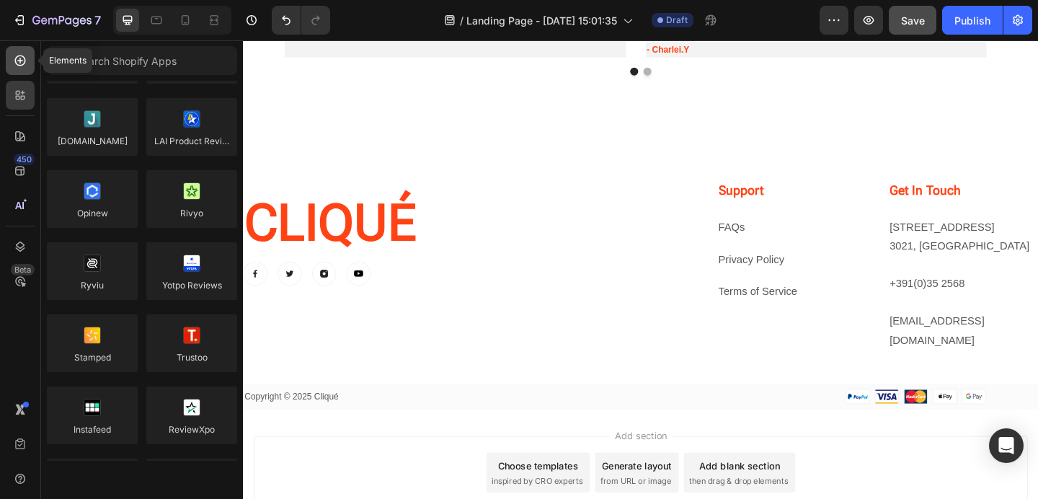
click at [24, 63] on icon at bounding box center [20, 60] width 11 height 11
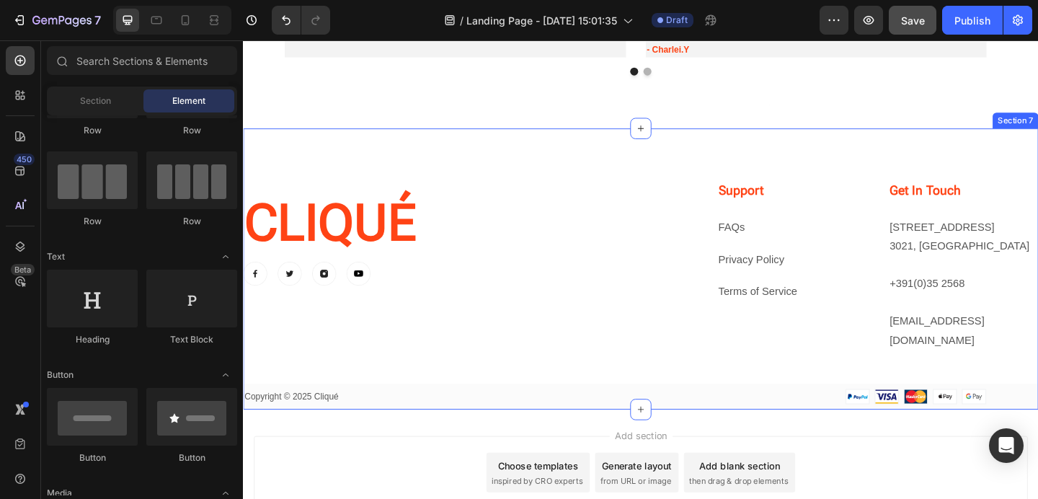
click at [364, 144] on div "CLIQUÉ Heading Image Image Image Image Row Support Heading FAQs Text block Priv…" at bounding box center [675, 288] width 865 height 305
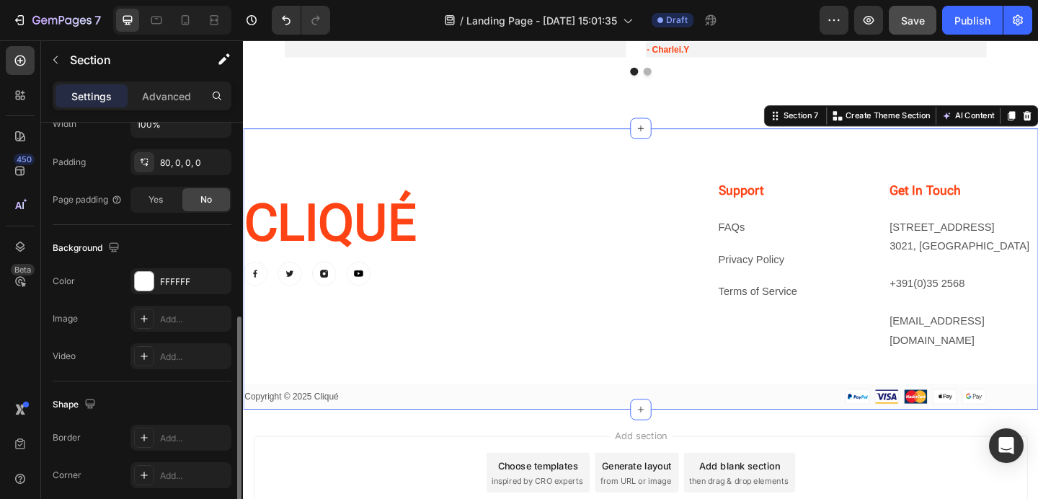
scroll to position [382, 0]
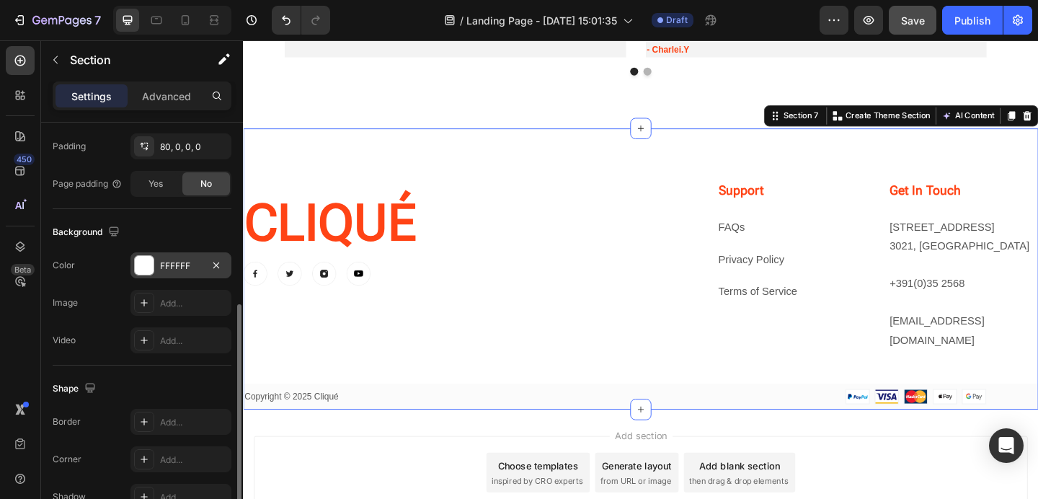
click at [167, 258] on div "FFFFFF" at bounding box center [180, 265] width 101 height 26
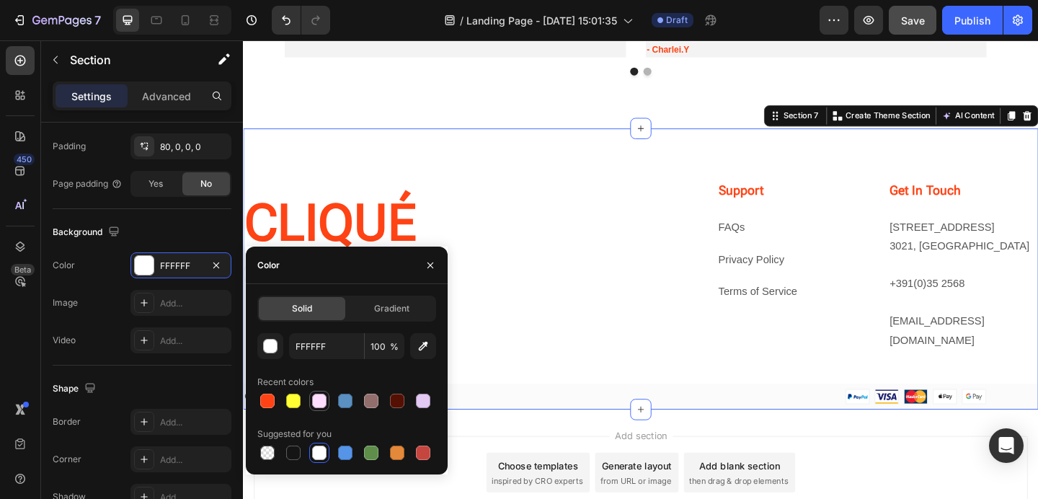
click at [322, 400] on div at bounding box center [319, 400] width 14 height 14
type input "FFDDFF"
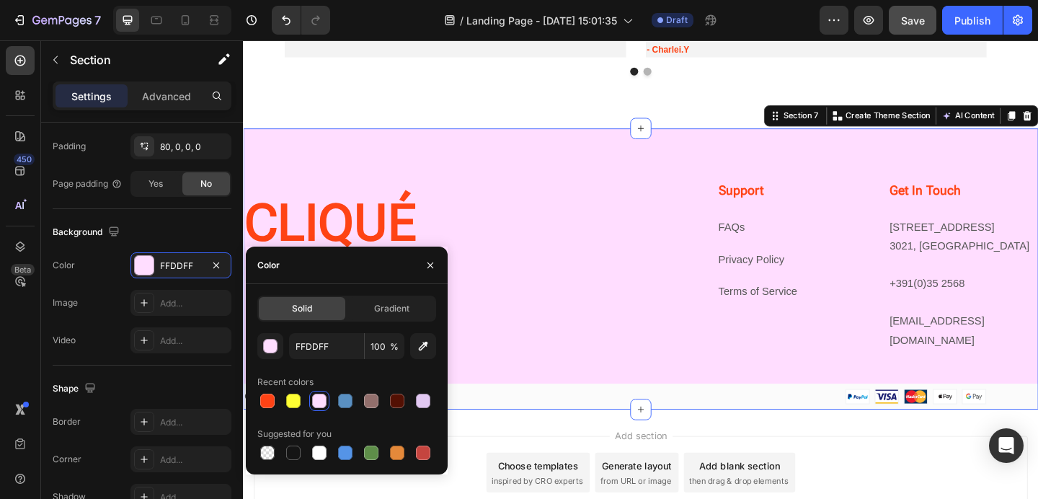
click at [475, 138] on div "CLIQUÉ Heading Image Image Image Image Row Support Heading FAQs Text block Priv…" at bounding box center [675, 288] width 865 height 305
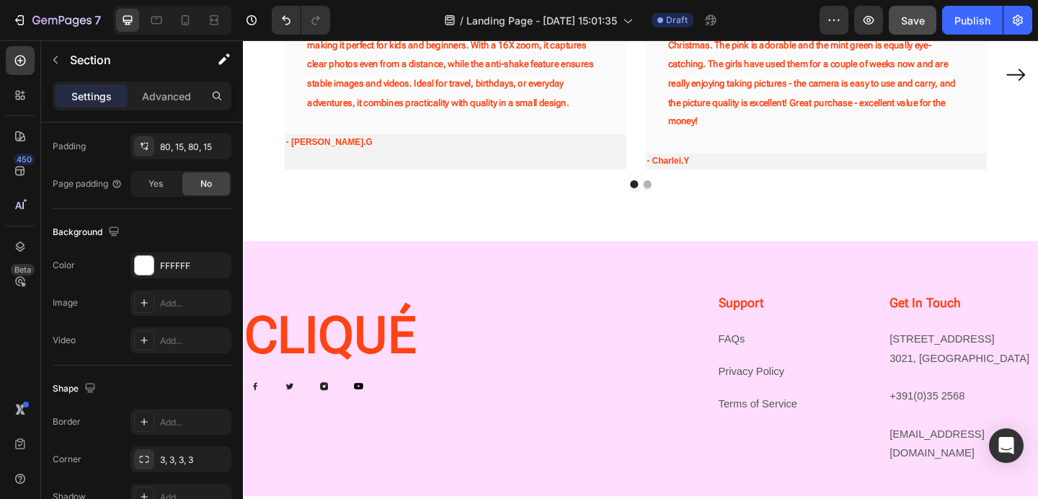
scroll to position [1803, 0]
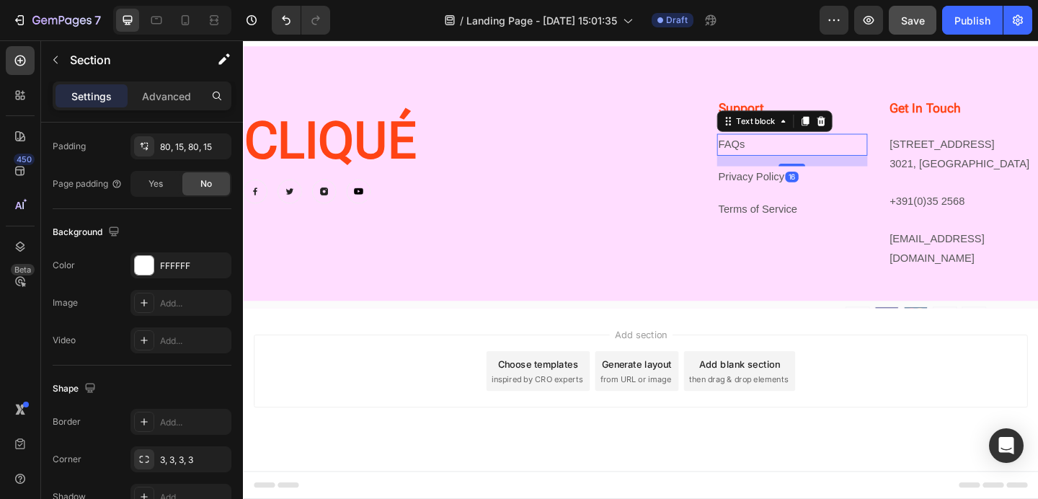
click at [768, 155] on link "FAQs" at bounding box center [773, 153] width 29 height 12
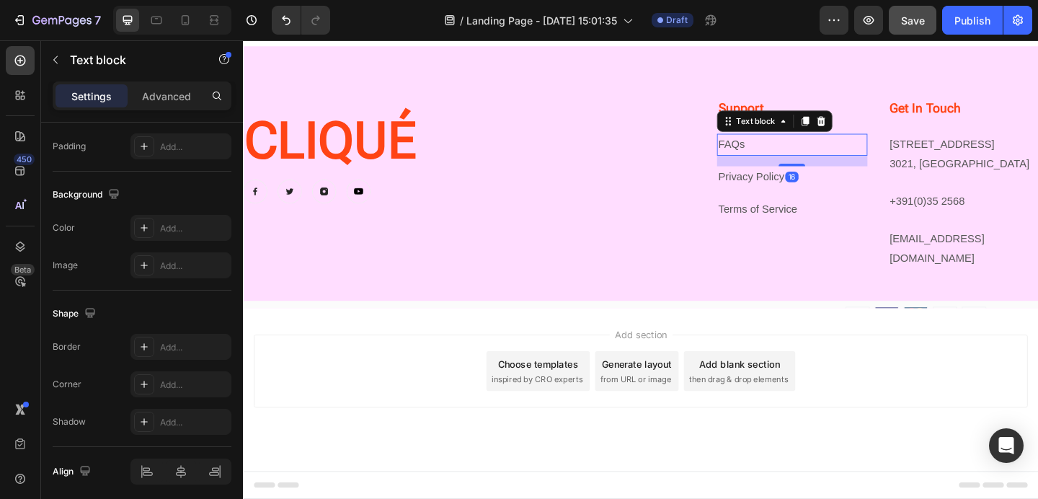
scroll to position [0, 0]
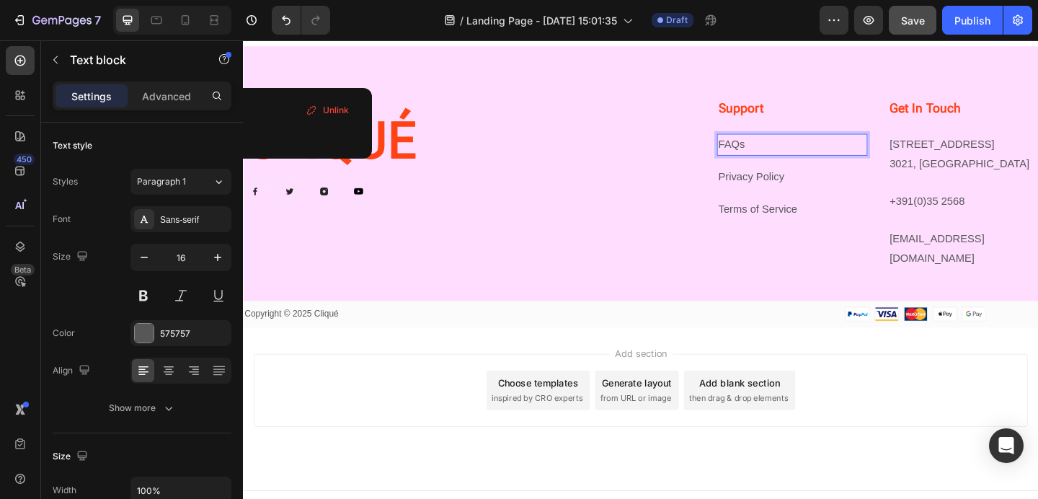
click at [767, 155] on link "FAQs" at bounding box center [773, 153] width 29 height 12
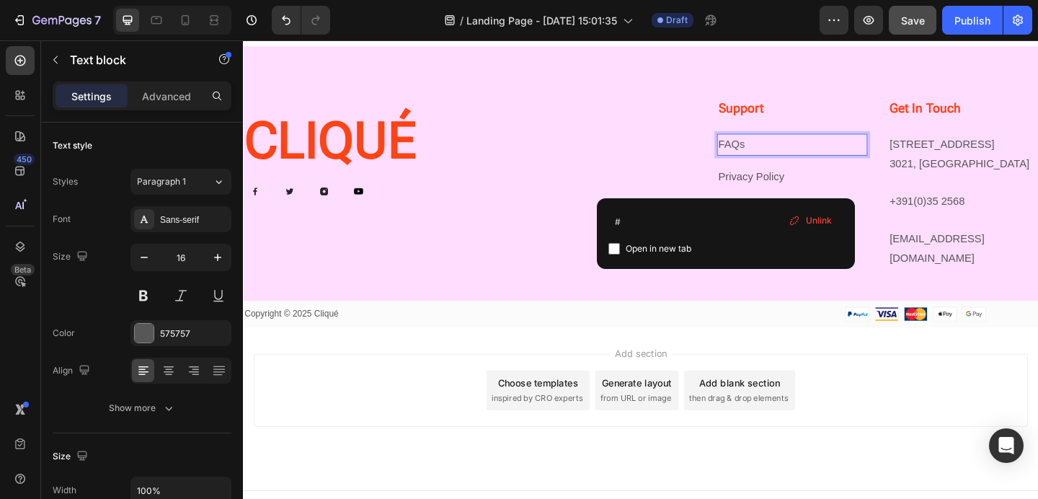
click at [660, 244] on span "Open in new tab" at bounding box center [658, 248] width 66 height 17
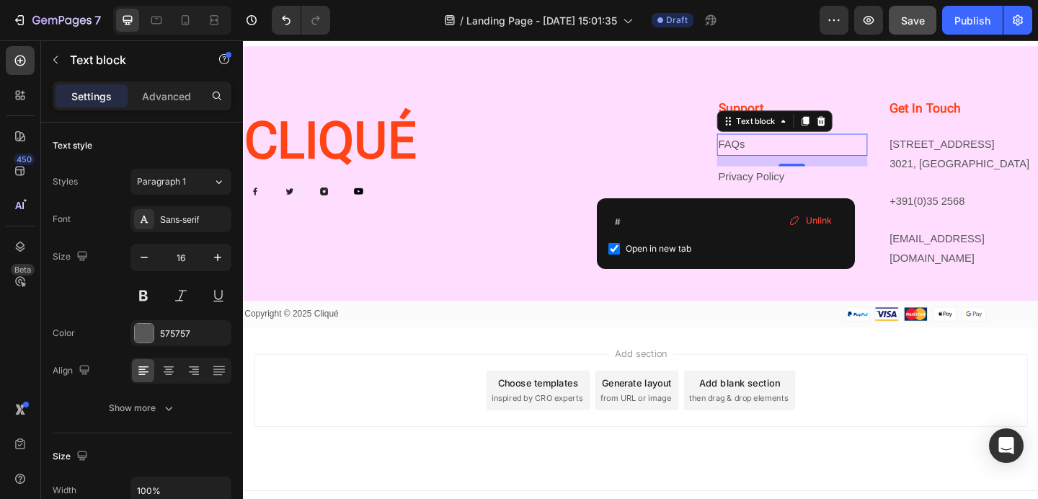
click at [608, 245] on input "checkbox" at bounding box center [614, 249] width 12 height 12
checkbox input "false"
click at [734, 218] on input "#" at bounding box center [725, 221] width 235 height 23
click at [671, 156] on div "CLIQUÉ Heading Image Image Image Image Row Support Heading FAQs Text block 16 P…" at bounding box center [675, 196] width 865 height 185
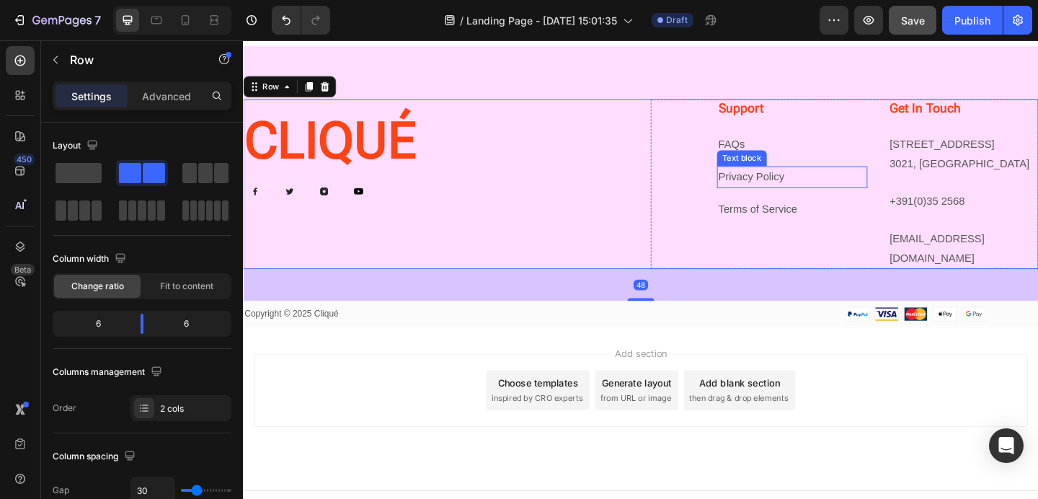
click at [800, 186] on link "Privacy Policy" at bounding box center [795, 188] width 72 height 12
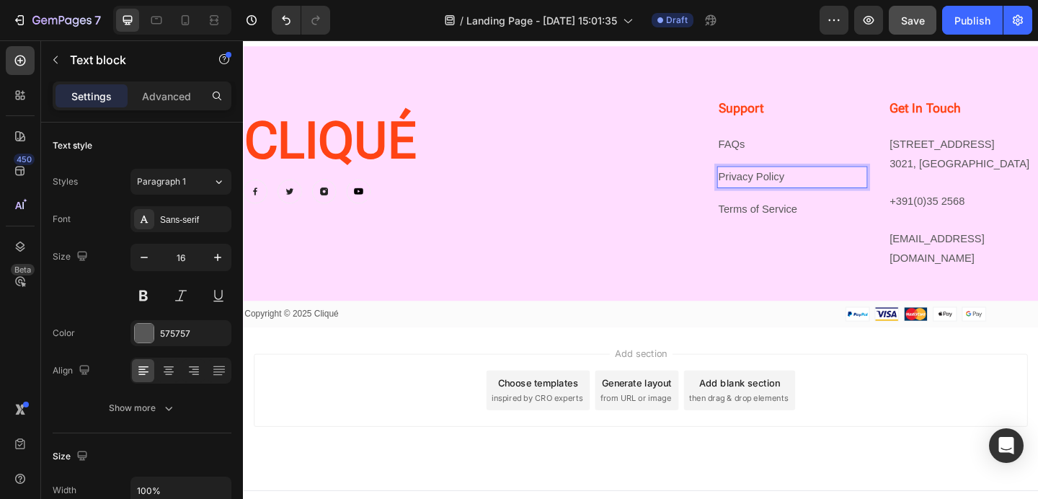
click at [791, 186] on link "Privacy Policy" at bounding box center [795, 188] width 72 height 12
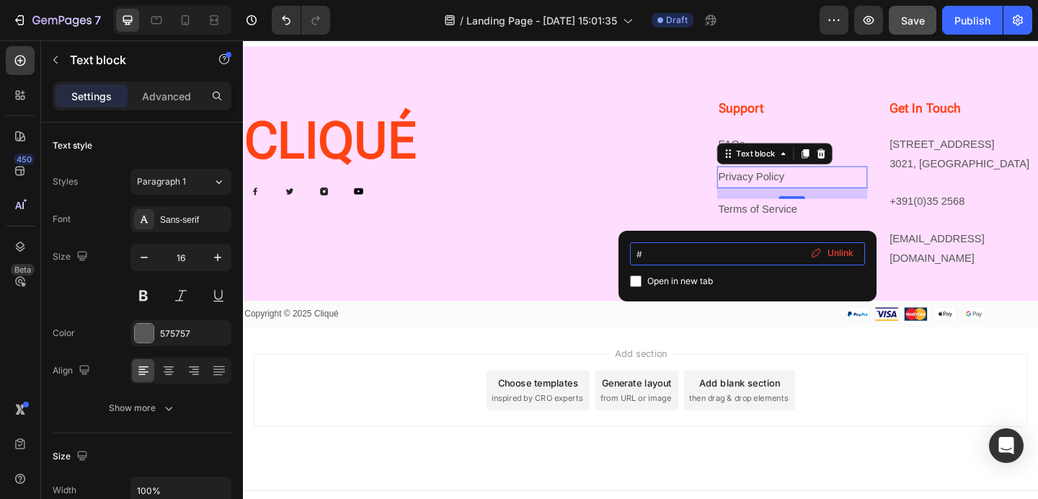
click at [681, 251] on input "#" at bounding box center [747, 253] width 235 height 23
click at [827, 253] on span "Unlink" at bounding box center [840, 252] width 26 height 13
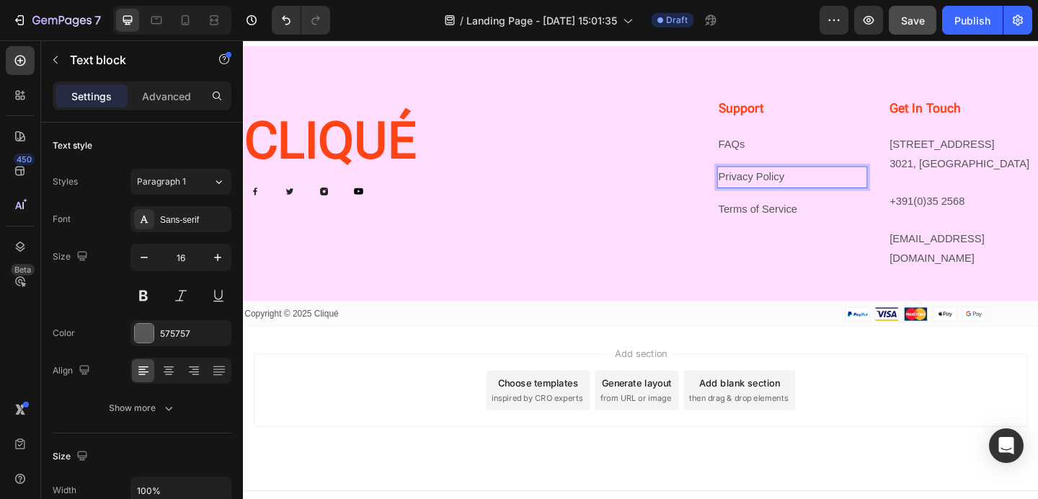
click at [805, 186] on p "Privacy Policy" at bounding box center [839, 189] width 161 height 21
click at [821, 183] on p "Privacy Policy" at bounding box center [839, 189] width 161 height 21
click at [799, 184] on p "Privacy Policy" at bounding box center [839, 189] width 161 height 21
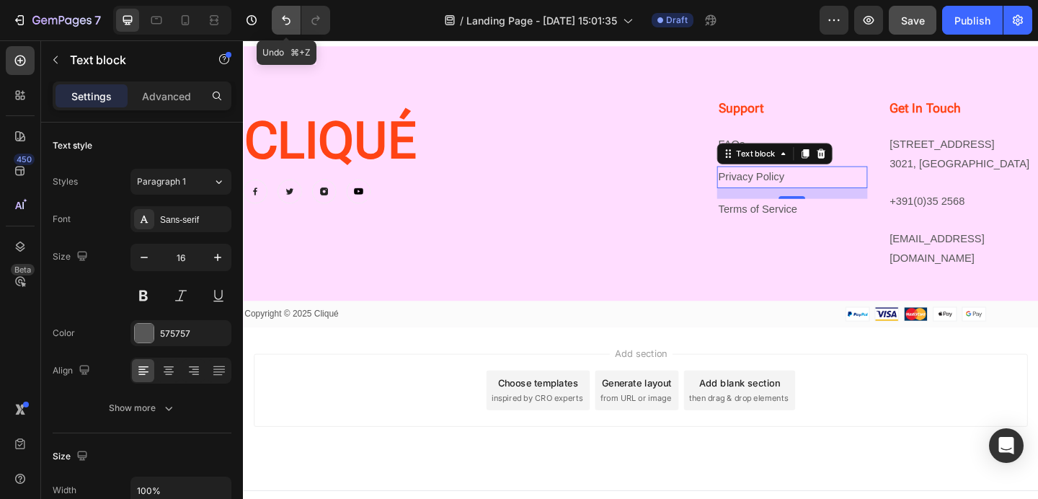
click at [282, 19] on icon "Undo/Redo" at bounding box center [286, 20] width 14 height 14
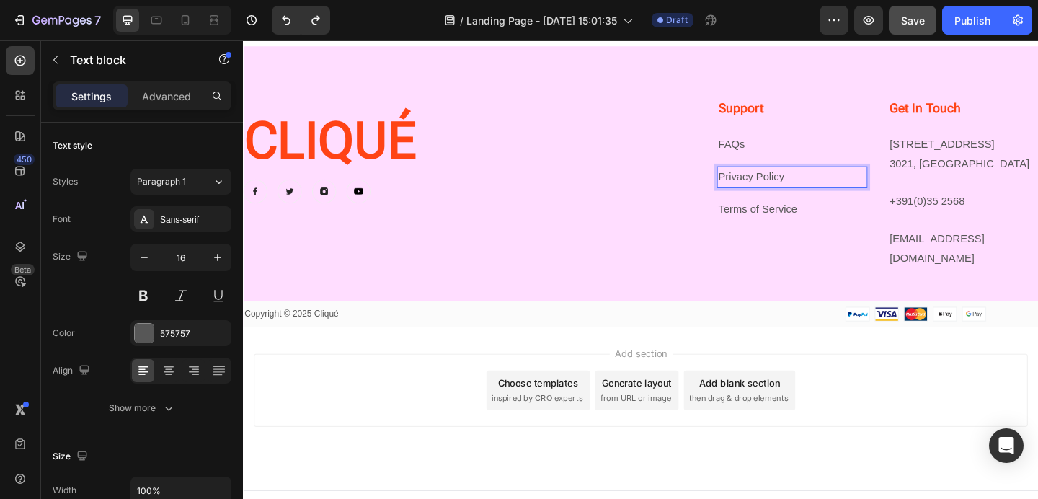
click at [792, 187] on p "Privacy Policy" at bounding box center [839, 189] width 161 height 21
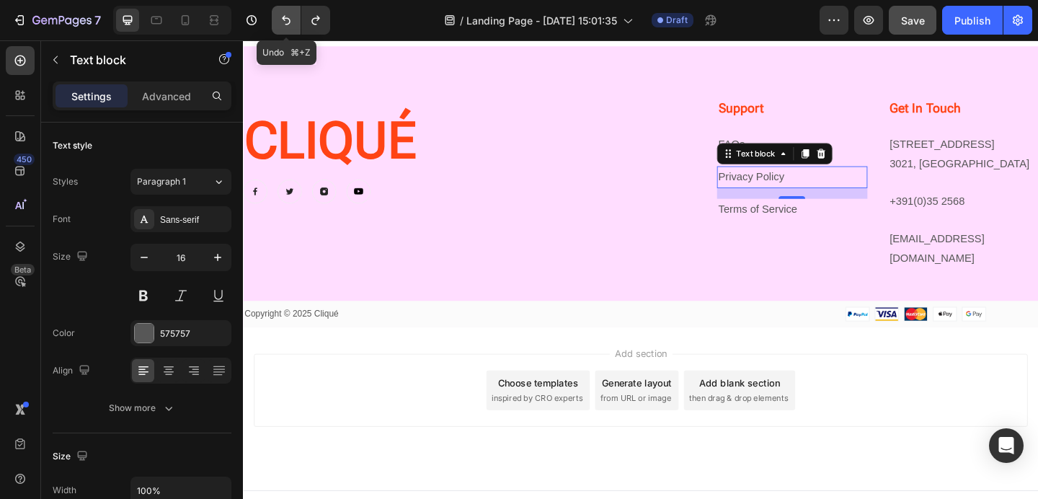
click at [279, 14] on icon "Undo/Redo" at bounding box center [286, 20] width 14 height 14
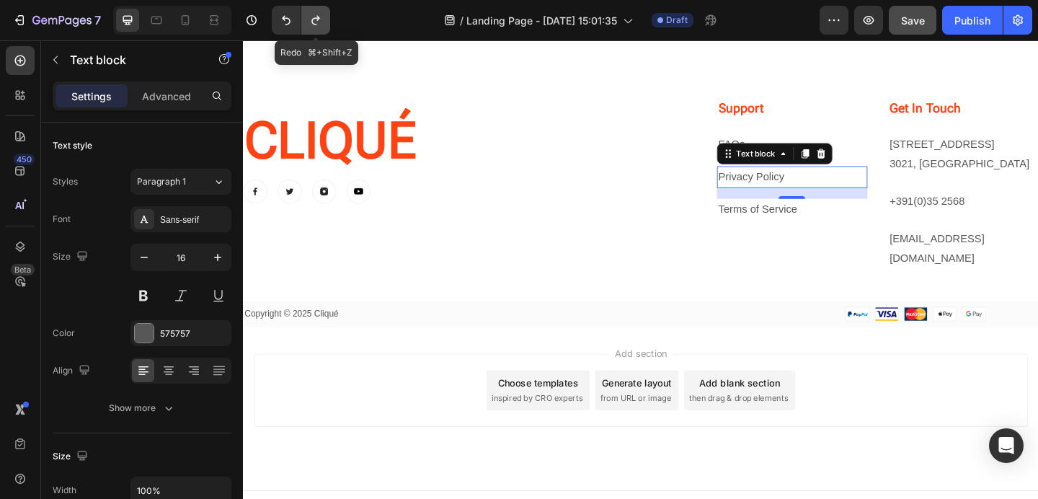
click at [304, 19] on button "Undo/Redo" at bounding box center [315, 20] width 29 height 29
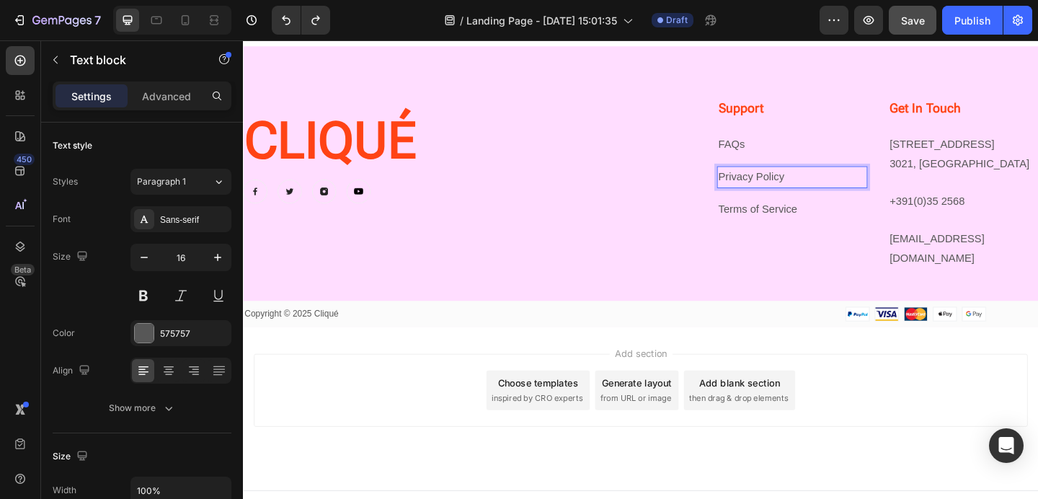
click at [795, 179] on p "Privacy Policy" at bounding box center [839, 189] width 161 height 21
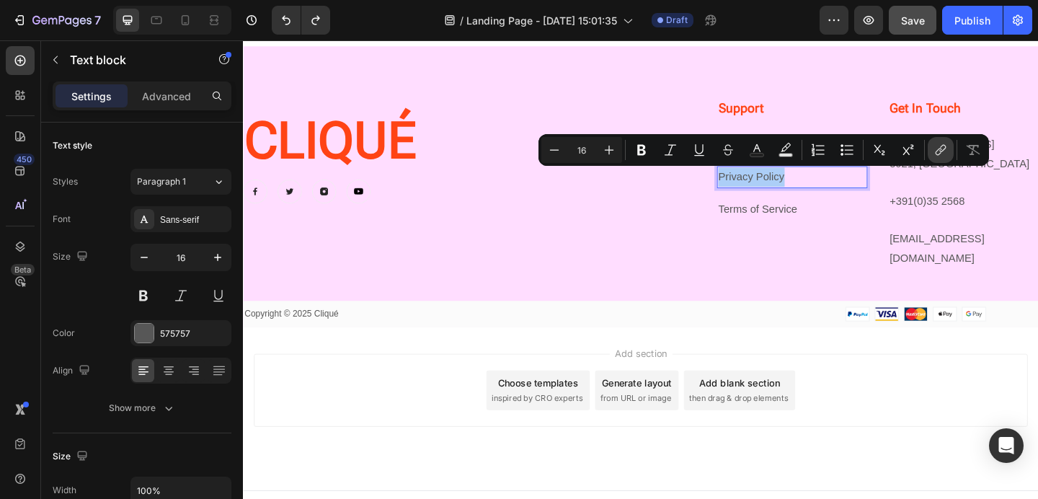
click at [945, 149] on icon "Editor contextual toolbar" at bounding box center [940, 150] width 14 height 14
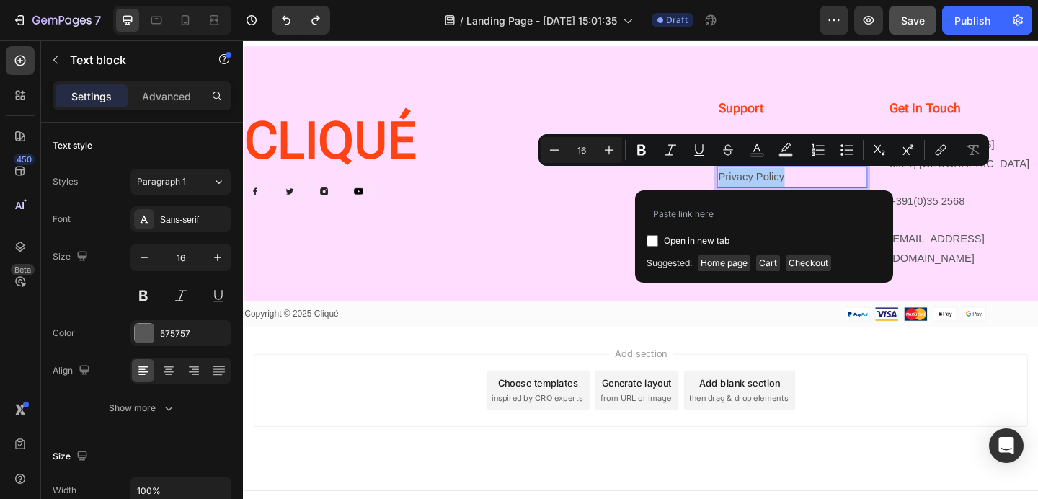
click at [648, 242] on input "Editor contextual toolbar" at bounding box center [652, 241] width 12 height 12
click at [651, 239] on input "Editor contextual toolbar" at bounding box center [652, 241] width 12 height 12
checkbox input "false"
click at [689, 206] on input "Editor contextual toolbar" at bounding box center [763, 213] width 235 height 23
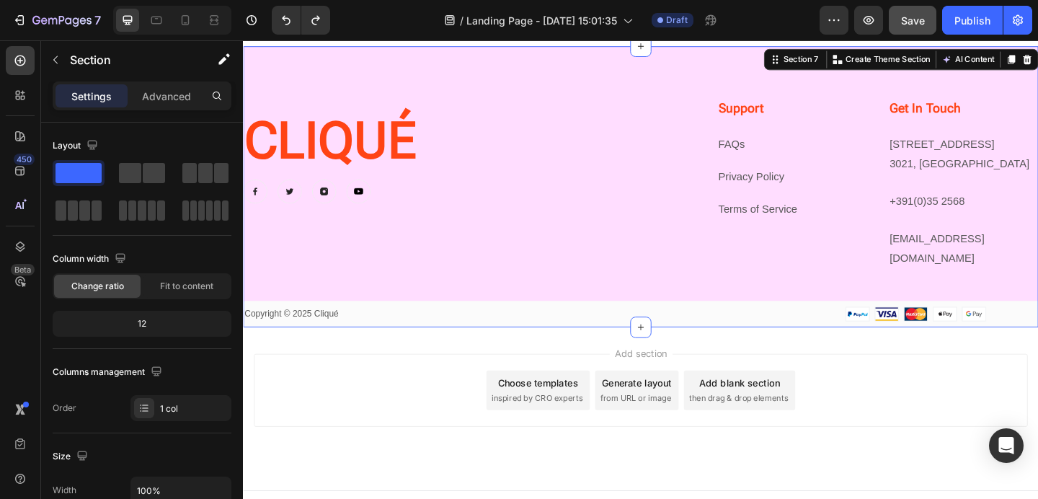
click at [589, 295] on div "CLIQUÉ Heading Image Image Image Image Row Support Heading FAQs Text block Priv…" at bounding box center [675, 228] width 865 height 248
click at [759, 160] on div "Text block" at bounding box center [785, 168] width 54 height 17
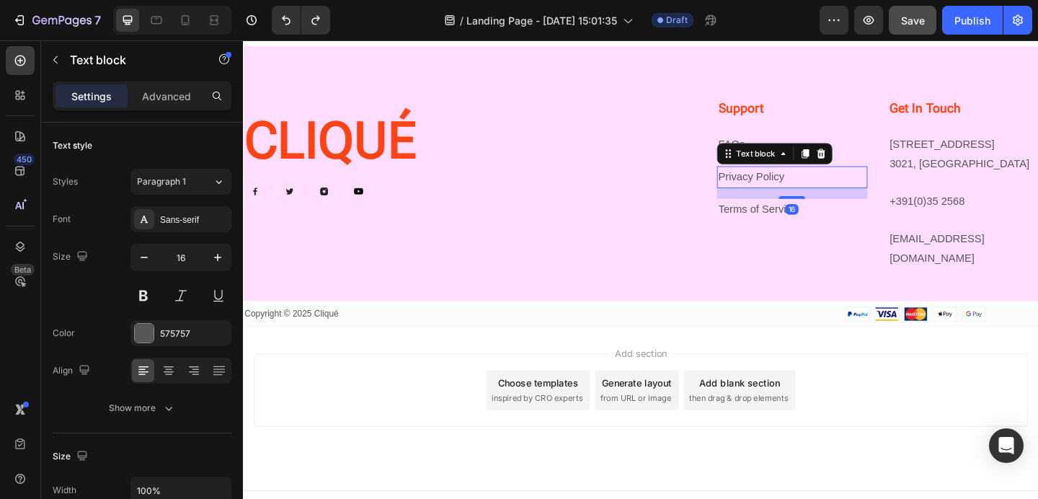
click at [769, 148] on link "FAQs" at bounding box center [773, 153] width 29 height 12
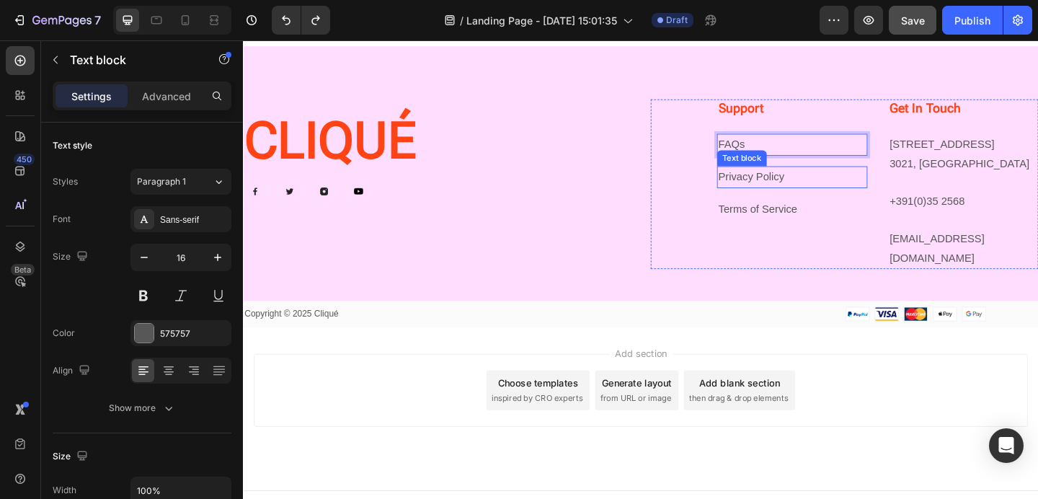
click at [783, 179] on p "Privacy Policy" at bounding box center [839, 189] width 161 height 21
click at [788, 180] on p "Privacy Policy" at bounding box center [839, 189] width 161 height 21
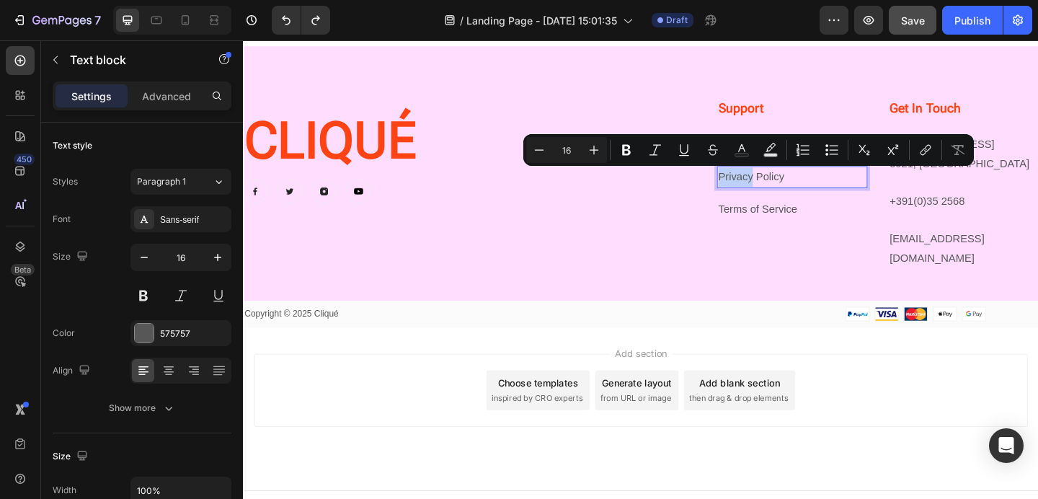
click at [788, 184] on p "Privacy Policy" at bounding box center [839, 189] width 161 height 21
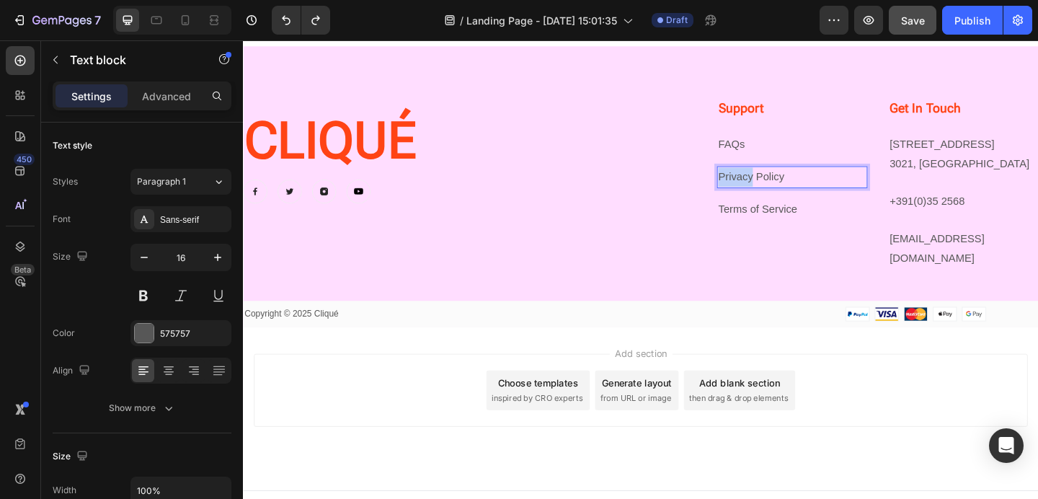
click at [788, 184] on p "Privacy Policy" at bounding box center [839, 189] width 161 height 21
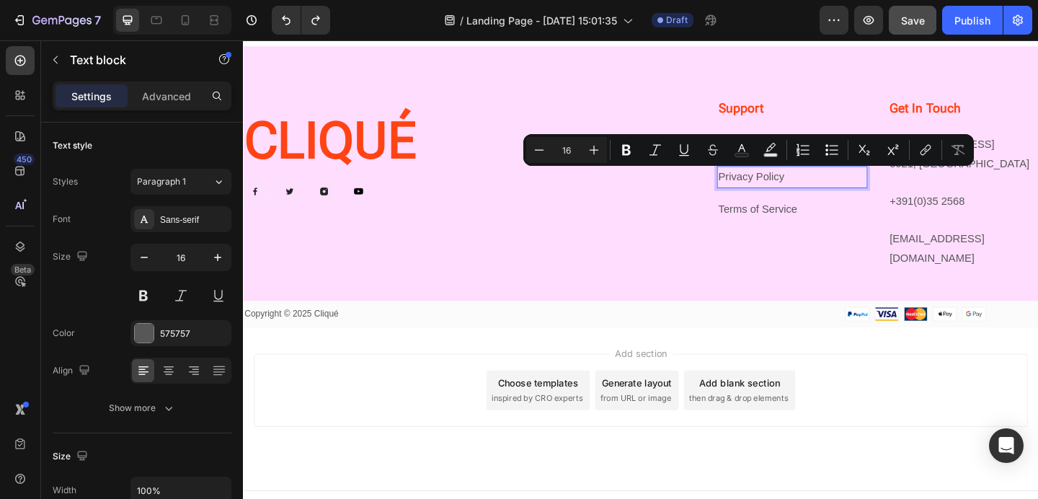
click at [811, 185] on p "Privacy Policy" at bounding box center [839, 189] width 161 height 21
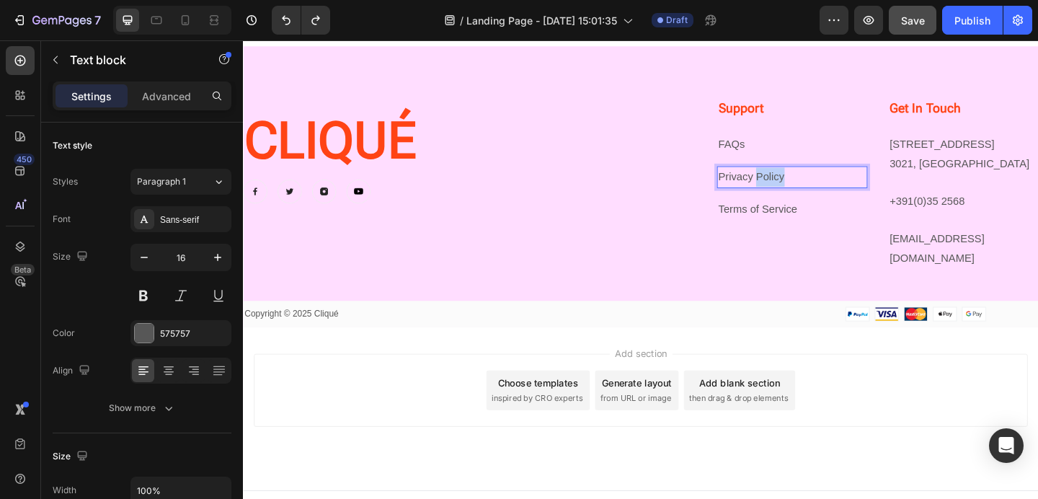
click at [811, 185] on p "Privacy Policy" at bounding box center [839, 189] width 161 height 21
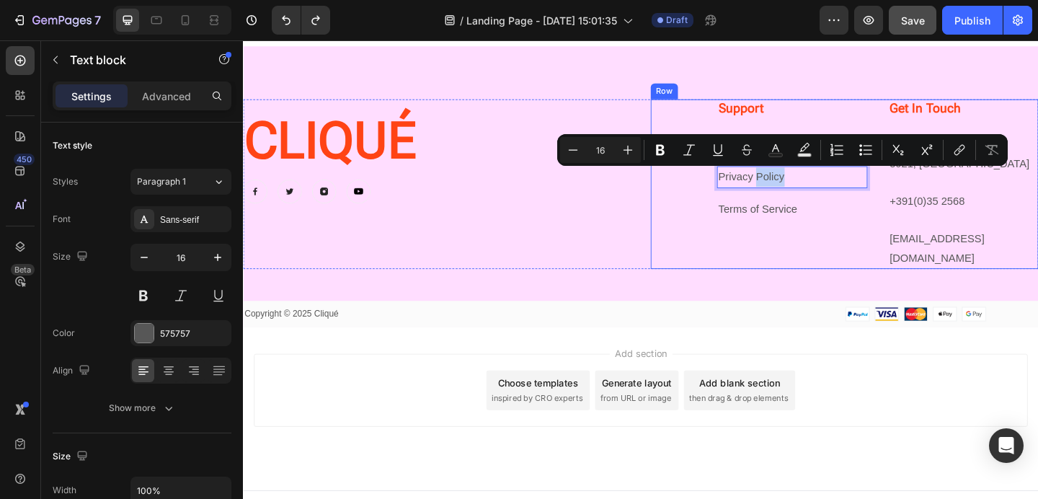
click at [737, 209] on div "Support Heading FAQs Text block Privacy Policy Text block 16 Terms of Service T…" at bounding box center [896, 196] width 421 height 185
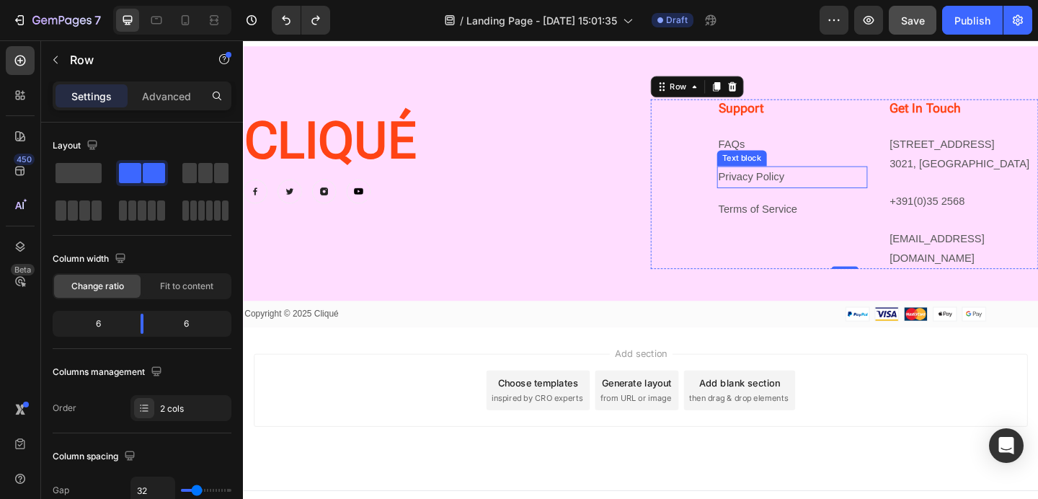
click at [780, 156] on link "FAQs" at bounding box center [773, 153] width 29 height 12
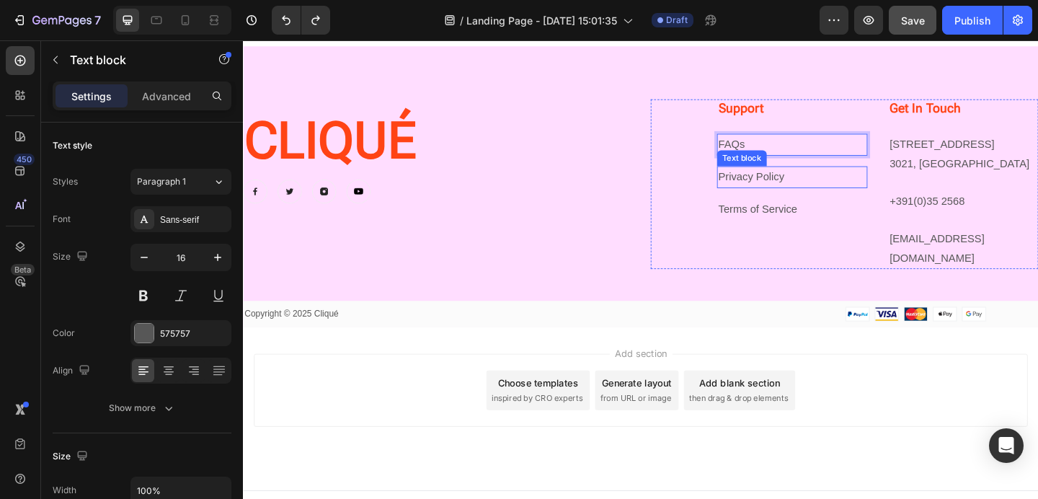
click at [759, 190] on p "Privacy Policy" at bounding box center [839, 189] width 161 height 21
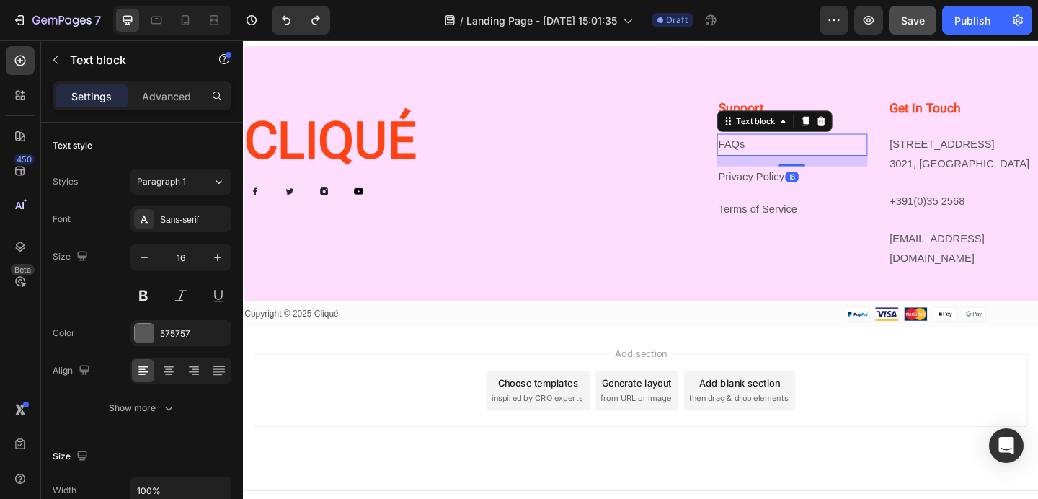
click at [767, 148] on link "FAQs" at bounding box center [773, 153] width 29 height 12
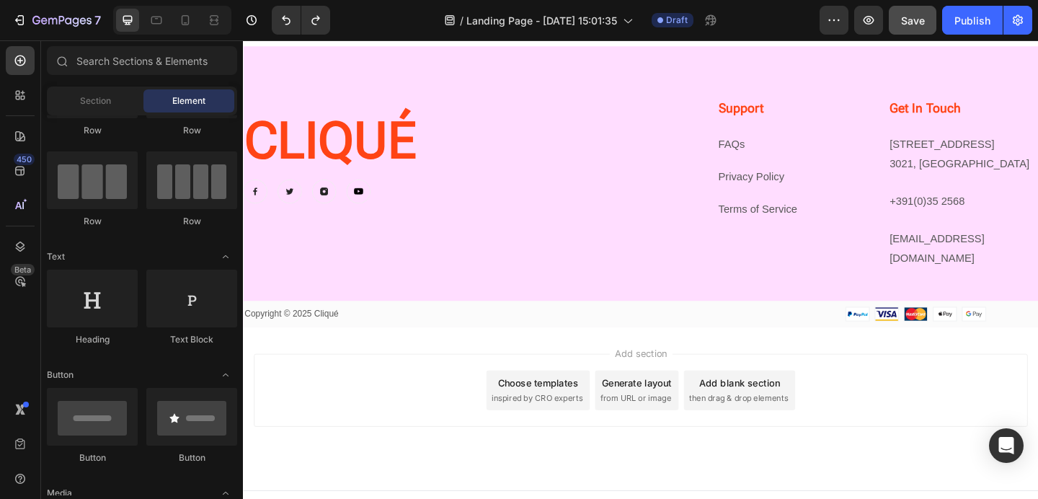
click at [376, 352] on div "Add section Choose templates inspired by CRO experts Generate layout from URL o…" at bounding box center [675, 440] width 865 height 177
click at [781, 187] on p "Privacy Policy" at bounding box center [839, 189] width 161 height 21
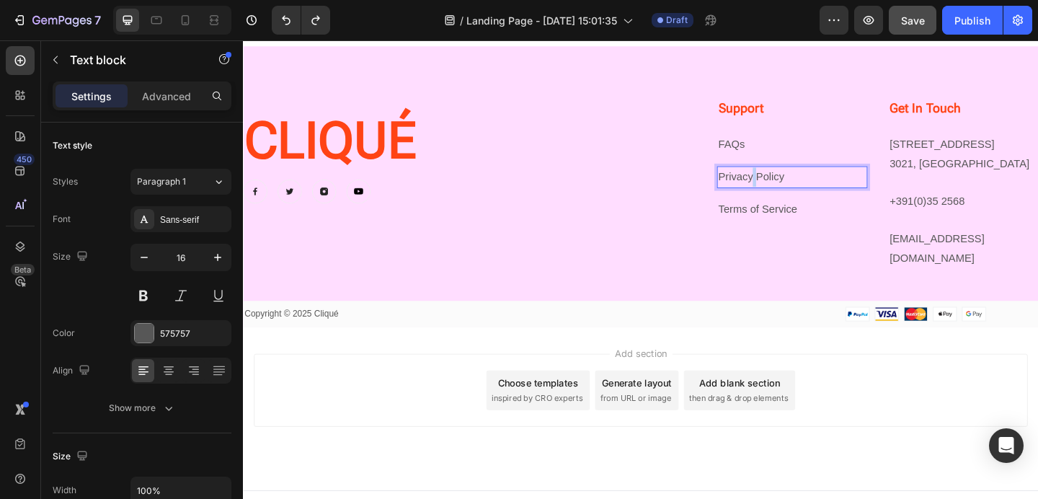
click at [792, 184] on p "Privacy Policy" at bounding box center [839, 189] width 161 height 21
click at [765, 191] on p "Privacy Policy" at bounding box center [839, 189] width 161 height 21
click at [688, 244] on div "Support Heading FAQs ⁠⁠⁠⁠⁠⁠⁠ Text block Privacy Policy Text block 16 Terms of S…" at bounding box center [896, 196] width 421 height 185
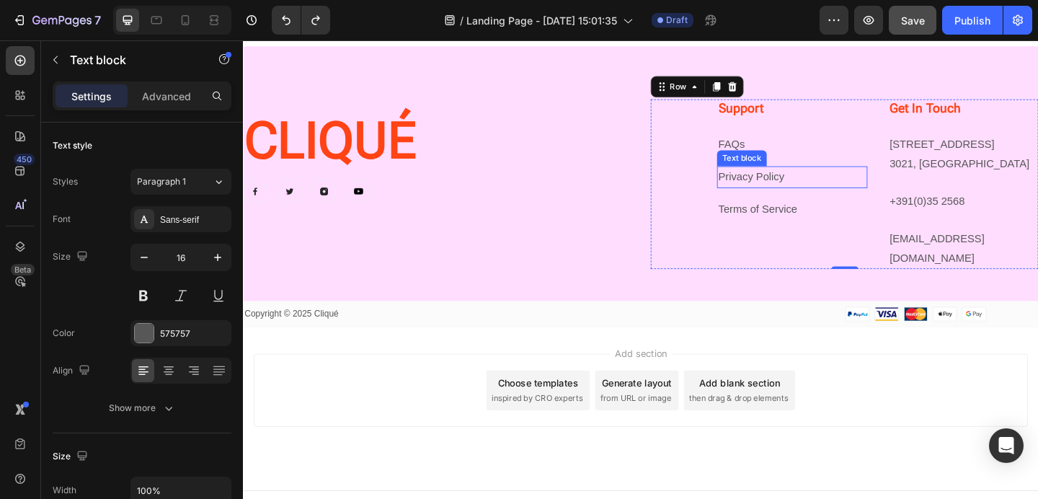
click at [771, 186] on p "Privacy Policy" at bounding box center [839, 189] width 161 height 21
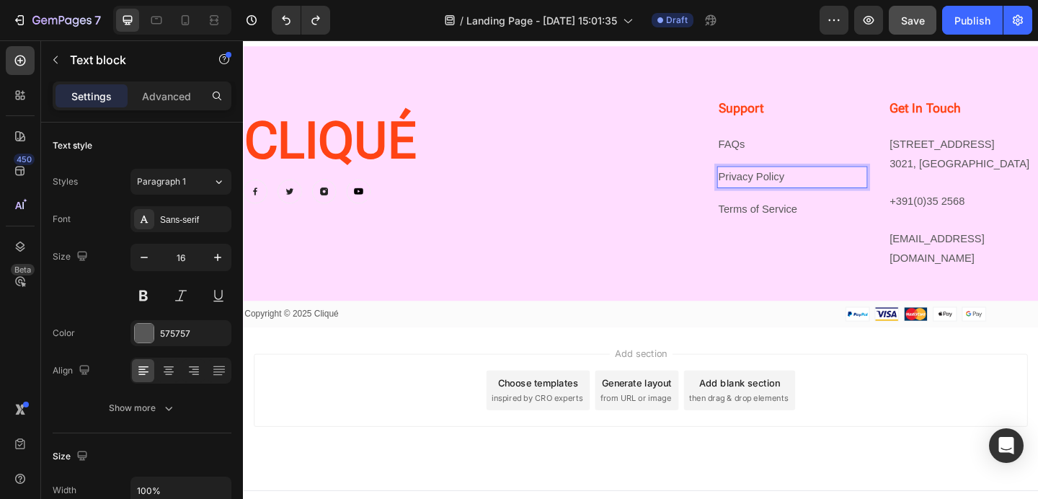
click at [806, 183] on p "Privacy Policy" at bounding box center [839, 189] width 161 height 21
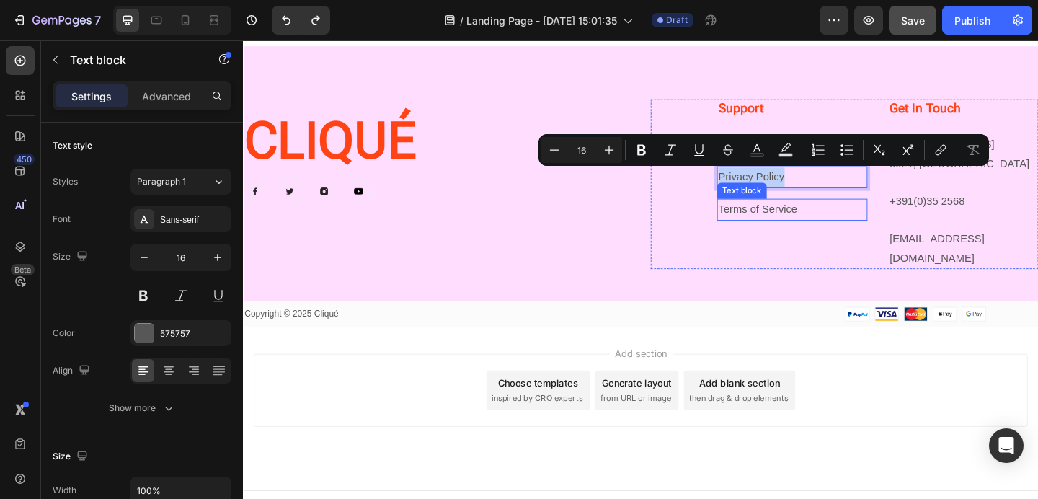
click at [826, 215] on p "Terms of Service" at bounding box center [839, 224] width 161 height 21
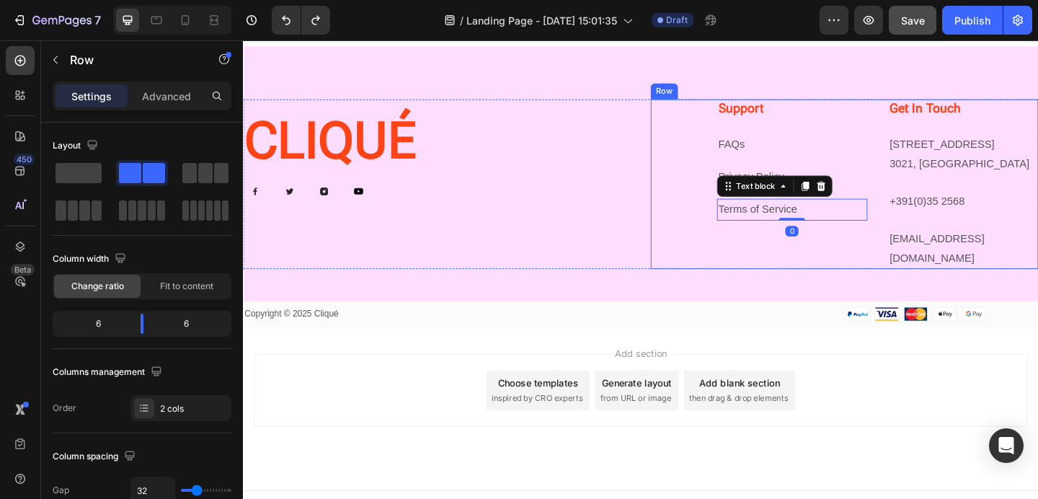
click at [814, 173] on div "Support Heading FAQs ⁠⁠⁠⁠⁠⁠⁠ Text block Privacy Policy Text block Terms of Serv…" at bounding box center [840, 196] width 164 height 185
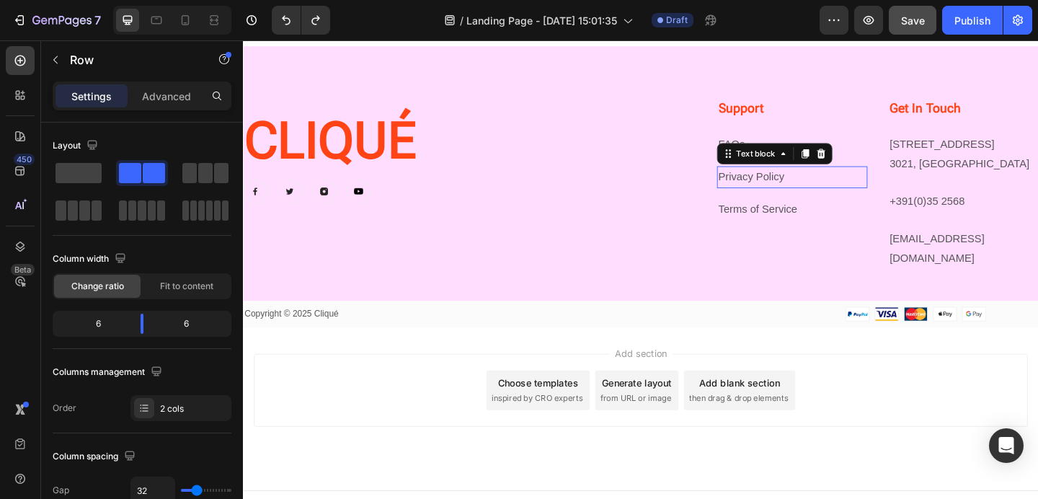
click at [803, 188] on p "Privacy Policy" at bounding box center [839, 189] width 161 height 21
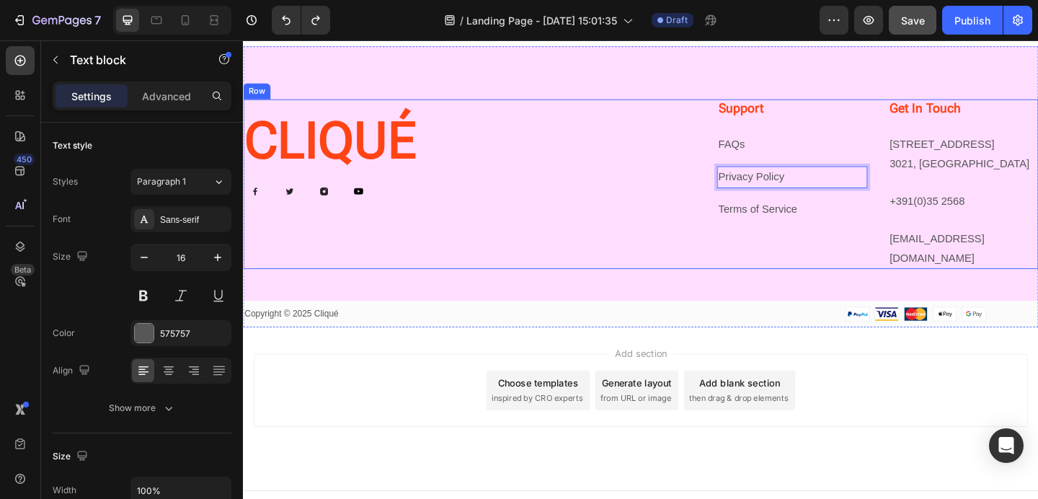
click at [656, 192] on div "Image Image Image Image Row" at bounding box center [453, 205] width 421 height 26
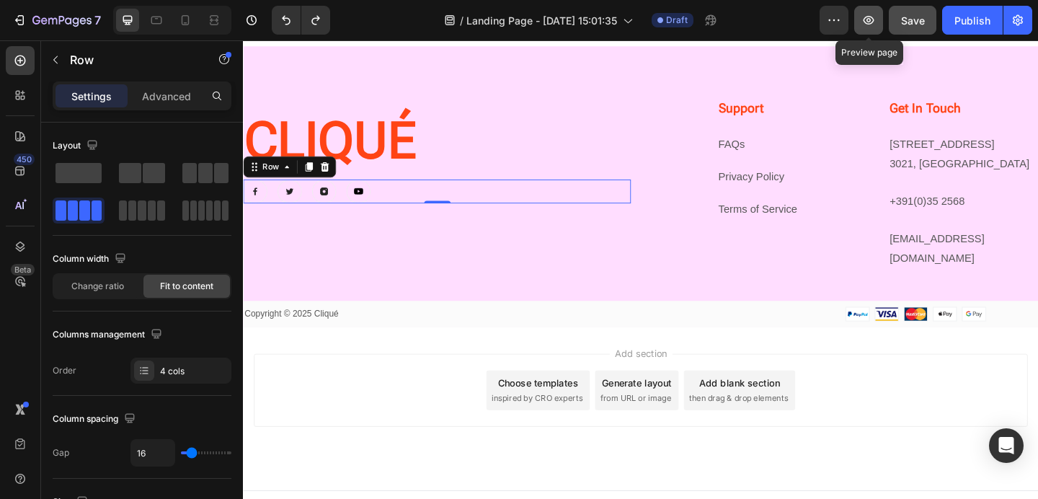
click at [867, 21] on icon "button" at bounding box center [868, 20] width 4 height 4
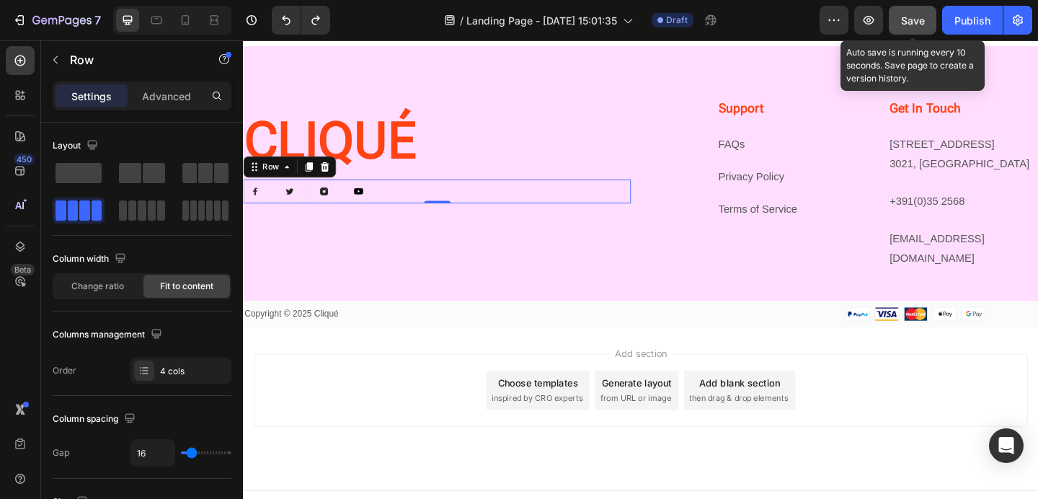
click at [921, 11] on button "Save" at bounding box center [912, 20] width 48 height 29
